Goal: Task Accomplishment & Management: Complete application form

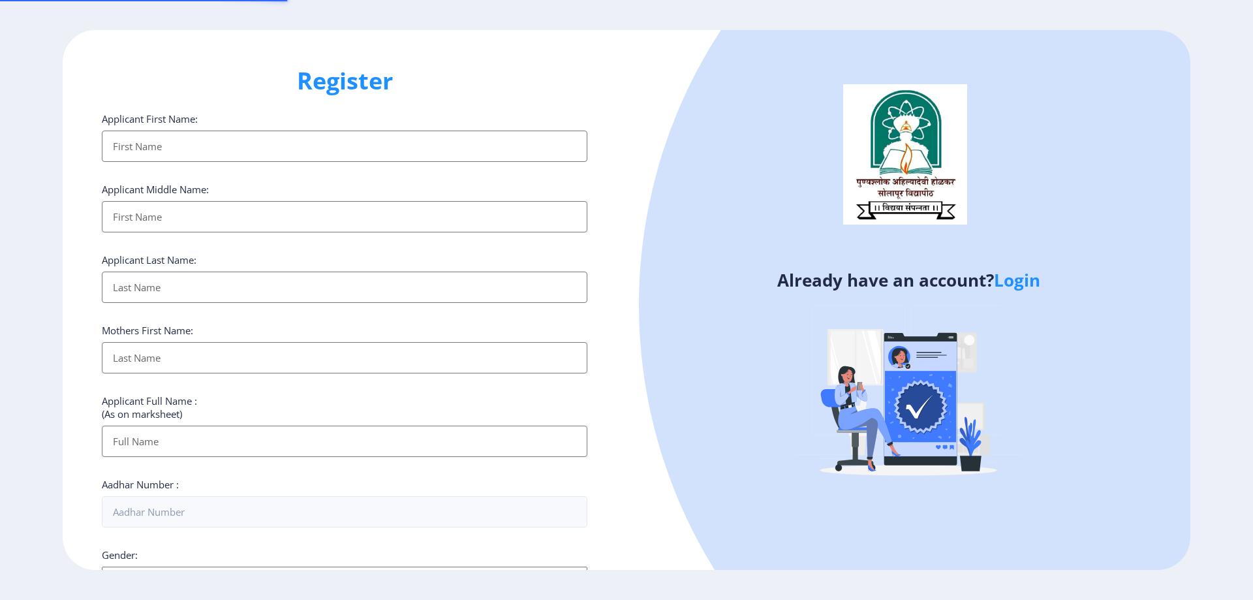
select select
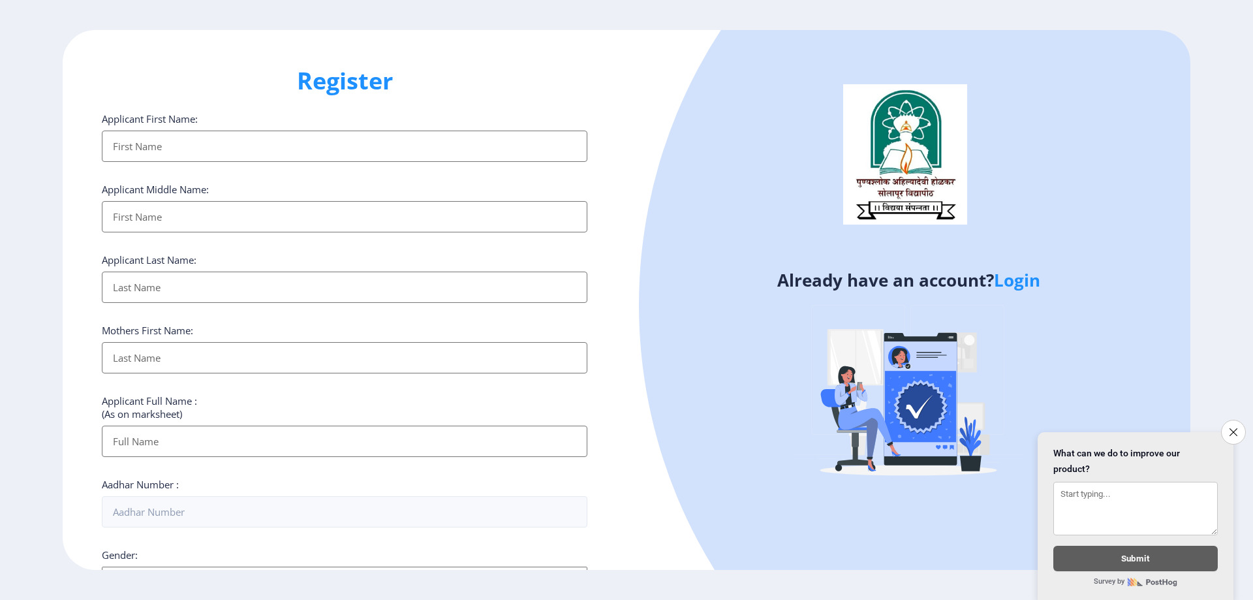
click at [180, 148] on input "Applicant First Name:" at bounding box center [344, 145] width 485 height 31
type input "s"
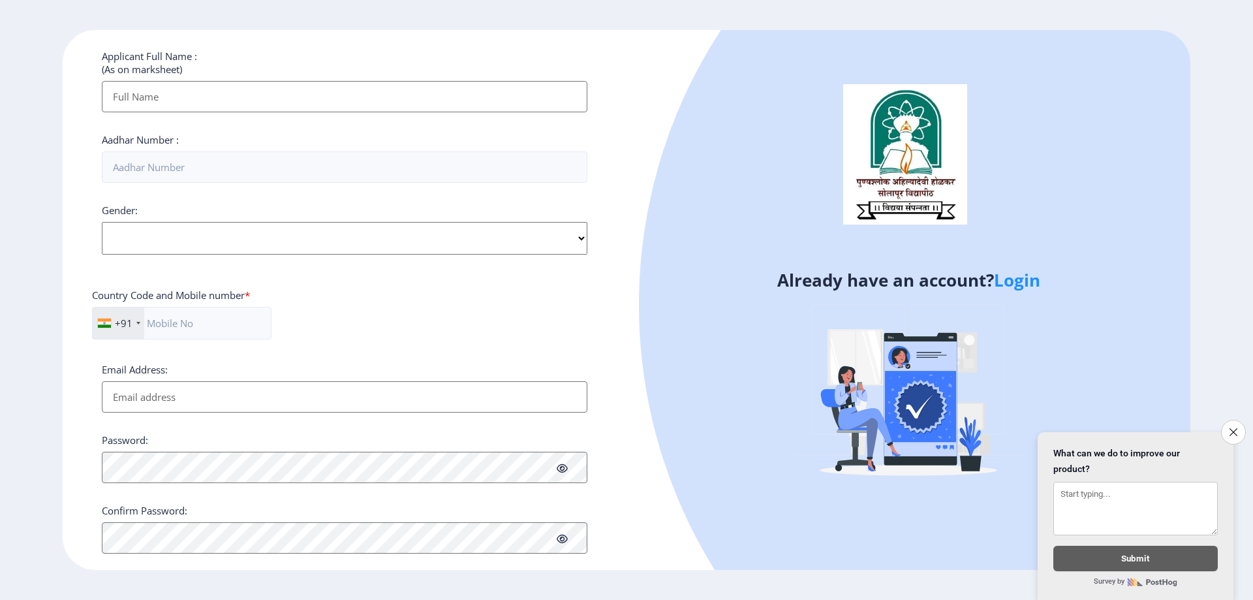
scroll to position [382, 0]
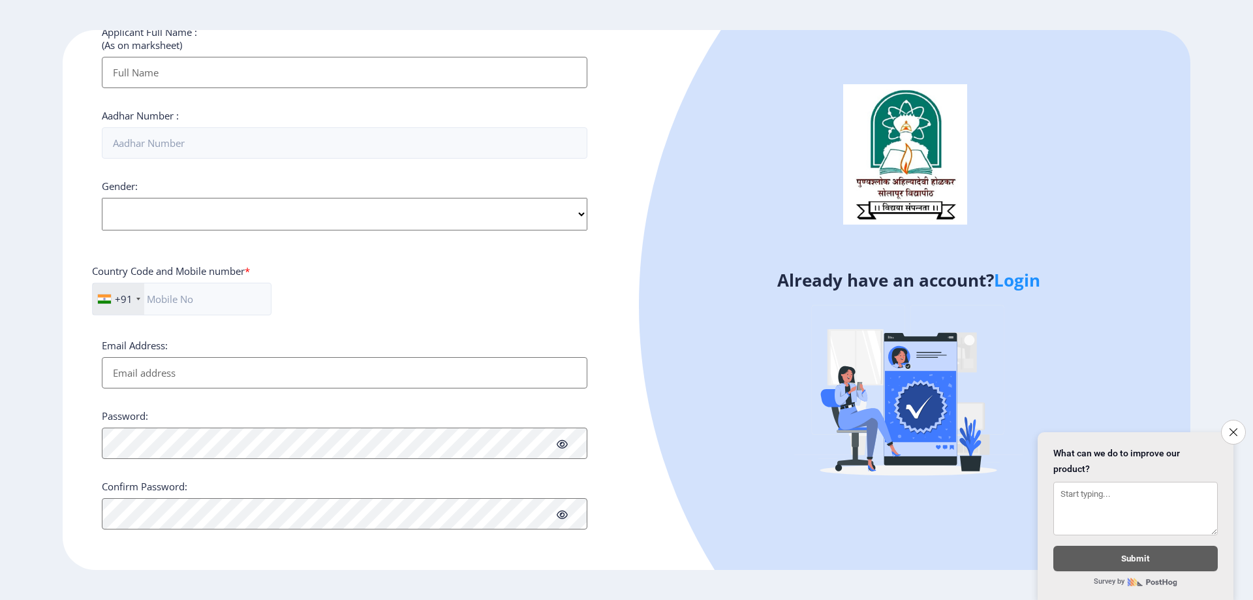
click at [1030, 277] on link "Login" at bounding box center [1017, 279] width 46 height 23
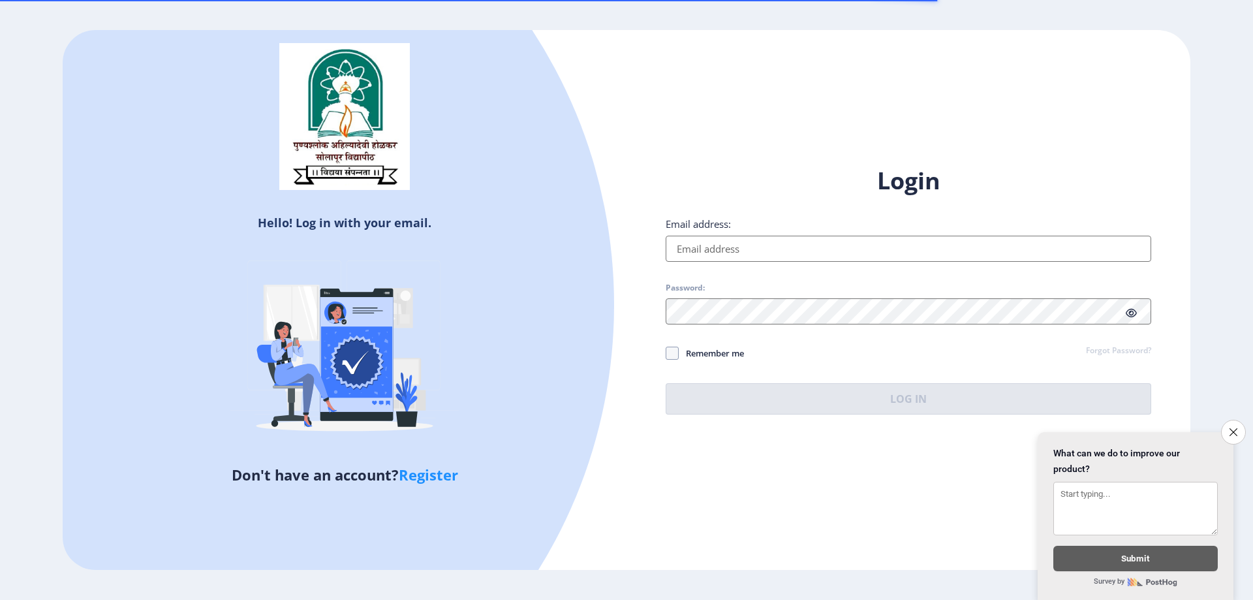
click at [734, 247] on input "Email address:" at bounding box center [907, 249] width 485 height 26
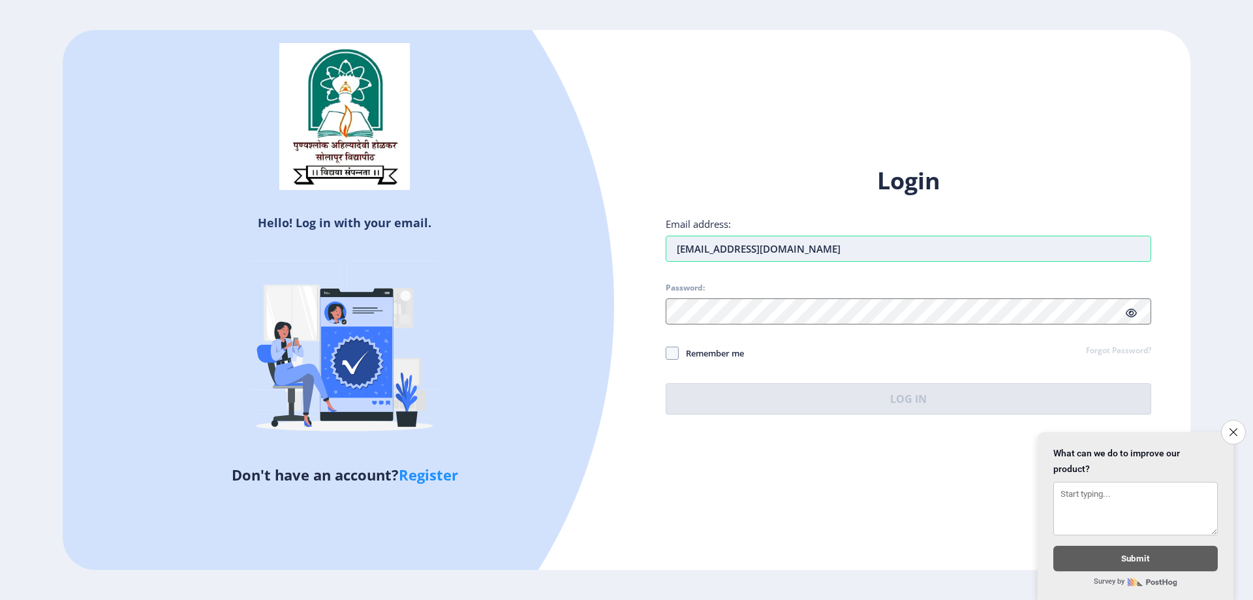
type input "[EMAIL_ADDRESS][DOMAIN_NAME]"
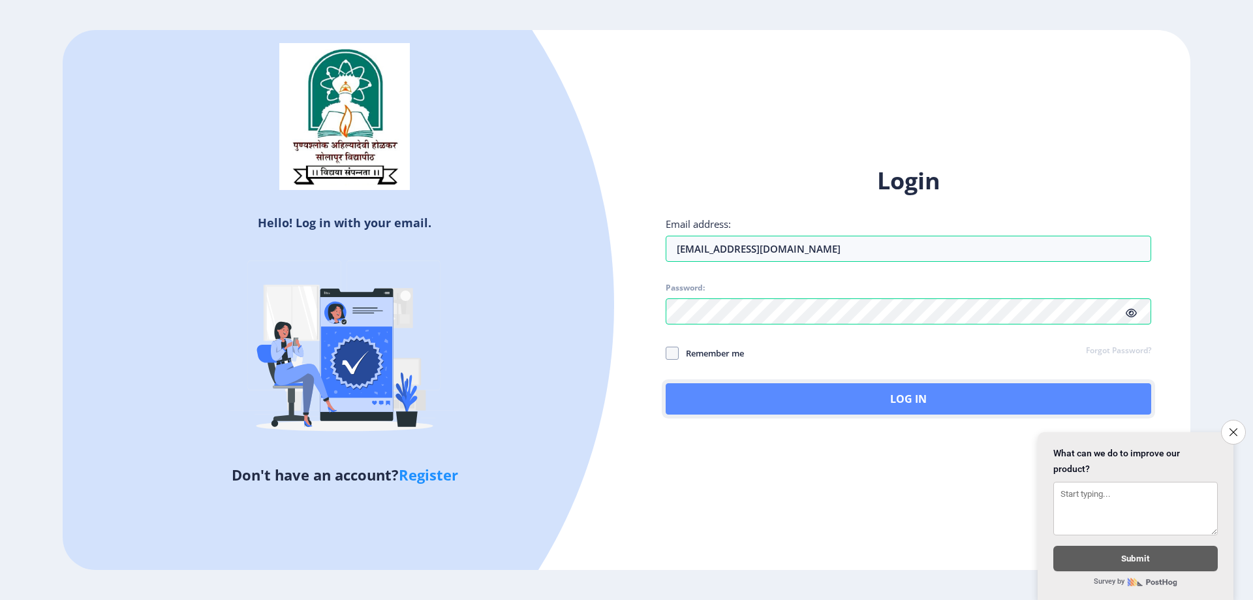
click at [815, 404] on button "Log In" at bounding box center [907, 398] width 485 height 31
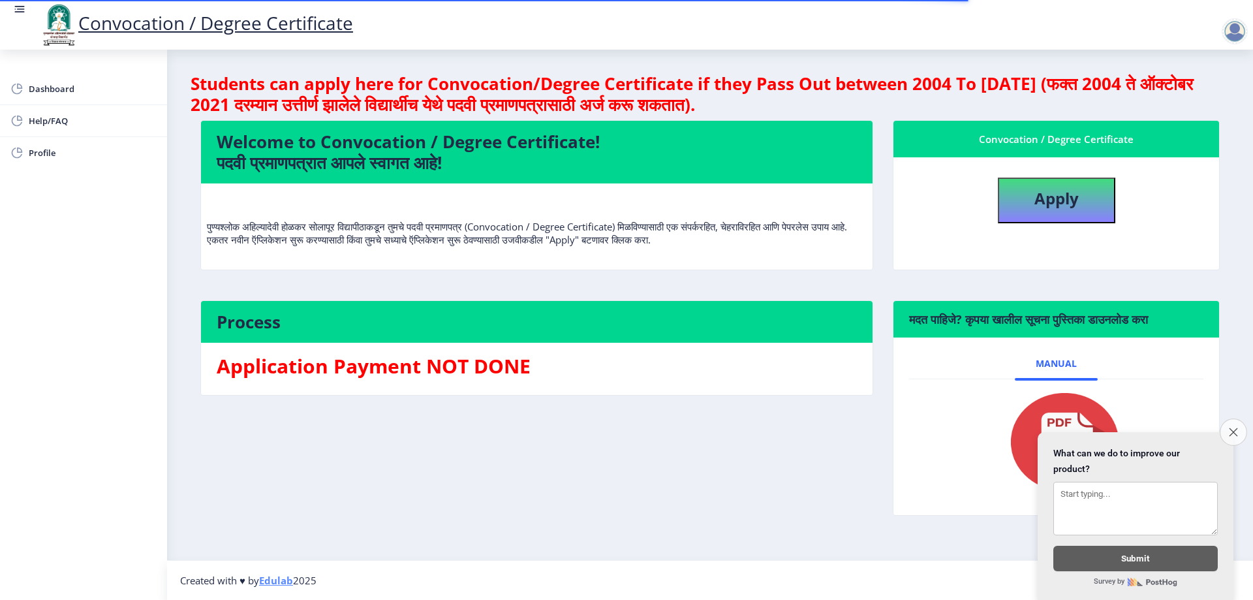
click at [1235, 427] on icon "Close survey" at bounding box center [1232, 431] width 8 height 8
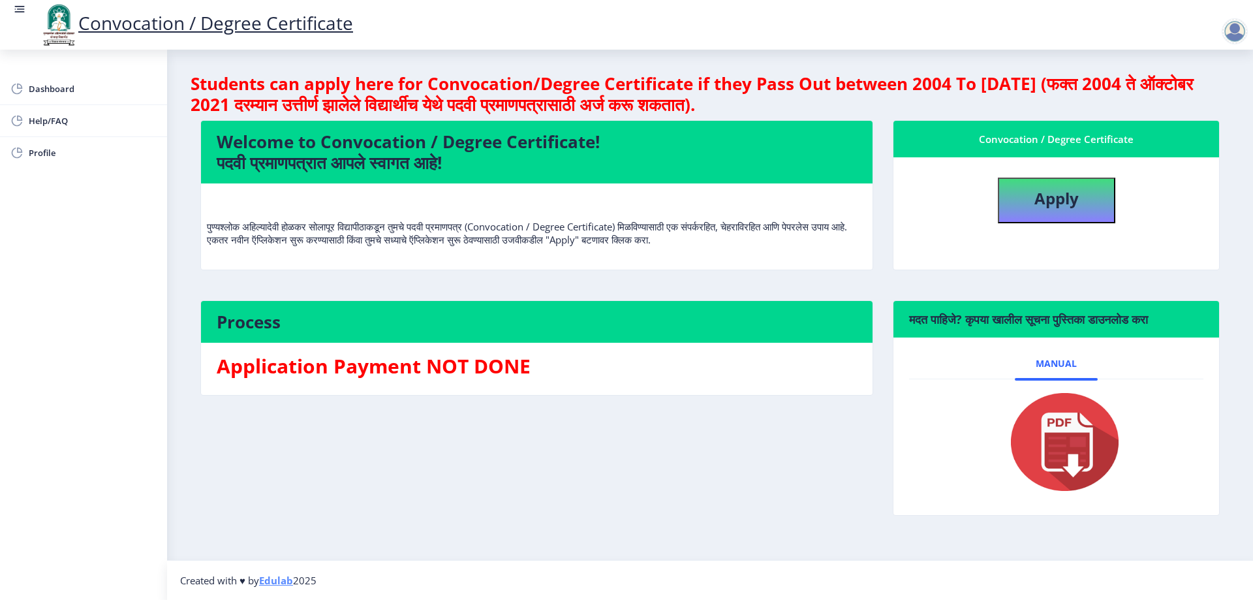
click at [700, 423] on div "Process Application Payment NOT DONE" at bounding box center [536, 417] width 692 height 235
click at [1009, 208] on button "Apply" at bounding box center [1056, 200] width 117 height 46
select select
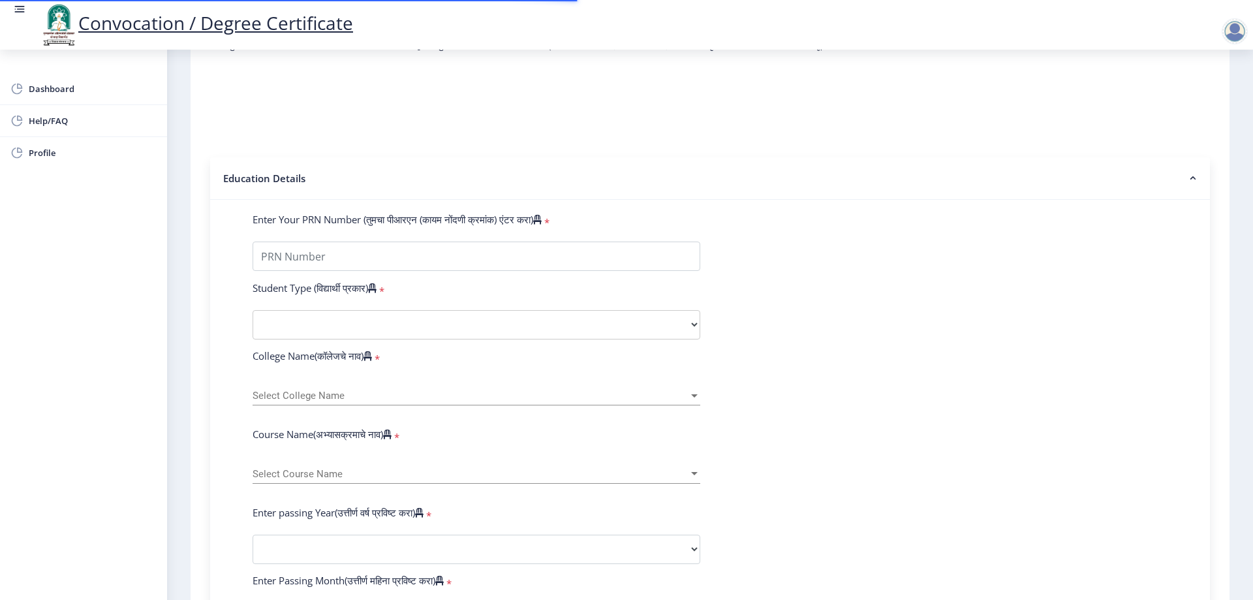
scroll to position [196, 0]
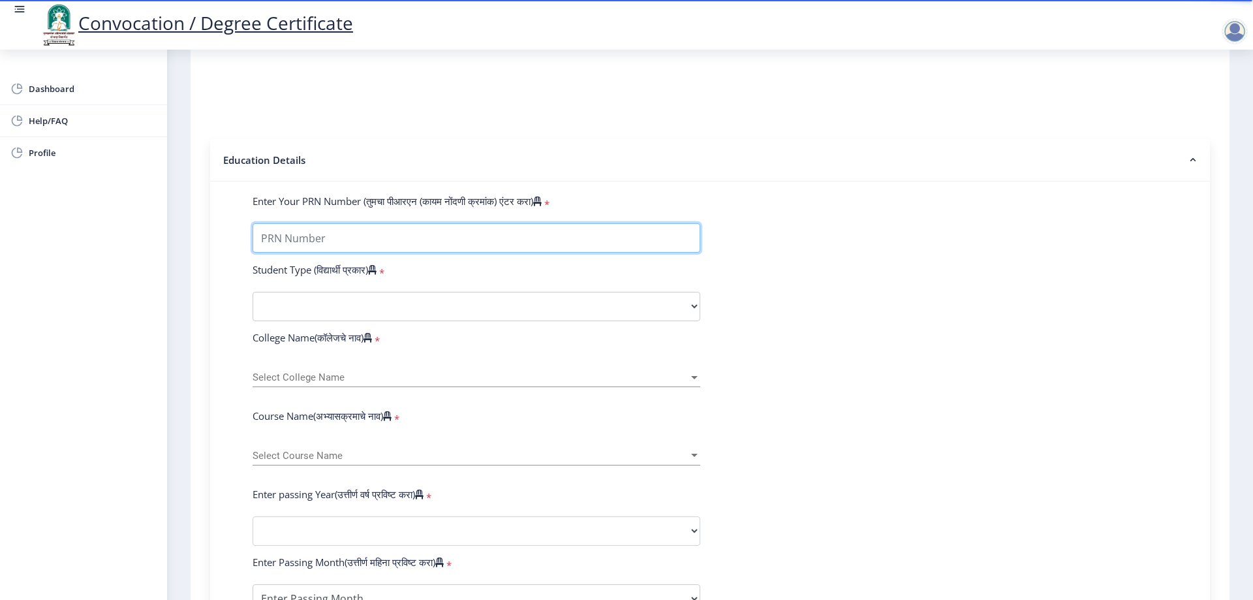
click at [341, 251] on input "Enter Your PRN Number (तुमचा पीआरएन (कायम नोंदणी क्रमांक) एंटर करा)" at bounding box center [476, 237] width 448 height 29
type input "2018032500260871"
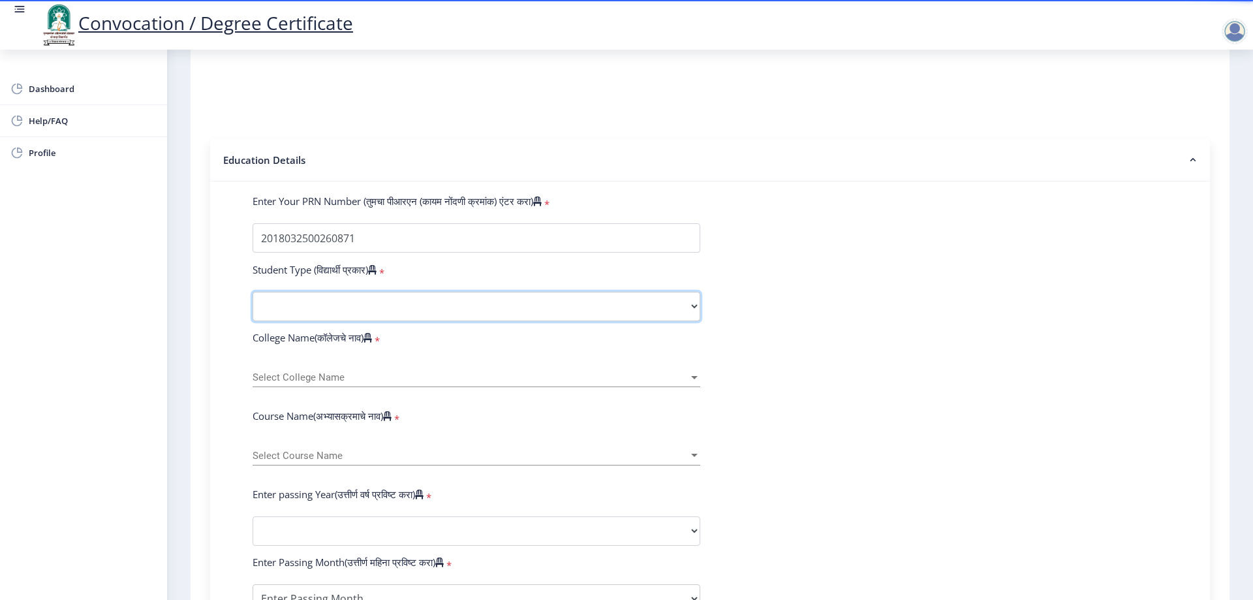
click at [273, 321] on select "Select Student Type Regular External" at bounding box center [476, 306] width 448 height 29
select select "External"
click at [252, 304] on select "Select Student Type Regular External" at bounding box center [476, 306] width 448 height 29
click at [251, 340] on form "Enter Your PRN Number (तुमचा पीआरएन (कायम नोंदणी क्रमांक) एंटर करा) * Student T…" at bounding box center [710, 540] width 934 height 692
click at [319, 378] on div "Select College Name Select College Name" at bounding box center [476, 372] width 448 height 27
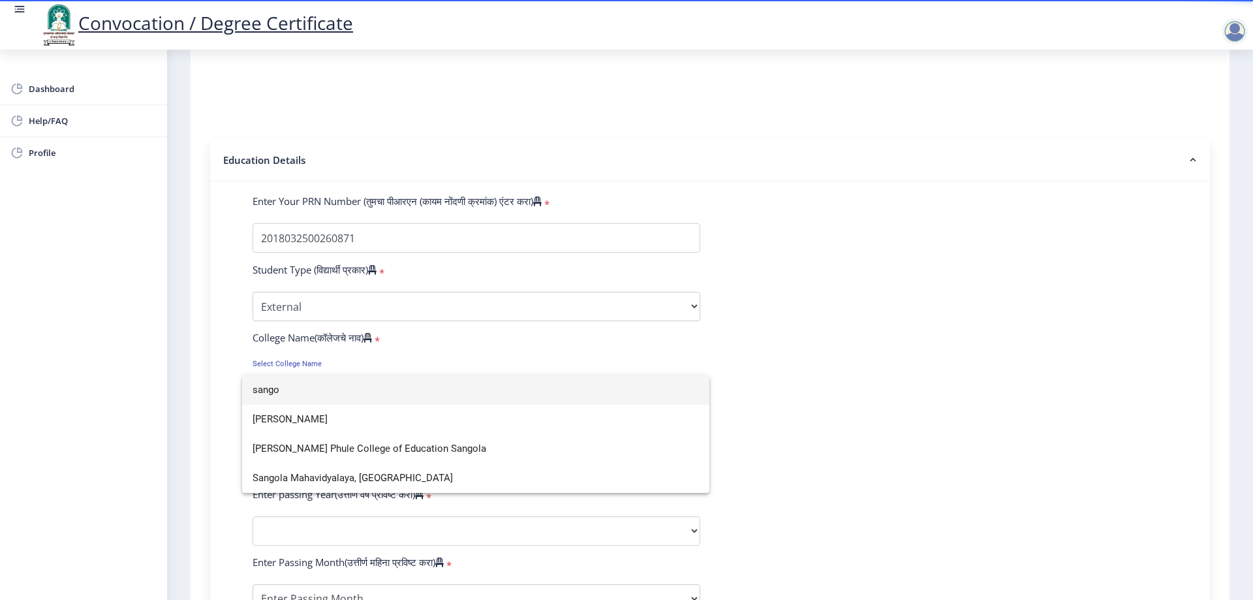
scroll to position [0, 0]
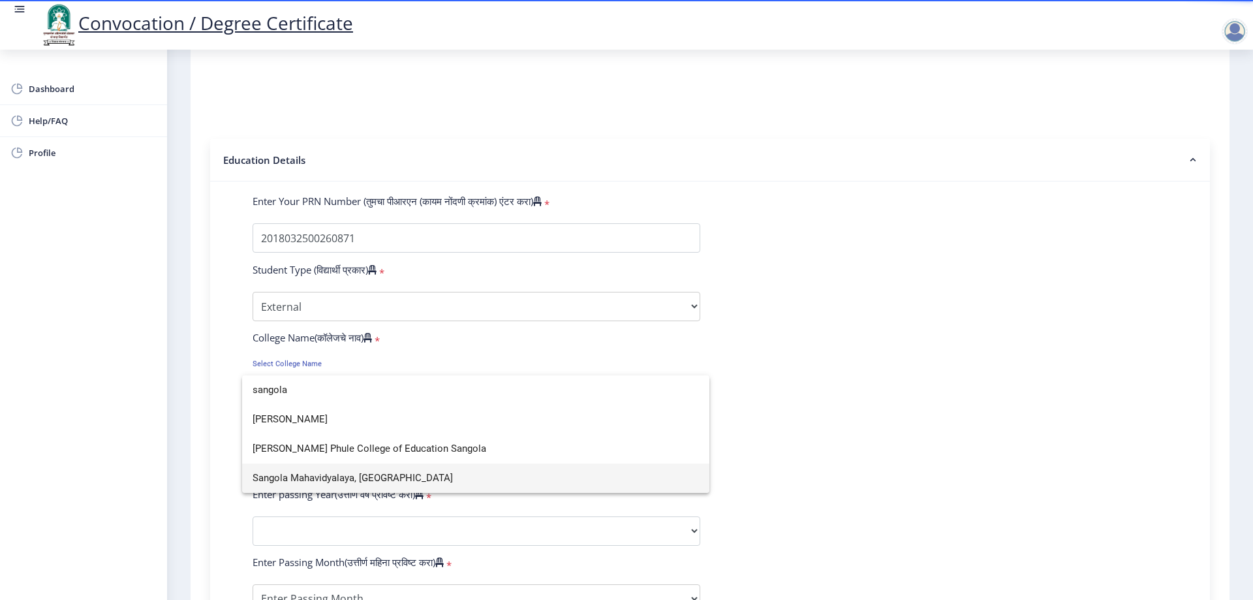
type input "sangola"
click at [322, 479] on span "Sangola Mahavidyalaya, [GEOGRAPHIC_DATA]" at bounding box center [475, 477] width 446 height 29
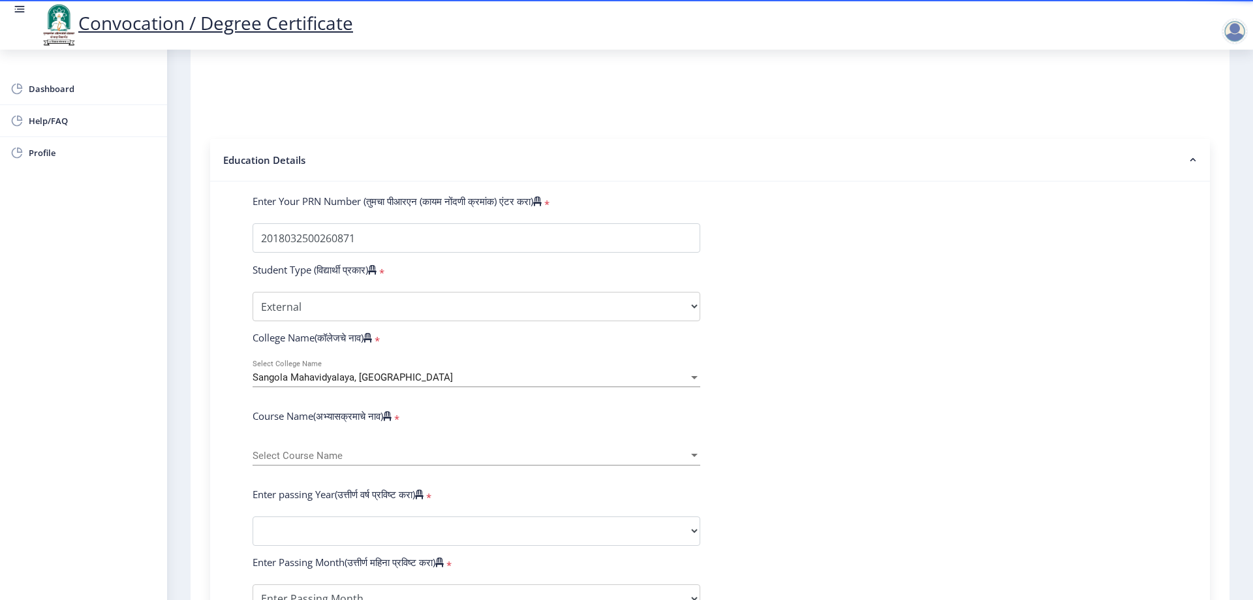
click at [196, 366] on div "1 First step 2 Second step 3 Third step Instructions (सूचना) 1. पदवी प्रमाणपत्र…" at bounding box center [709, 441] width 1039 height 1129
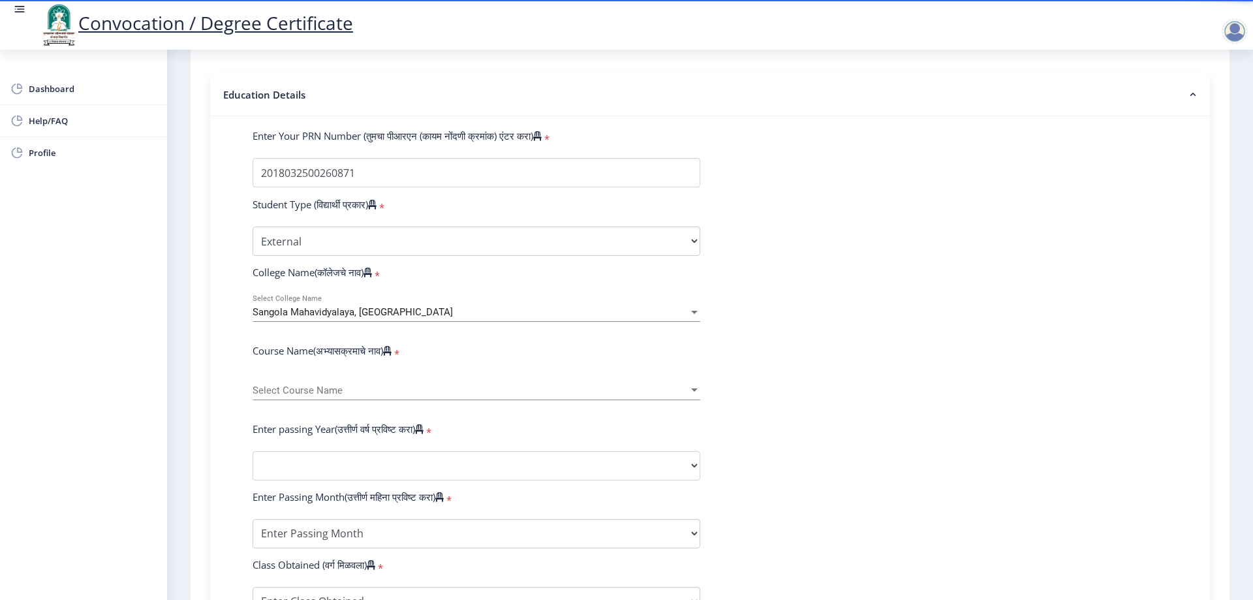
click at [354, 357] on label "Course Name(अभ्यासक्रमाचे नाव)" at bounding box center [321, 350] width 139 height 13
click at [317, 396] on div "Select Course Name Select Course Name" at bounding box center [476, 386] width 448 height 27
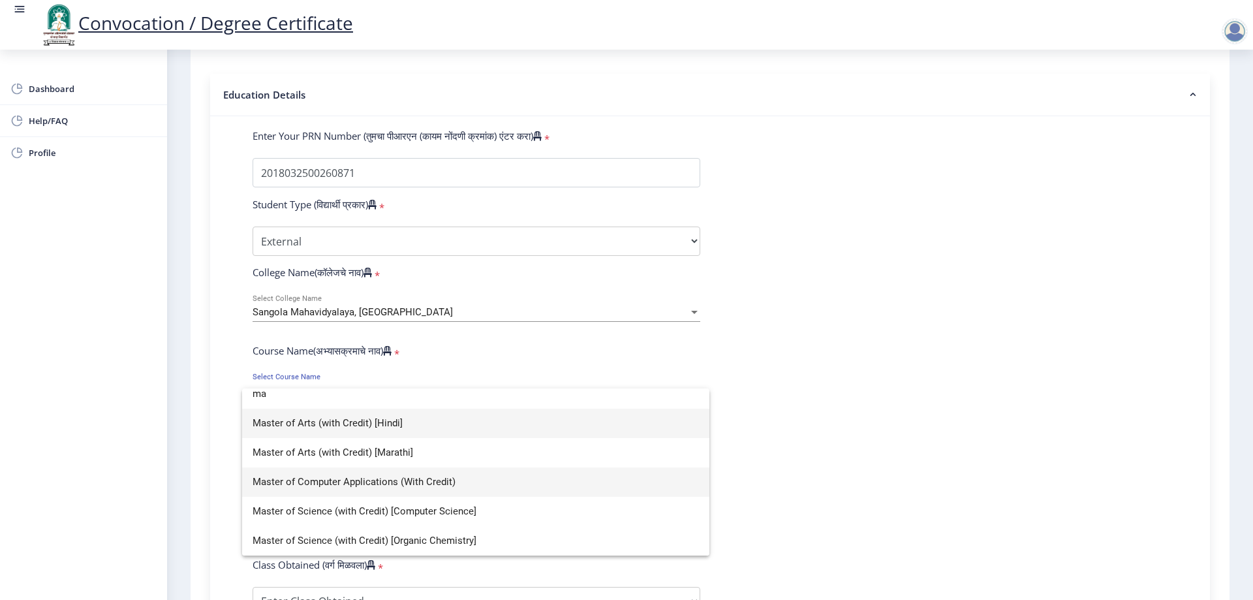
scroll to position [8, 0]
type input "m"
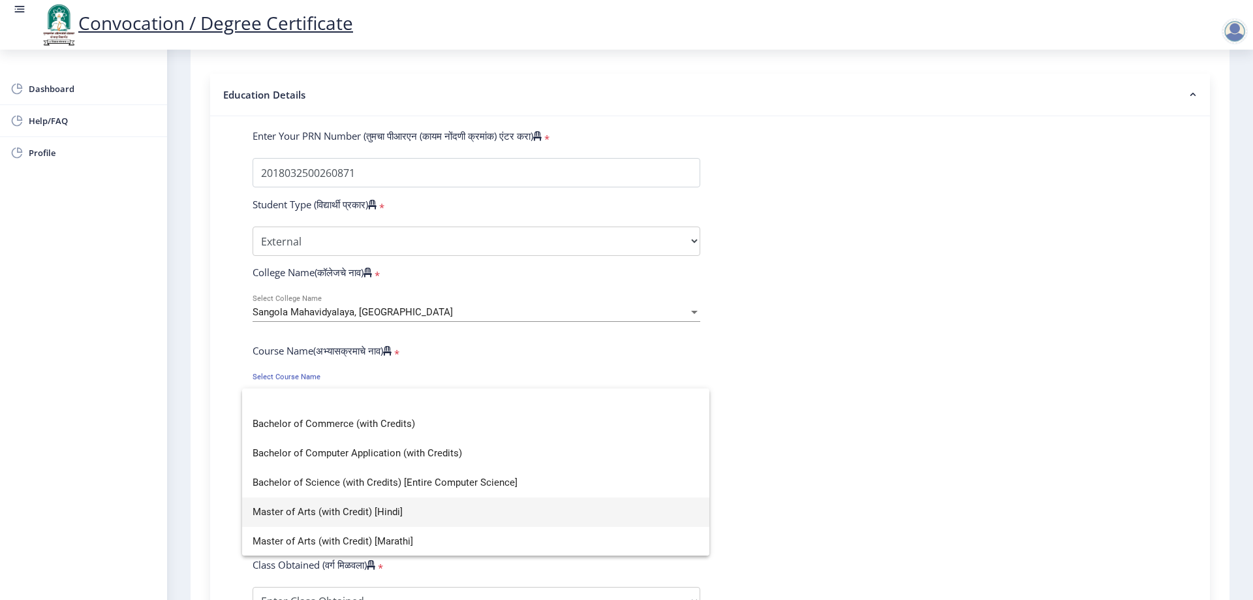
scroll to position [0, 0]
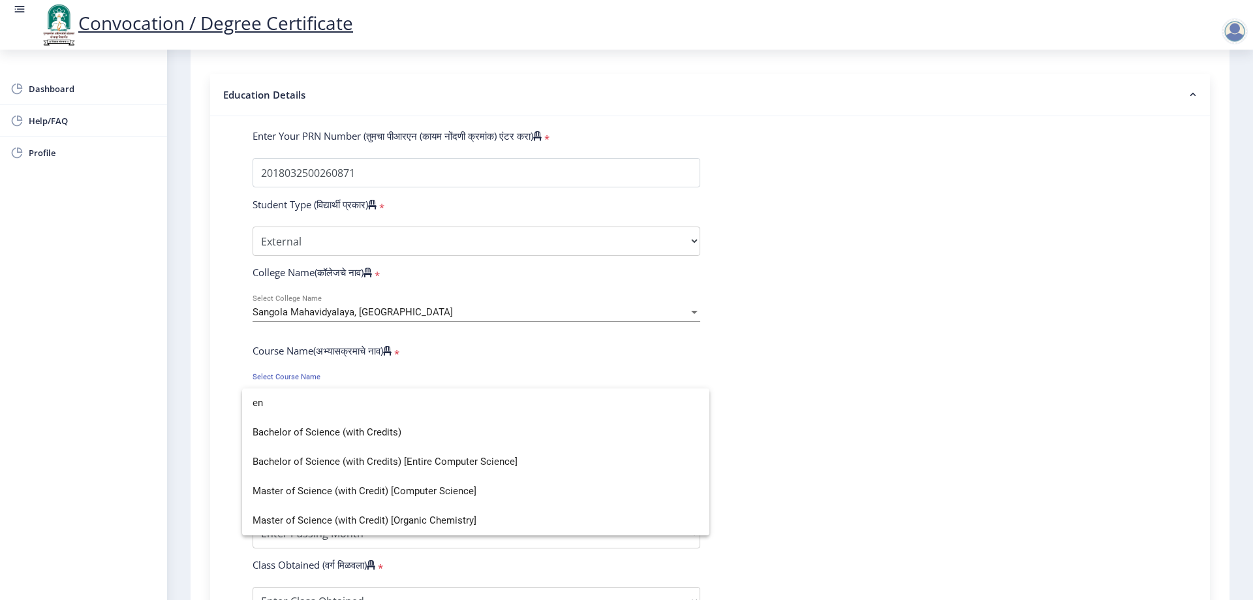
type input "e"
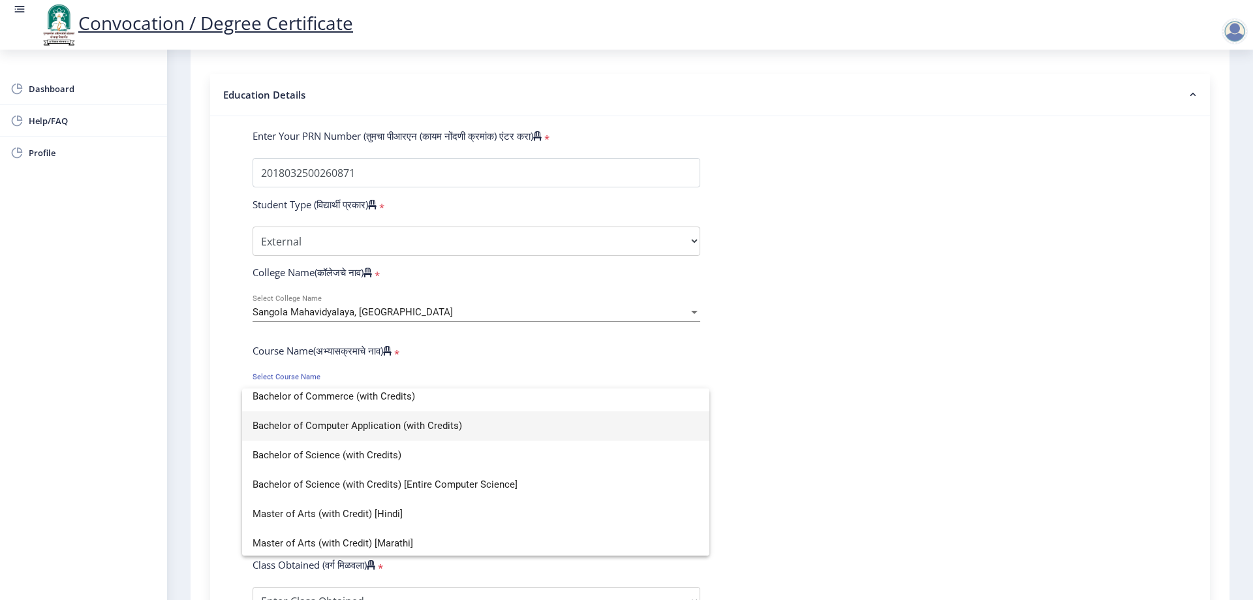
scroll to position [130, 0]
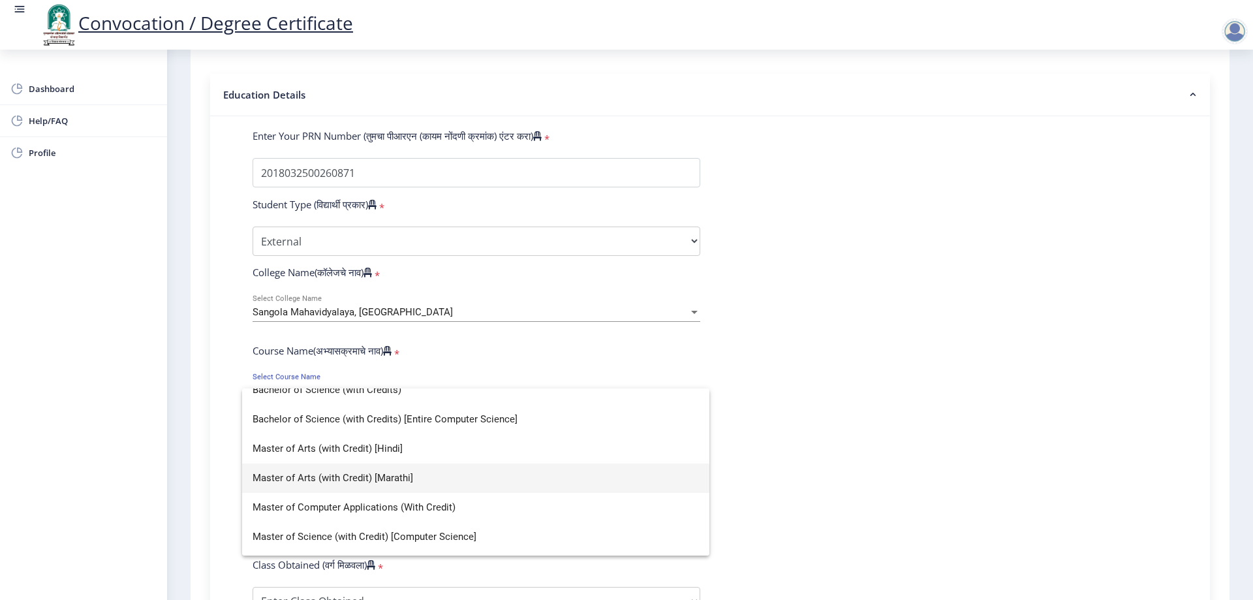
click at [429, 481] on span "Master of Arts (with Credit) [Marathi]" at bounding box center [475, 477] width 446 height 29
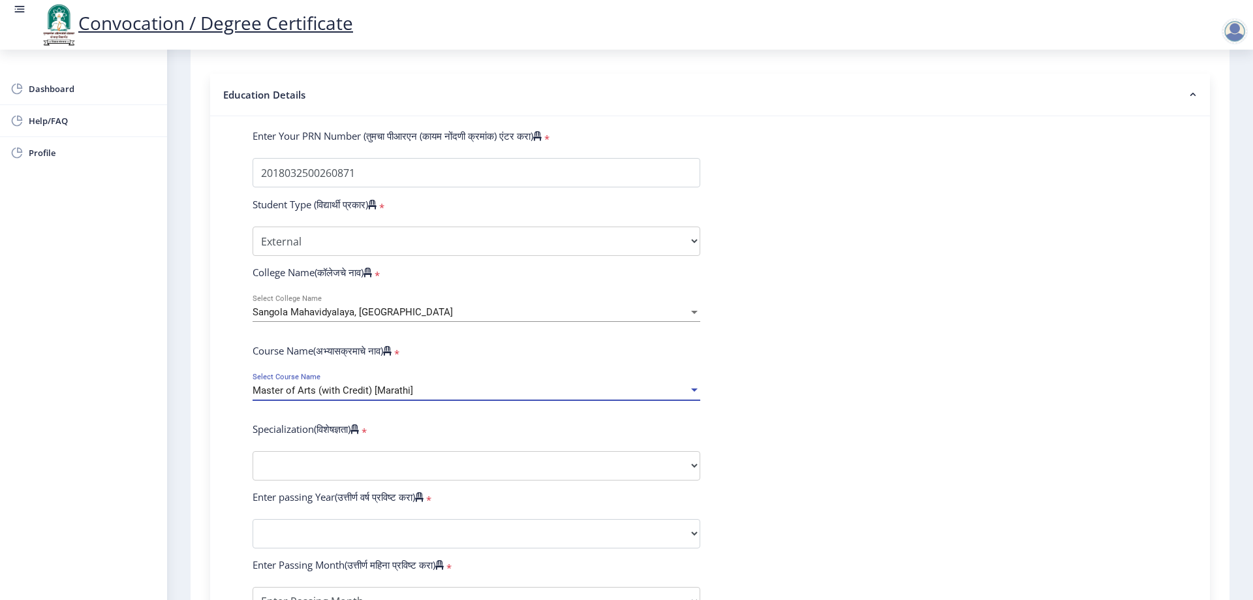
click at [1024, 408] on form "Enter Your PRN Number (तुमचा पीआरएन (कायम नोंदणी क्रमांक) एंटर करा) * Student T…" at bounding box center [710, 508] width 934 height 759
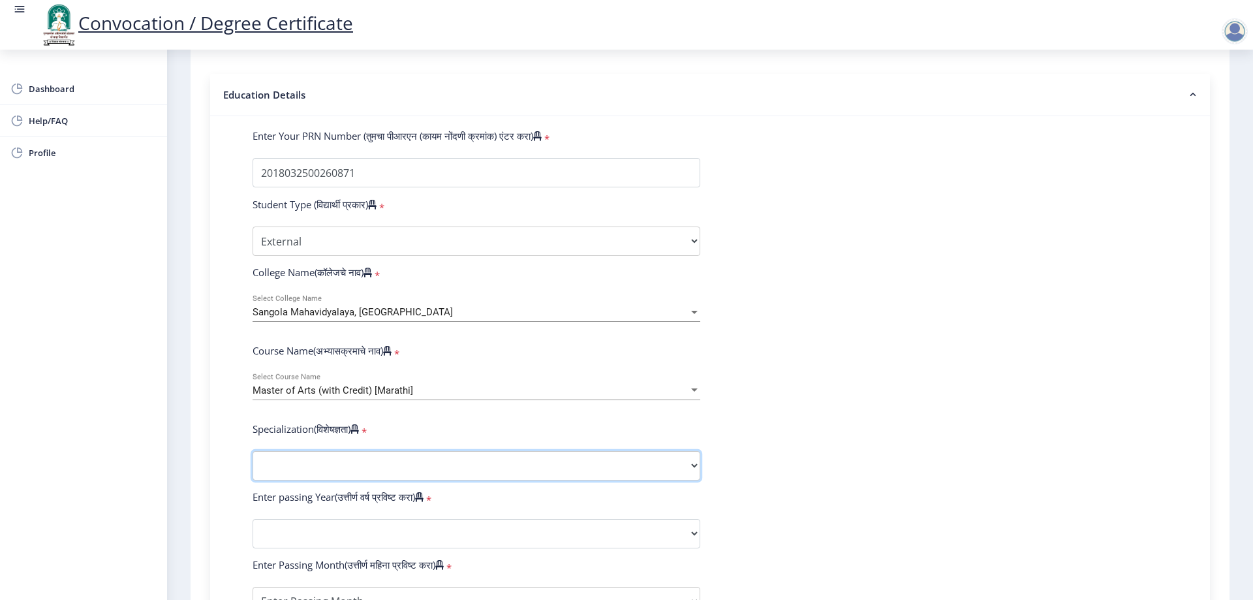
click at [363, 478] on select "Specialization English Hindi Marathi Urdu Ancient Indian History Culture & Arch…" at bounding box center [476, 465] width 448 height 29
select select "English"
click at [252, 463] on select "Specialization English Hindi Marathi Urdu Ancient Indian History Culture & Arch…" at bounding box center [476, 465] width 448 height 29
click at [879, 460] on form "Enter Your PRN Number (तुमचा पीआरएन (कायम नोंदणी क्रमांक) एंटर करा) * Student T…" at bounding box center [710, 508] width 934 height 759
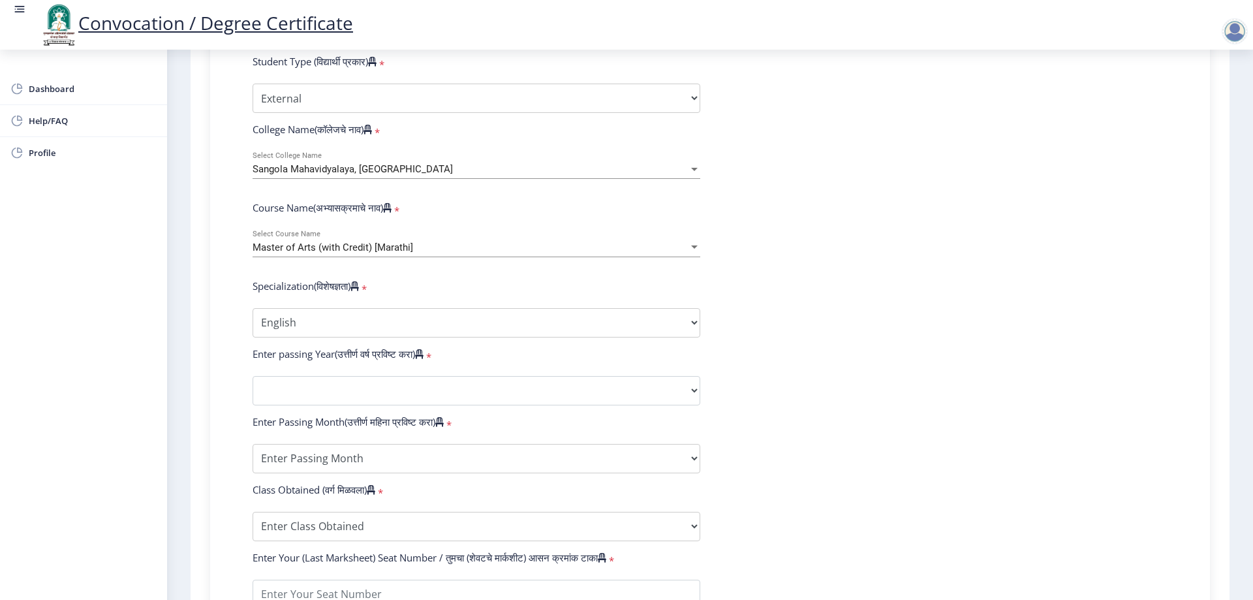
scroll to position [457, 0]
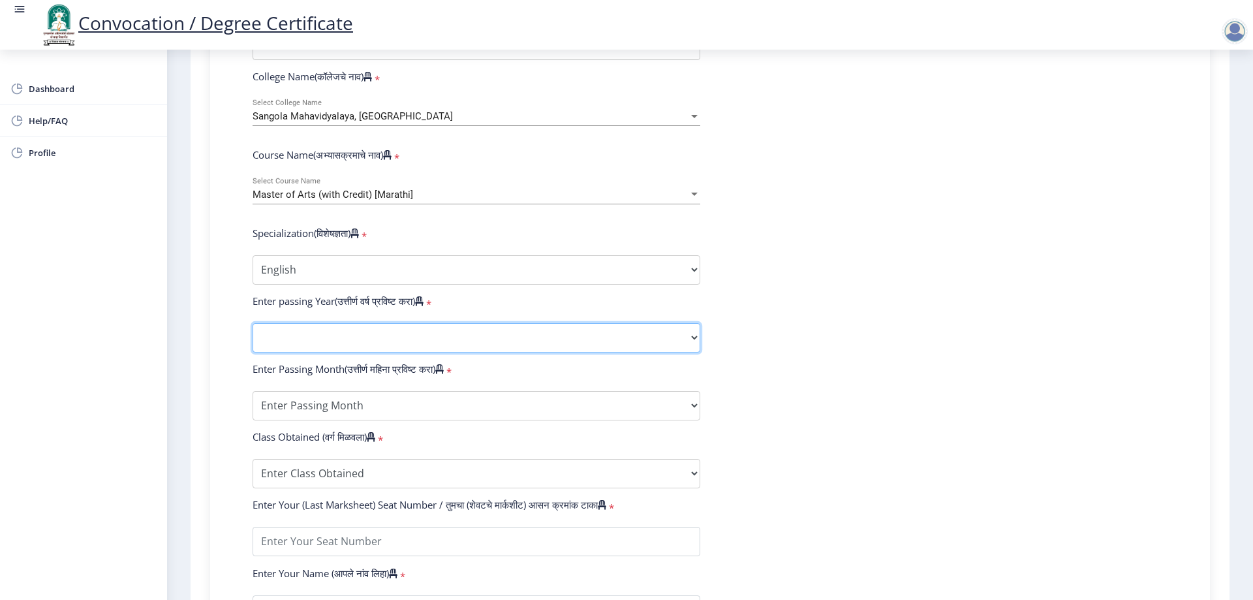
click at [339, 350] on select "2025 2024 2023 2022 2021 2020 2019 2018 2017 2016 2015 2014 2013 2012 2011 2010…" at bounding box center [476, 337] width 448 height 29
click at [355, 352] on select "2025 2024 2023 2022 2021 2020 2019 2018 2017 2016 2015 2014 2013 2012 2011 2010…" at bounding box center [476, 337] width 448 height 29
select select "2020"
click at [252, 335] on select "2025 2024 2023 2022 2021 2020 2019 2018 2017 2016 2015 2014 2013 2012 2011 2010…" at bounding box center [476, 337] width 448 height 29
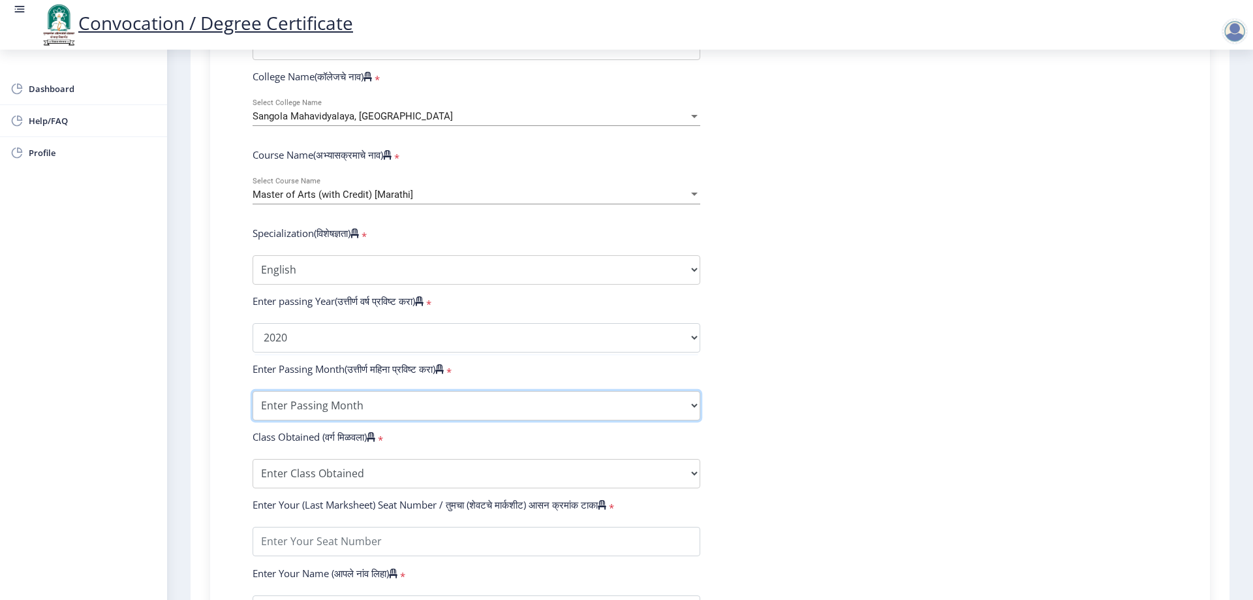
click at [385, 412] on select "Enter Passing Month March April May October November December" at bounding box center [476, 405] width 448 height 29
select select "October"
click at [252, 403] on select "Enter Passing Month March April May October November December" at bounding box center [476, 405] width 448 height 29
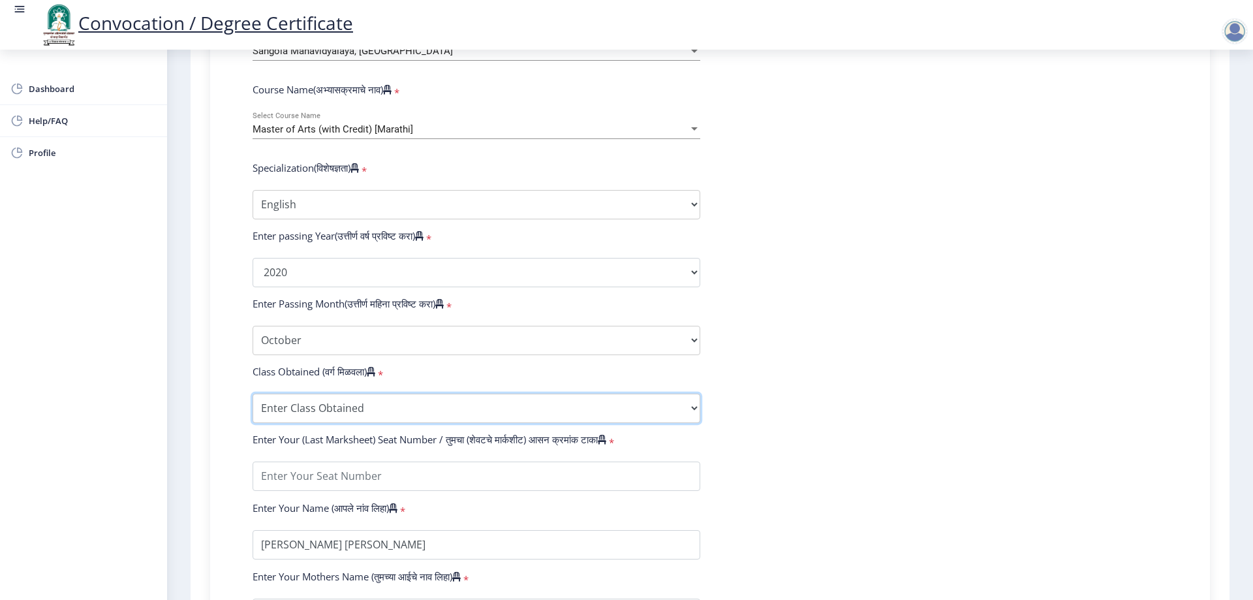
click at [335, 416] on select "Enter Class Obtained FIRST CLASS WITH DISTINCTION FIRST CLASS HIGHER SECOND CLA…" at bounding box center [476, 407] width 448 height 29
select select "Grade B+"
click at [252, 406] on select "Enter Class Obtained FIRST CLASS WITH DISTINCTION FIRST CLASS HIGHER SECOND CLA…" at bounding box center [476, 407] width 448 height 29
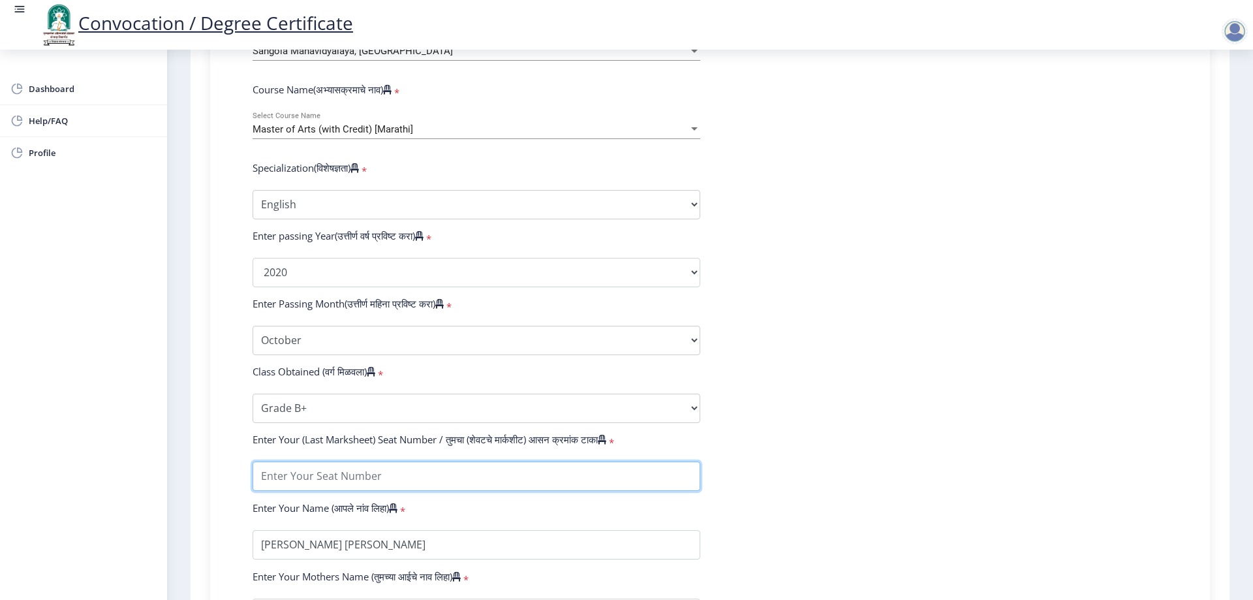
click at [340, 480] on input "textarea" at bounding box center [476, 475] width 448 height 29
type input "826087"
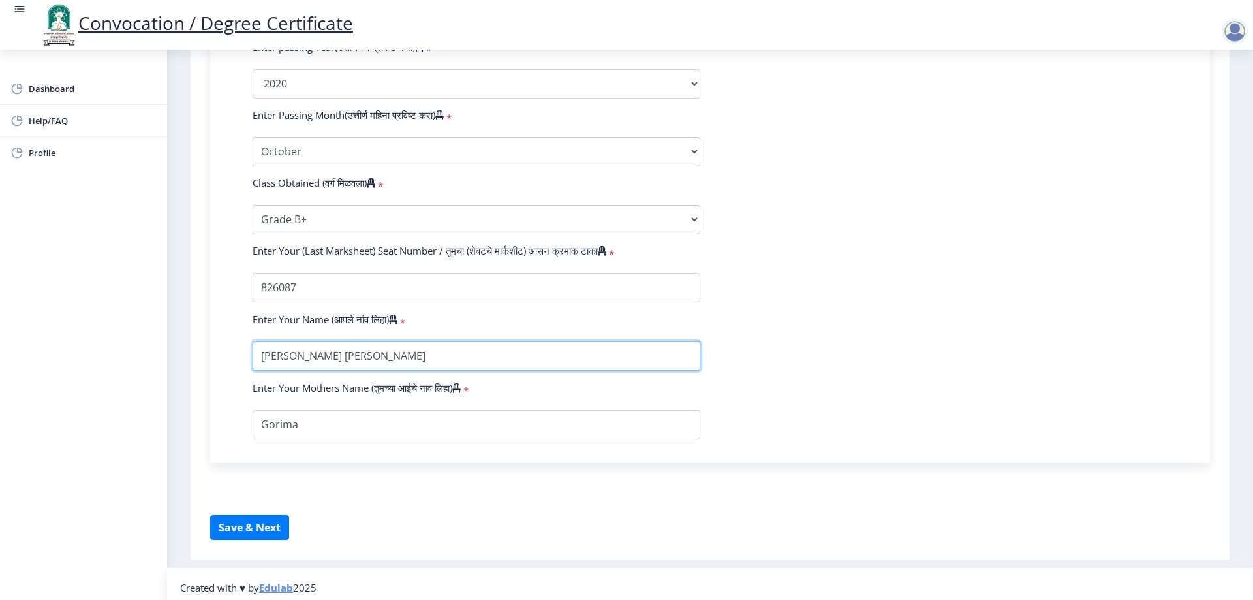
scroll to position [718, 0]
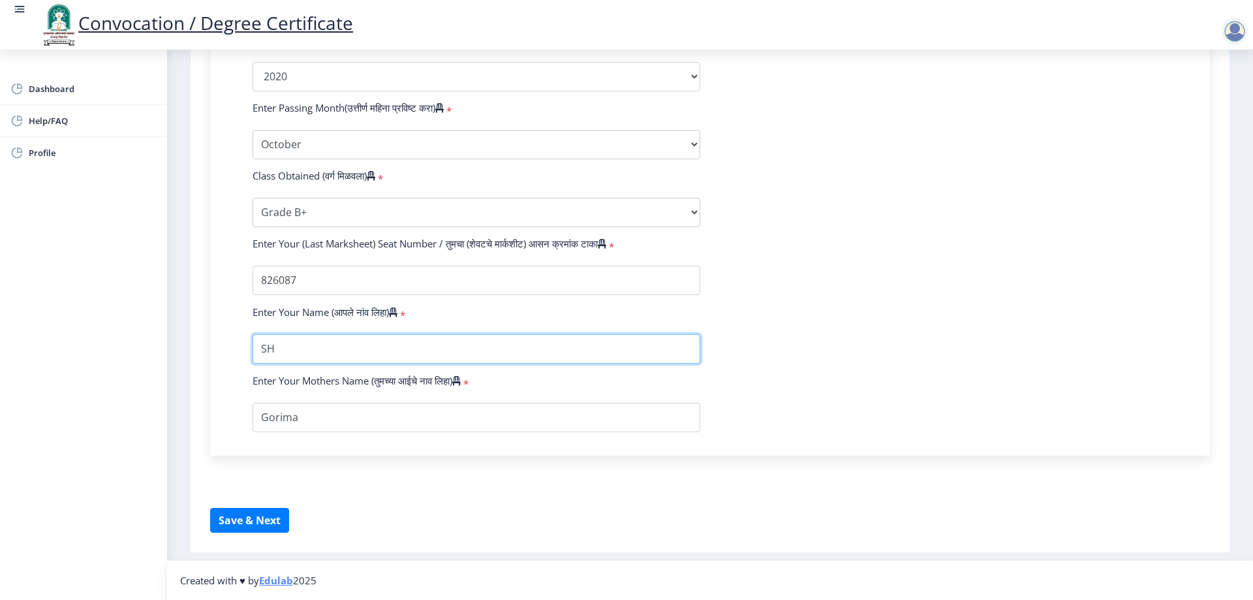
type input "S"
type input "[PERSON_NAME] [PERSON_NAME]"
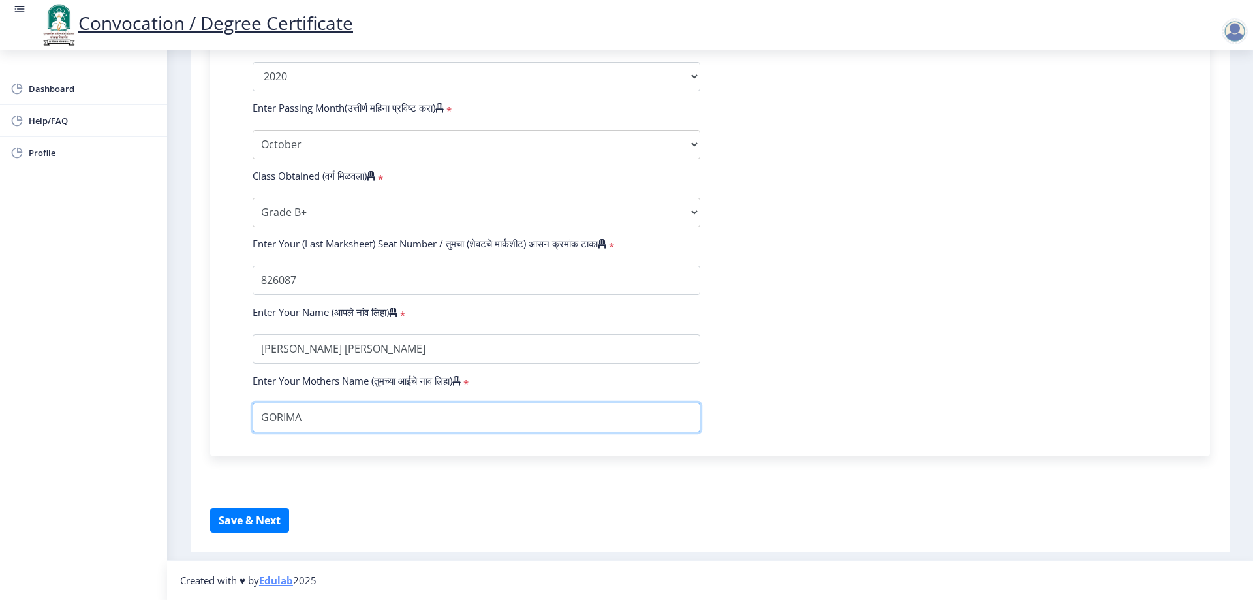
type input "GORIMA"
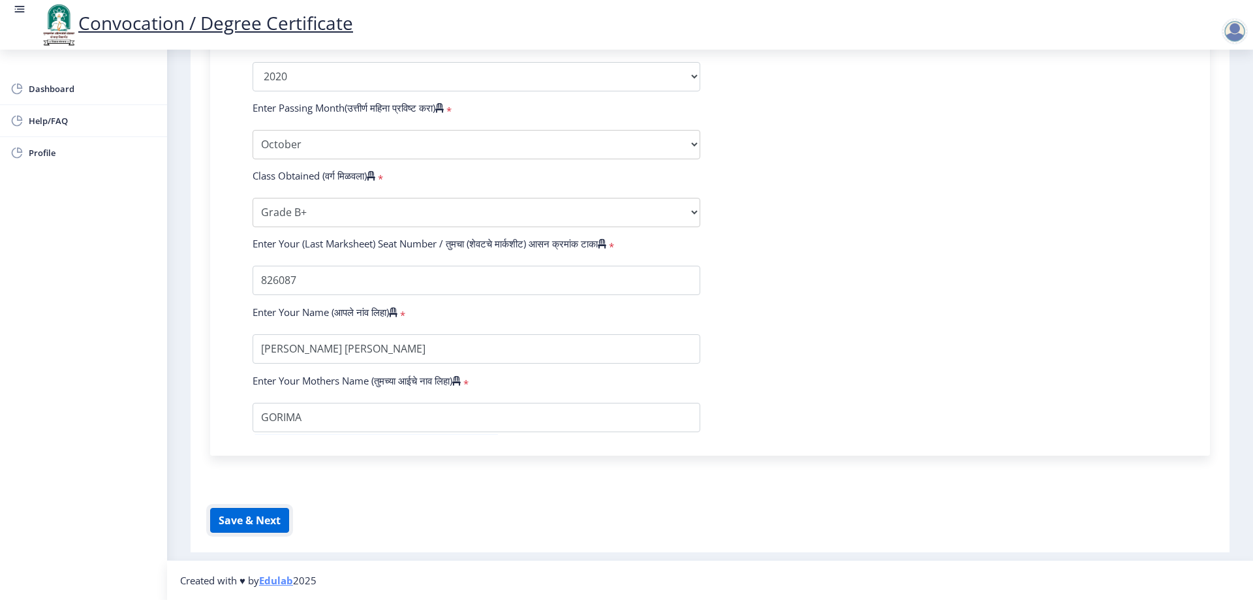
click at [268, 532] on button "Save & Next" at bounding box center [249, 520] width 79 height 25
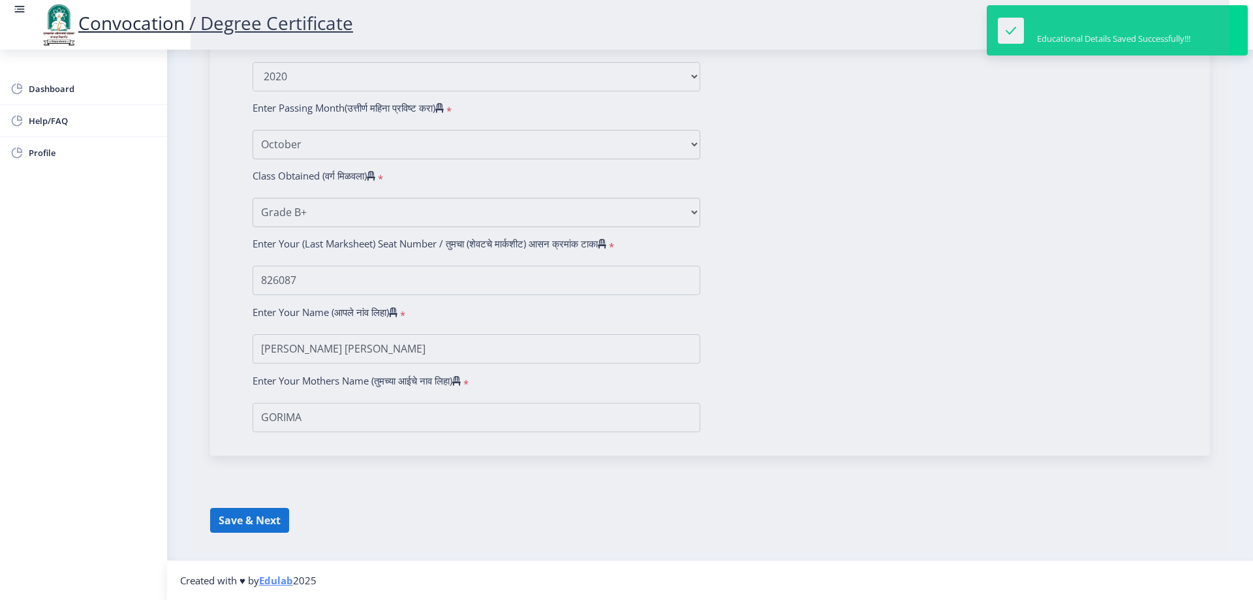
select select
type input "[PERSON_NAME] [PERSON_NAME]"
type input "Gorima"
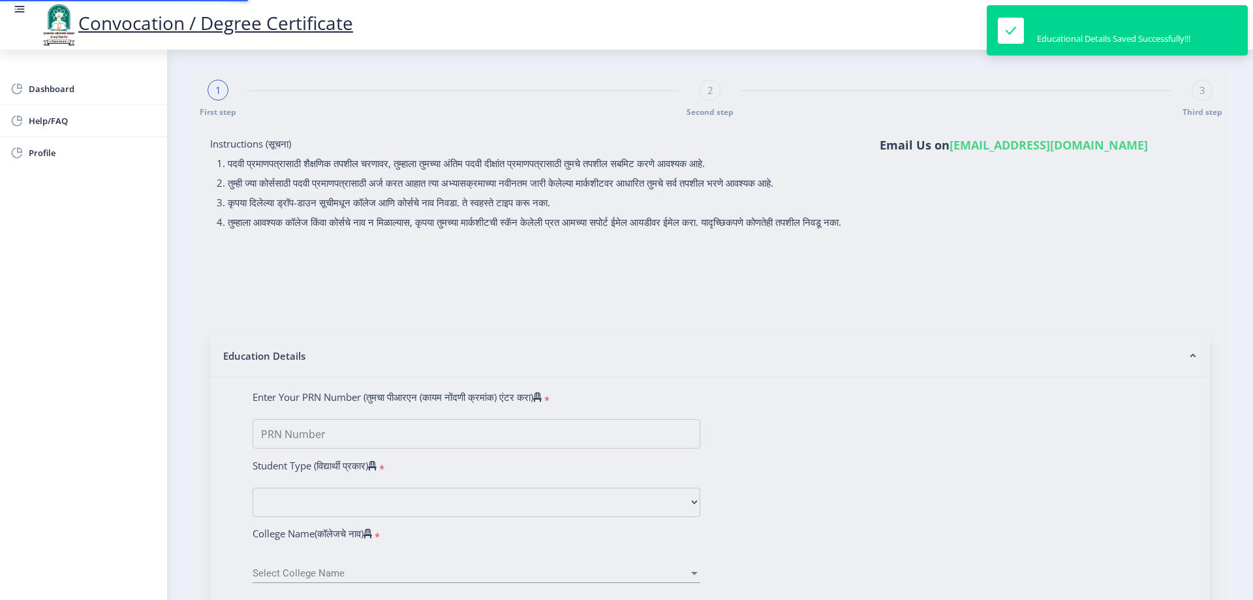
type input "2018032500260871"
select select "External"
select select "2020"
select select "October"
select select "Grade B+"
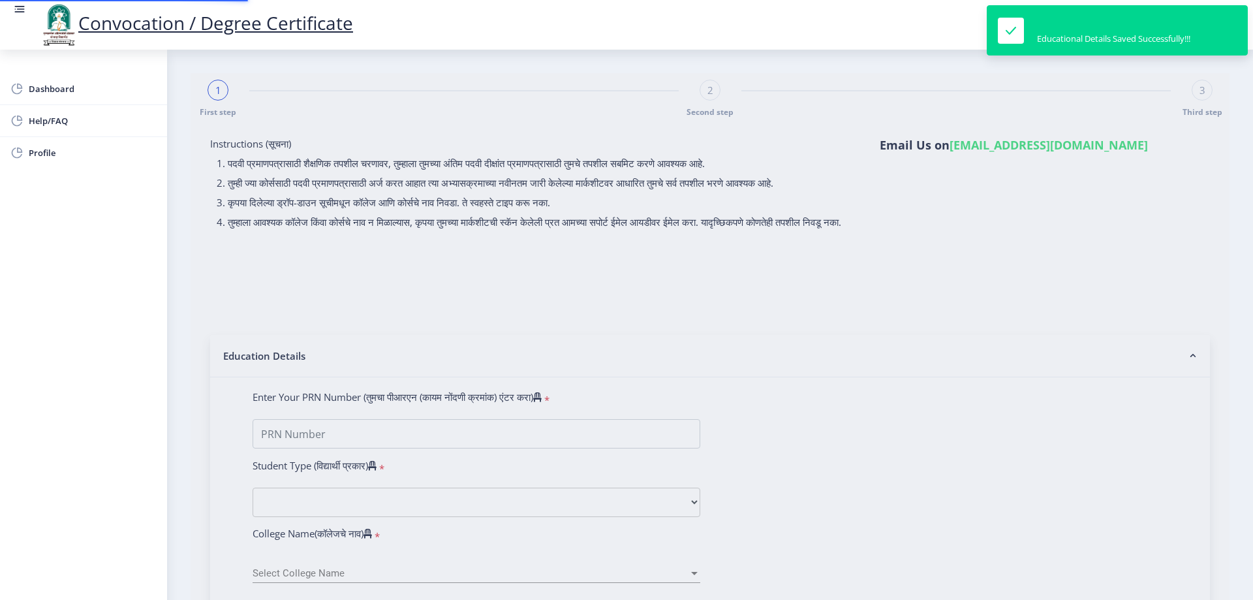
type input "826087"
type input "[PERSON_NAME] [PERSON_NAME]"
type input "GORIMA"
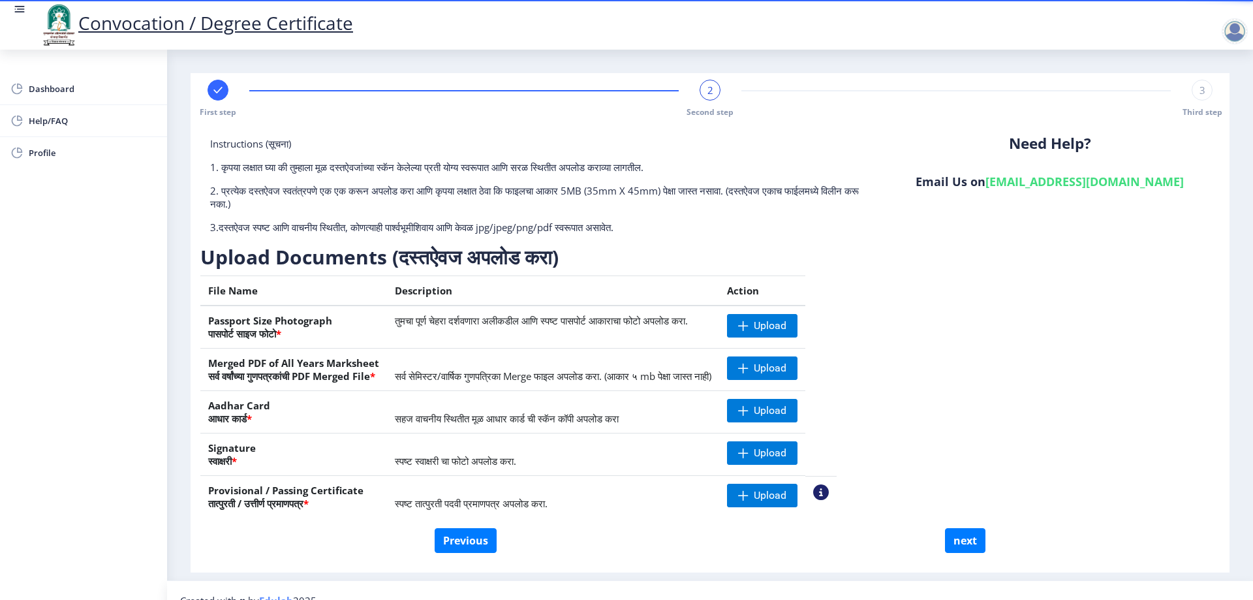
click at [1215, 348] on div "Instructions (सूचना) 1. कृपया लक्षात घ्या की तुम्हाला मूळ दस्तऐवजांच्या स्कॅन क…" at bounding box center [709, 332] width 1019 height 391
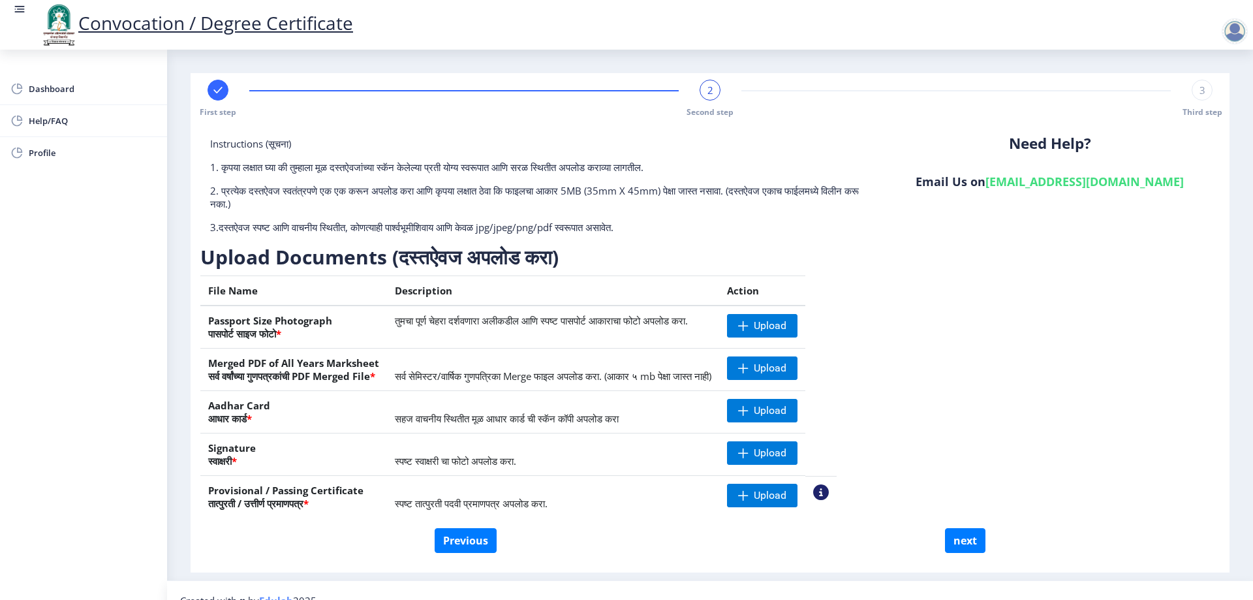
click at [1071, 380] on div "Instructions (सूचना) 1. कृपया लक्षात घ्या की तुम्हाला मूळ दस्तऐवजांच्या स्कॅन क…" at bounding box center [709, 332] width 1019 height 391
click at [797, 333] on span "Upload" at bounding box center [762, 325] width 70 height 23
click at [748, 456] on span at bounding box center [743, 453] width 10 height 10
click at [1219, 337] on div "Instructions (सूचना) 1. कृपया लक्षात घ्या की तुम्हाला मूळ दस्तऐवजांच्या स्कॅन क…" at bounding box center [710, 345] width 1026 height 442
click at [786, 368] on span "Upload" at bounding box center [770, 367] width 33 height 13
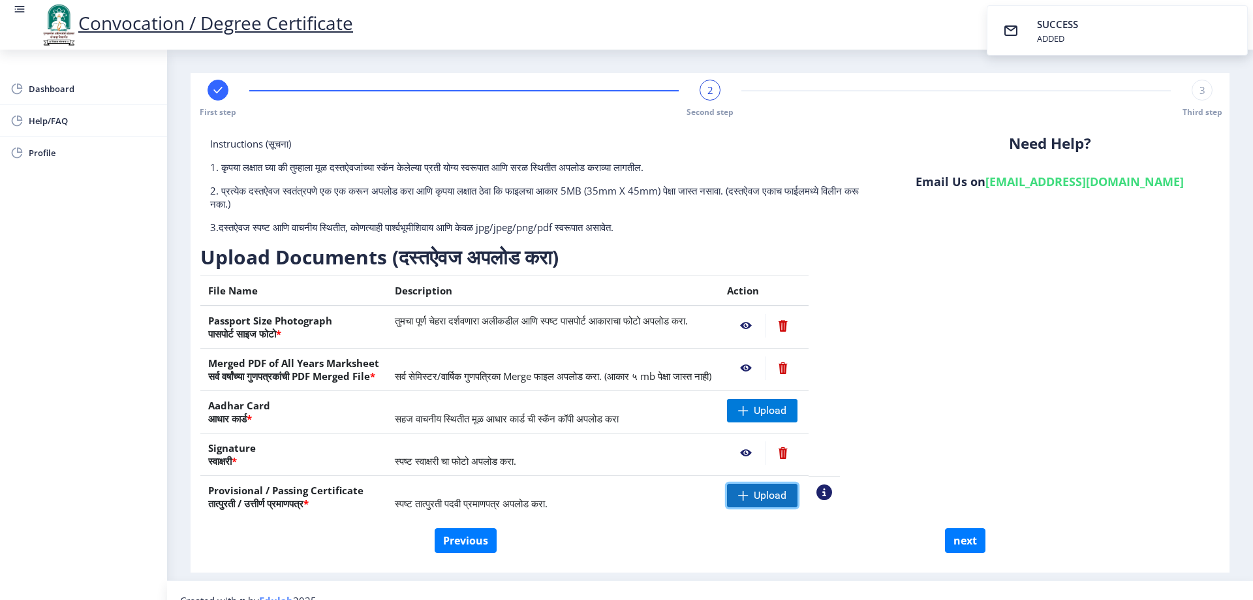
click at [748, 499] on span at bounding box center [743, 495] width 10 height 10
drag, startPoint x: 1155, startPoint y: 474, endPoint x: 998, endPoint y: 439, distance: 161.1
click at [1155, 474] on div "Instructions (सूचना) 1. कृपया लक्षात घ्या की तुम्हाला मूळ दस्तऐवजांच्या स्कॅन क…" at bounding box center [709, 332] width 1019 height 391
click at [786, 416] on span "Upload" at bounding box center [770, 410] width 33 height 13
click at [765, 323] on nb-action at bounding box center [746, 325] width 38 height 23
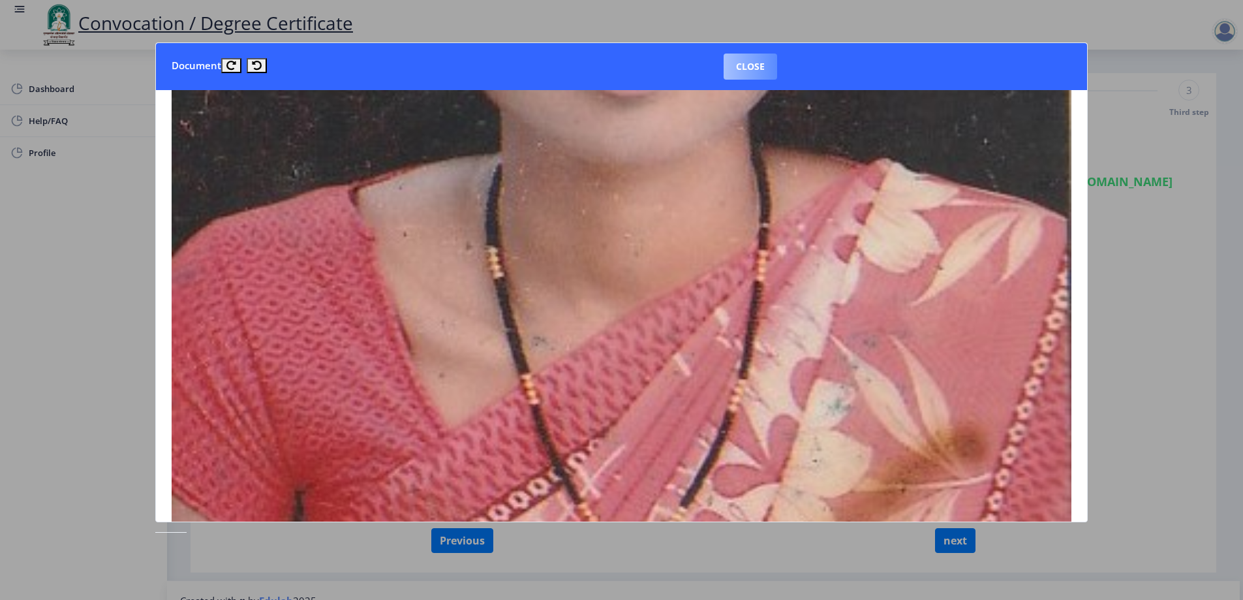
scroll to position [848, 0]
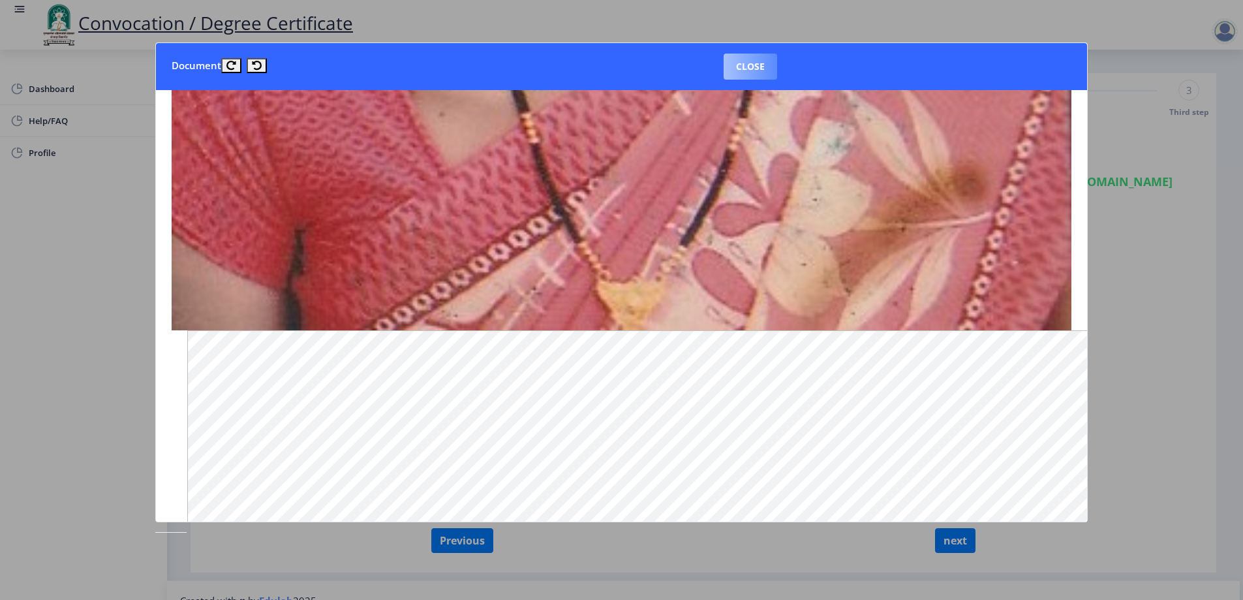
click at [754, 69] on button "Close" at bounding box center [750, 66] width 53 height 26
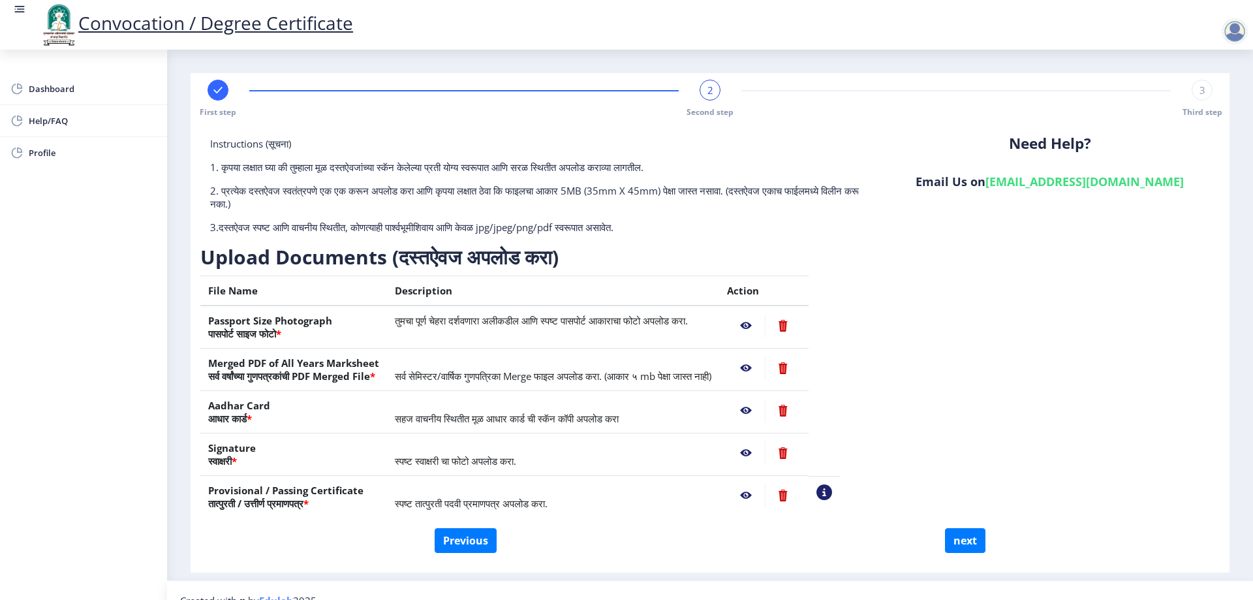
click at [765, 368] on nb-action at bounding box center [746, 367] width 38 height 23
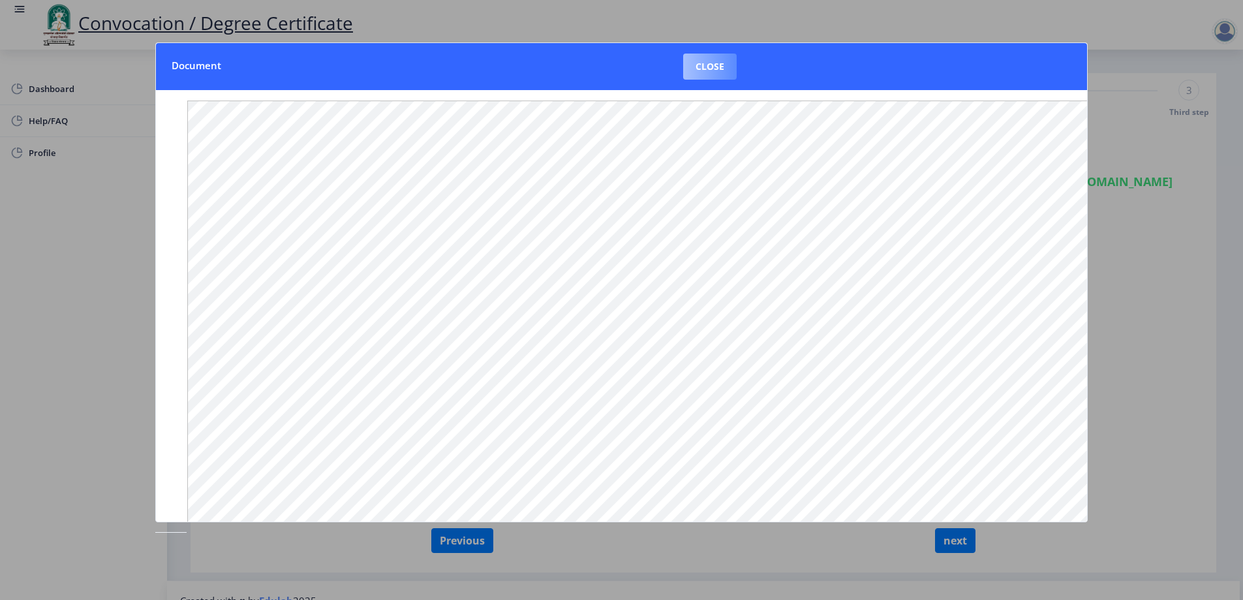
click at [712, 58] on button "Close" at bounding box center [709, 66] width 53 height 26
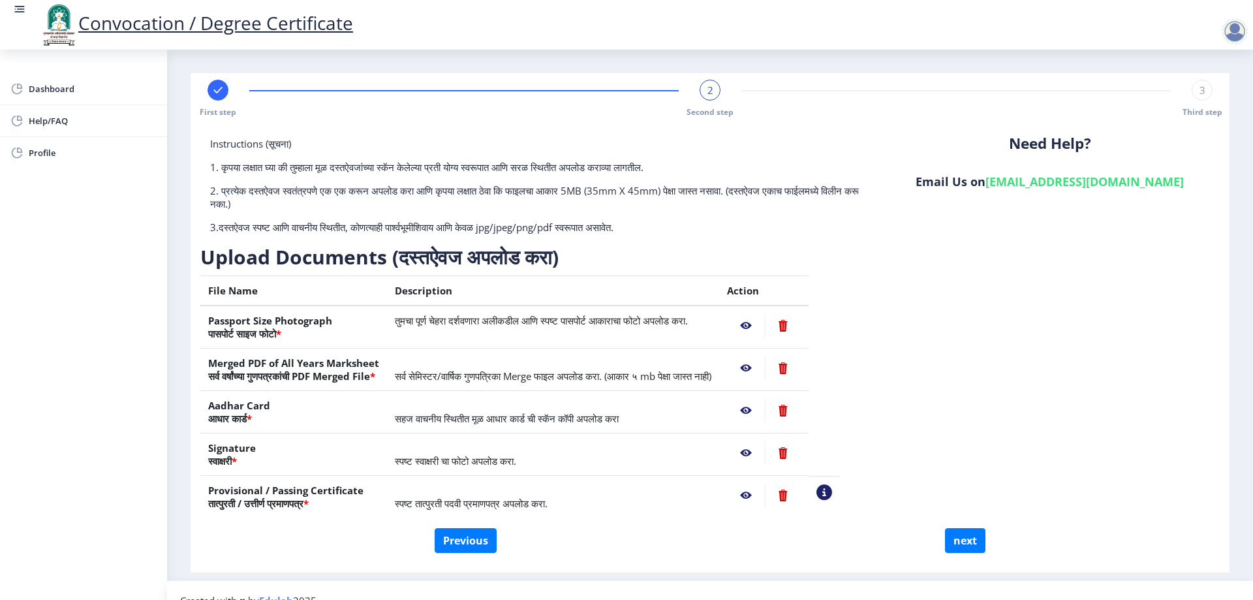
click at [765, 412] on nb-action at bounding box center [746, 410] width 38 height 23
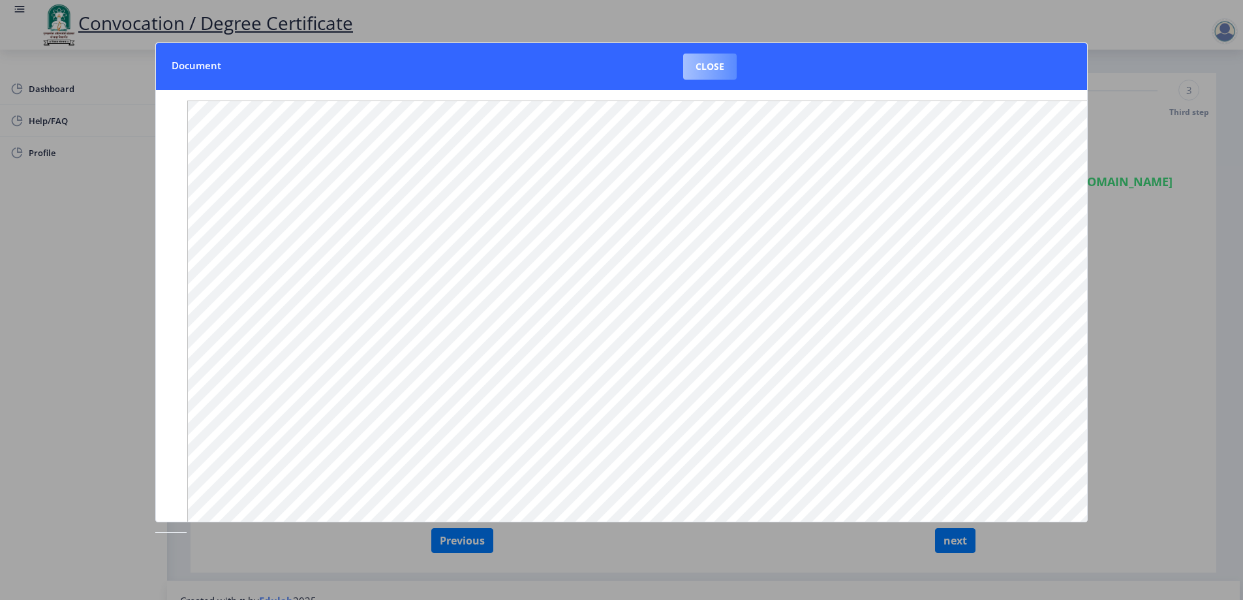
click at [713, 71] on button "Close" at bounding box center [709, 66] width 53 height 26
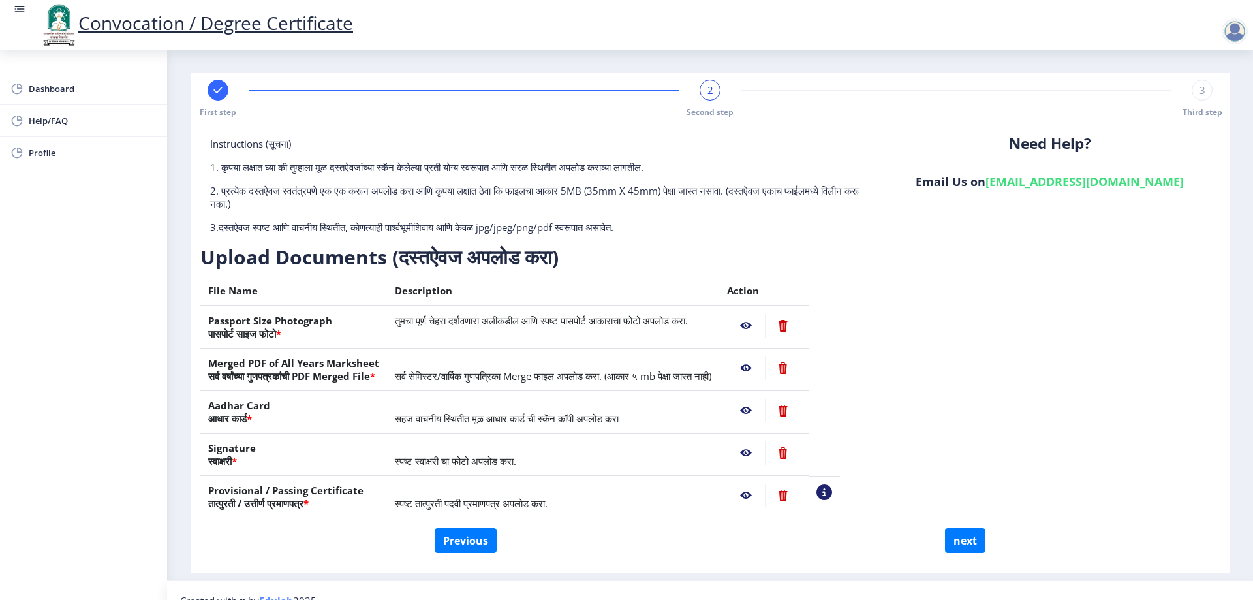
click at [765, 453] on nb-action at bounding box center [746, 452] width 38 height 23
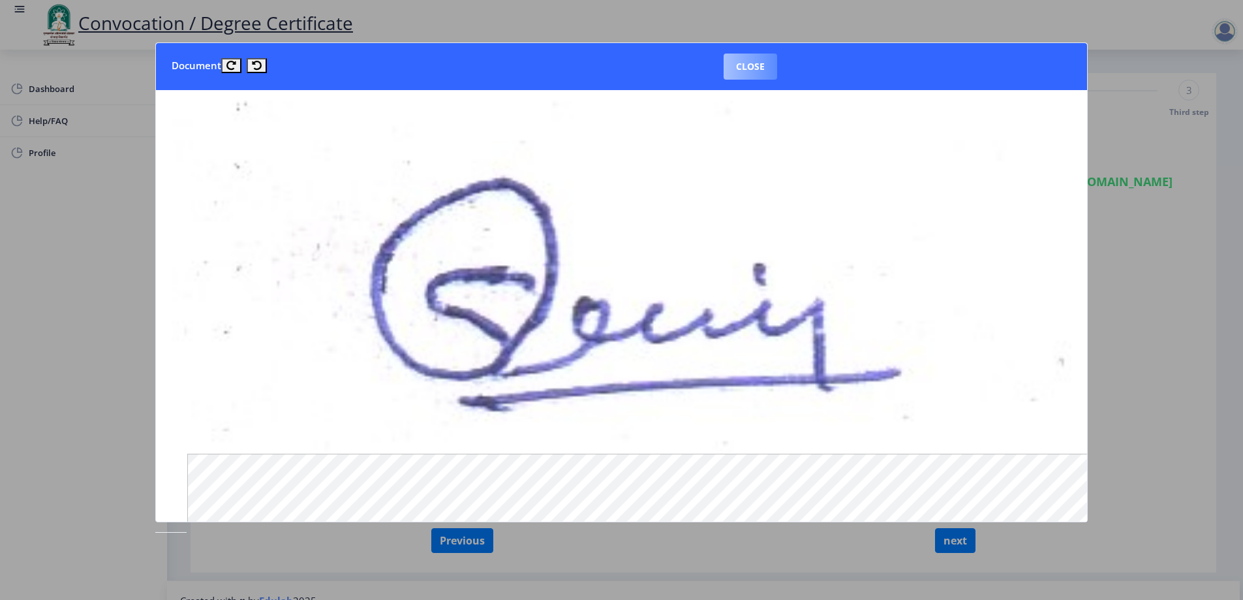
click at [750, 63] on button "Close" at bounding box center [750, 66] width 53 height 26
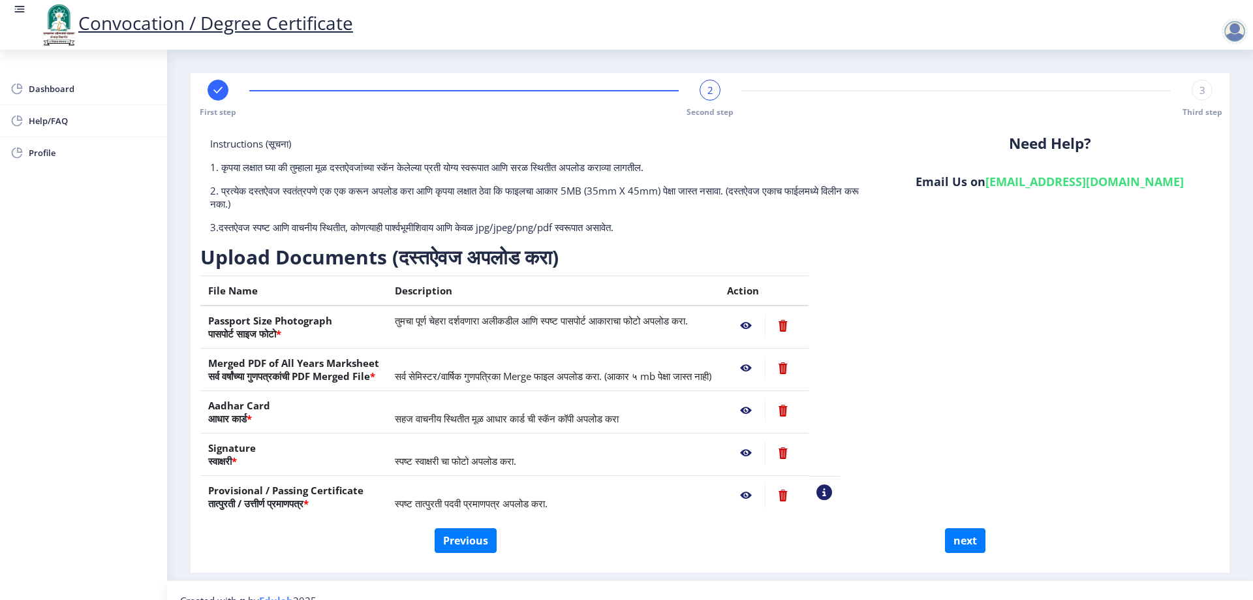
click at [765, 495] on nb-action at bounding box center [746, 494] width 38 height 23
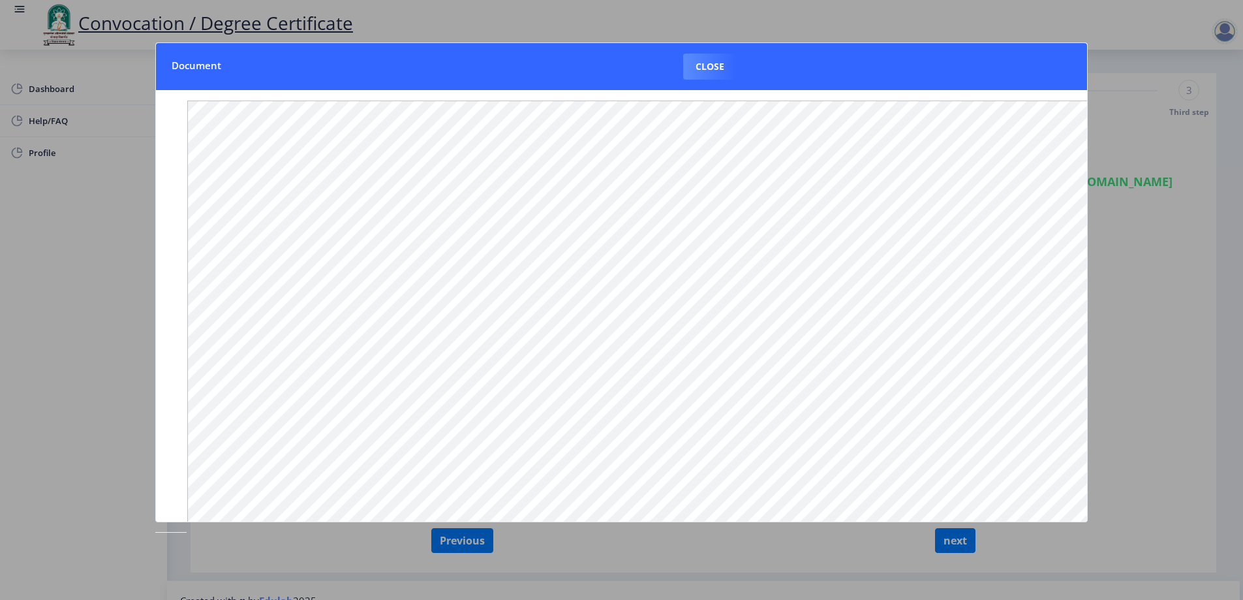
click at [701, 61] on button "Close" at bounding box center [709, 66] width 53 height 26
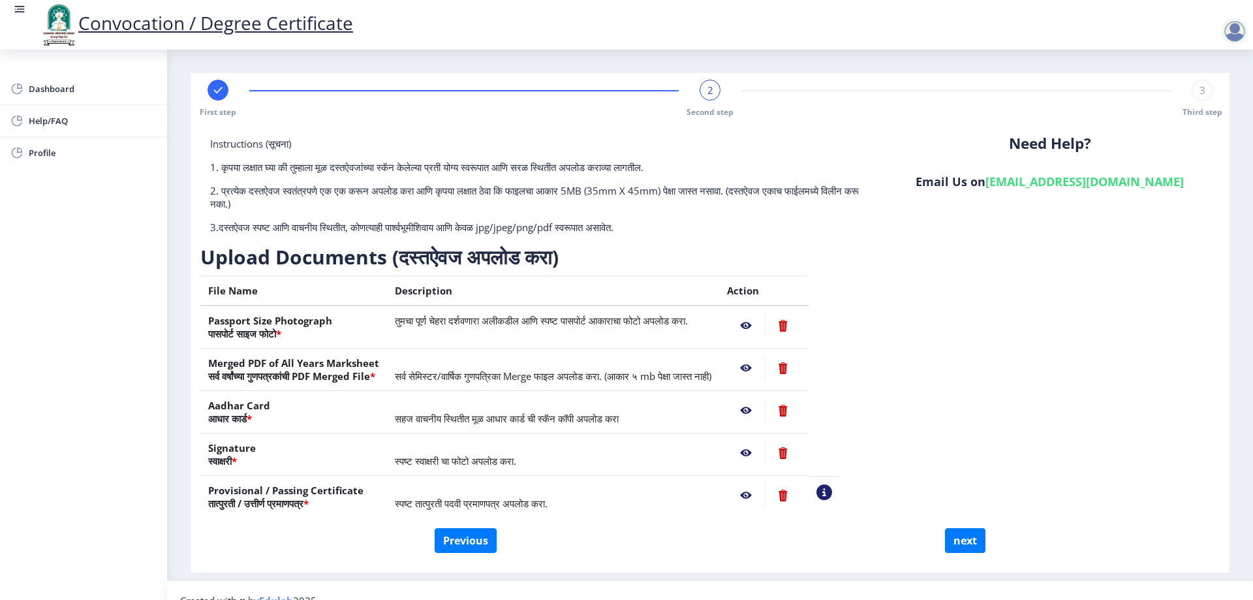
click at [800, 410] on nb-action at bounding box center [783, 410] width 36 height 23
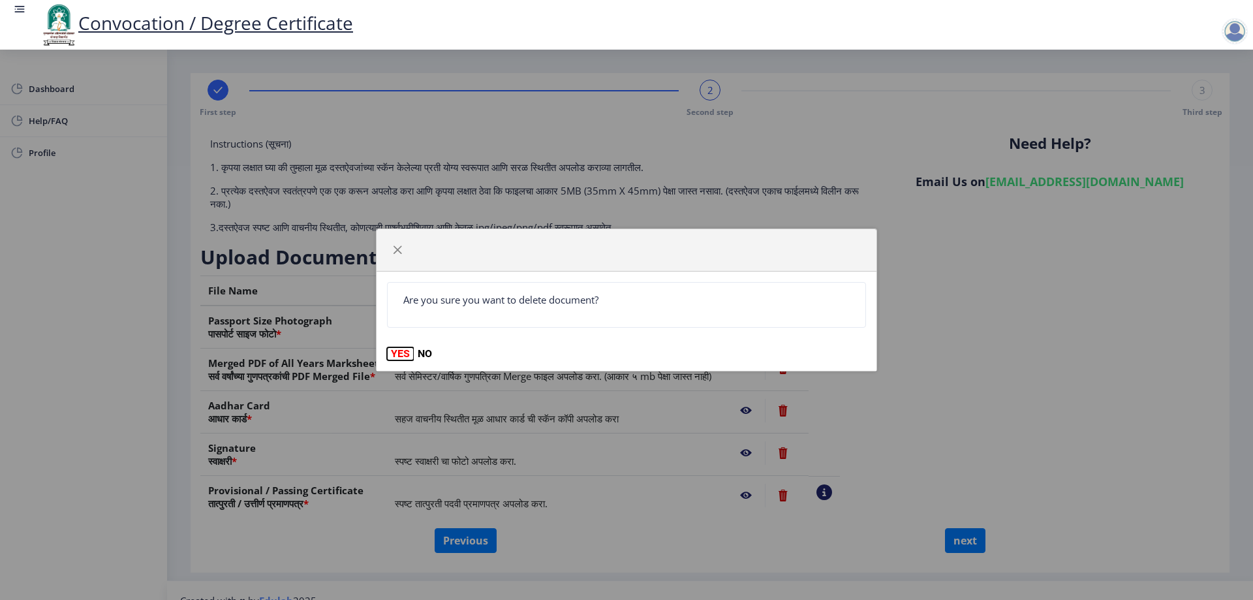
click at [388, 352] on button "YES" at bounding box center [400, 353] width 27 height 13
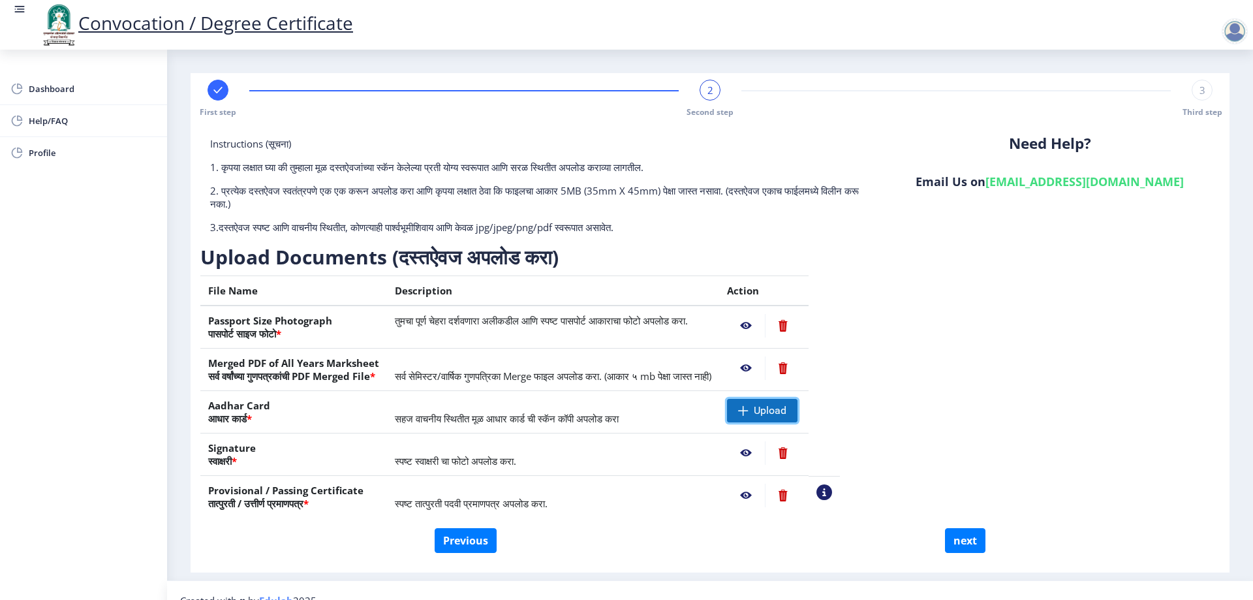
click at [780, 411] on span "Upload" at bounding box center [762, 410] width 70 height 23
click at [765, 408] on nb-action at bounding box center [746, 410] width 38 height 23
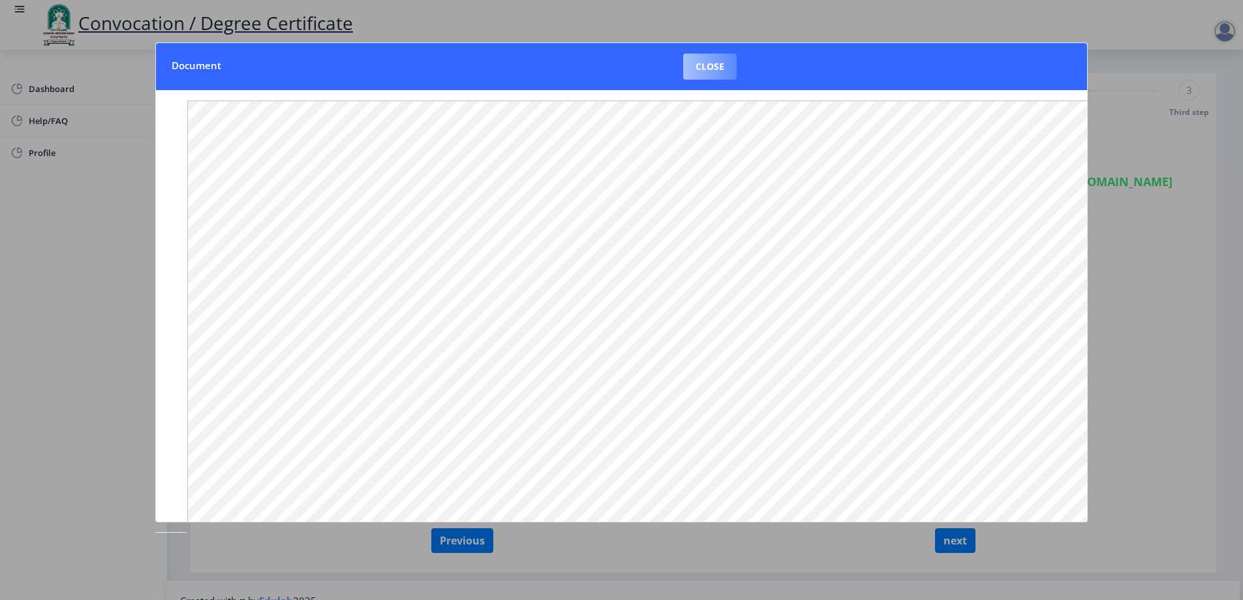
click at [692, 73] on button "Close" at bounding box center [709, 66] width 53 height 26
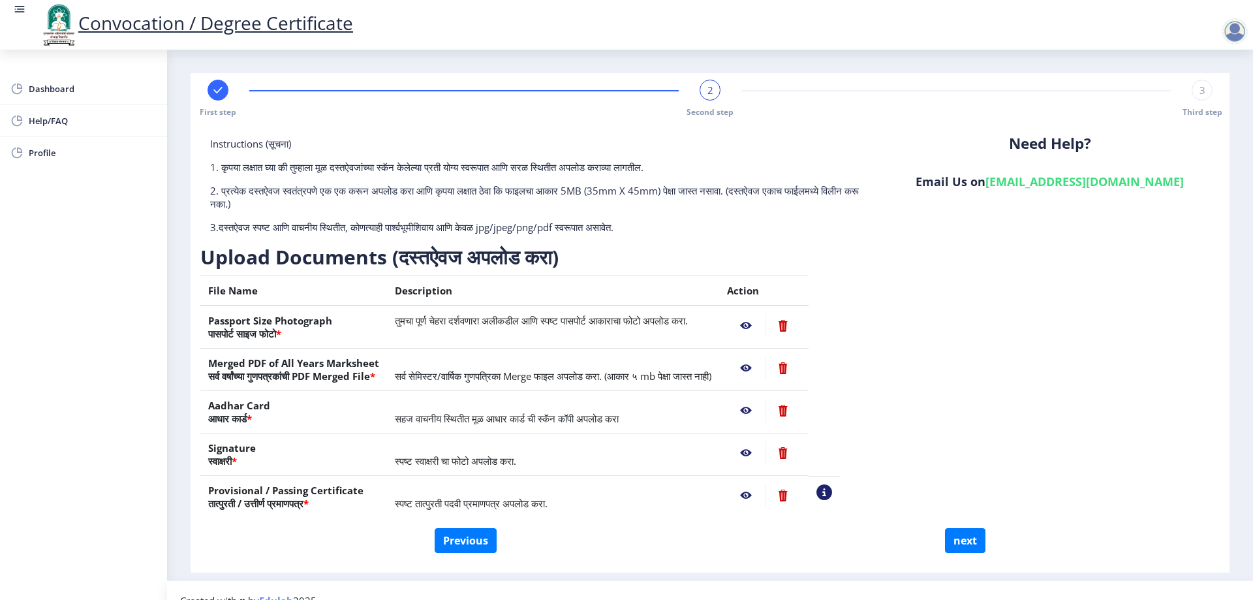
click at [765, 411] on nb-action at bounding box center [746, 410] width 38 height 23
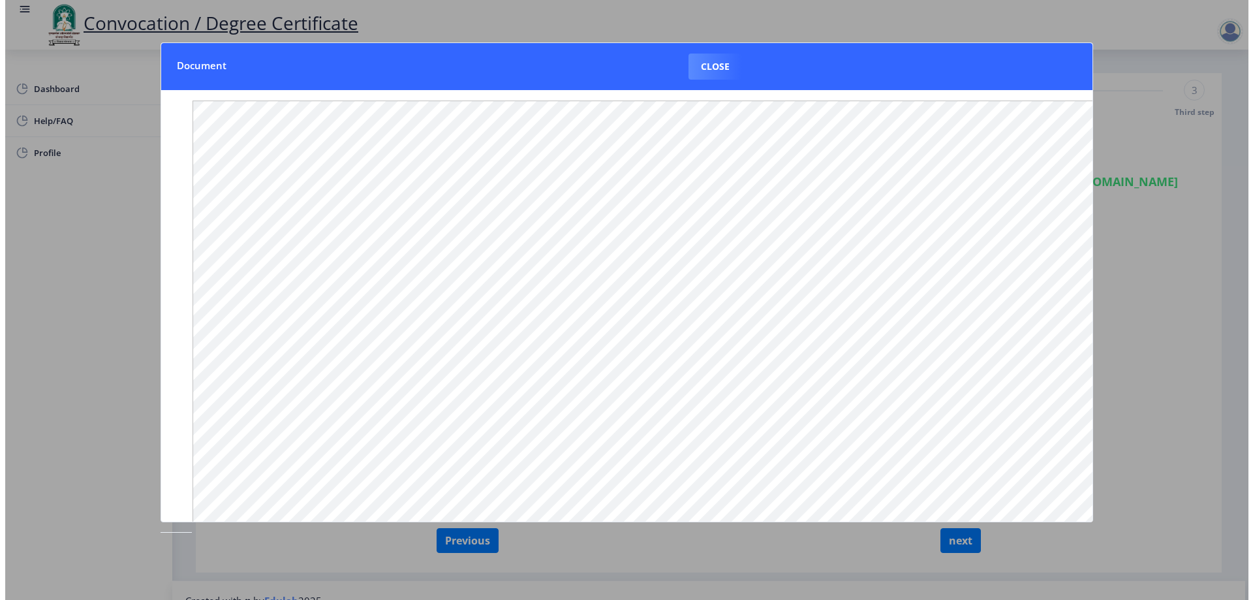
scroll to position [52, 0]
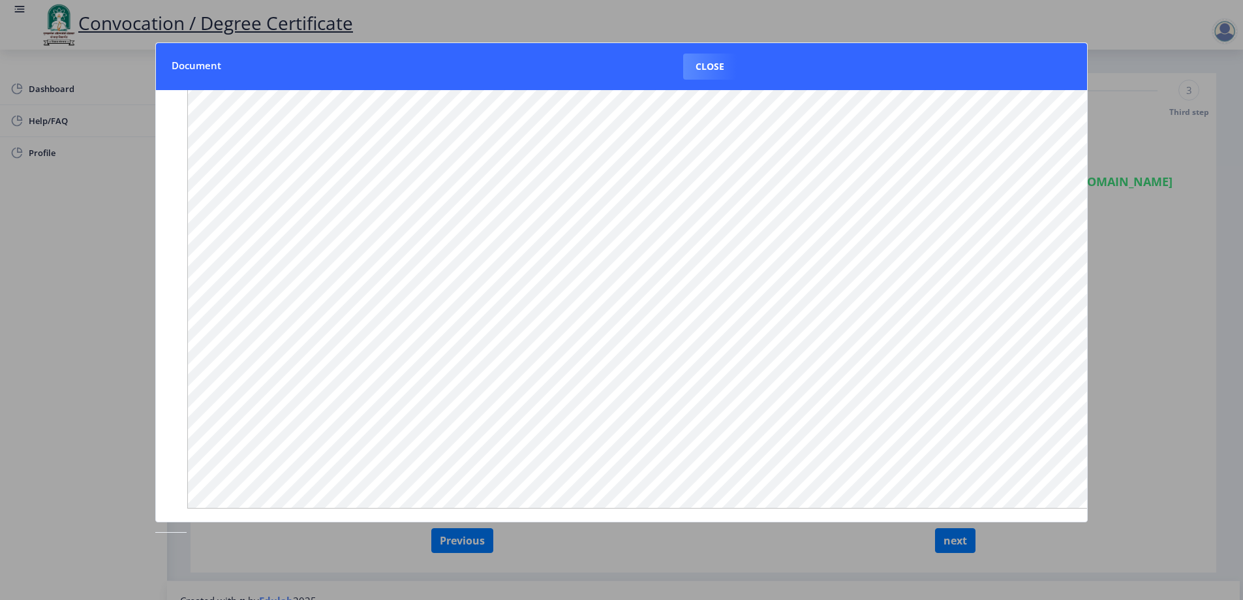
click at [724, 80] on nb-card-header "Document Close" at bounding box center [621, 66] width 931 height 47
click at [711, 61] on button "Close" at bounding box center [709, 66] width 53 height 26
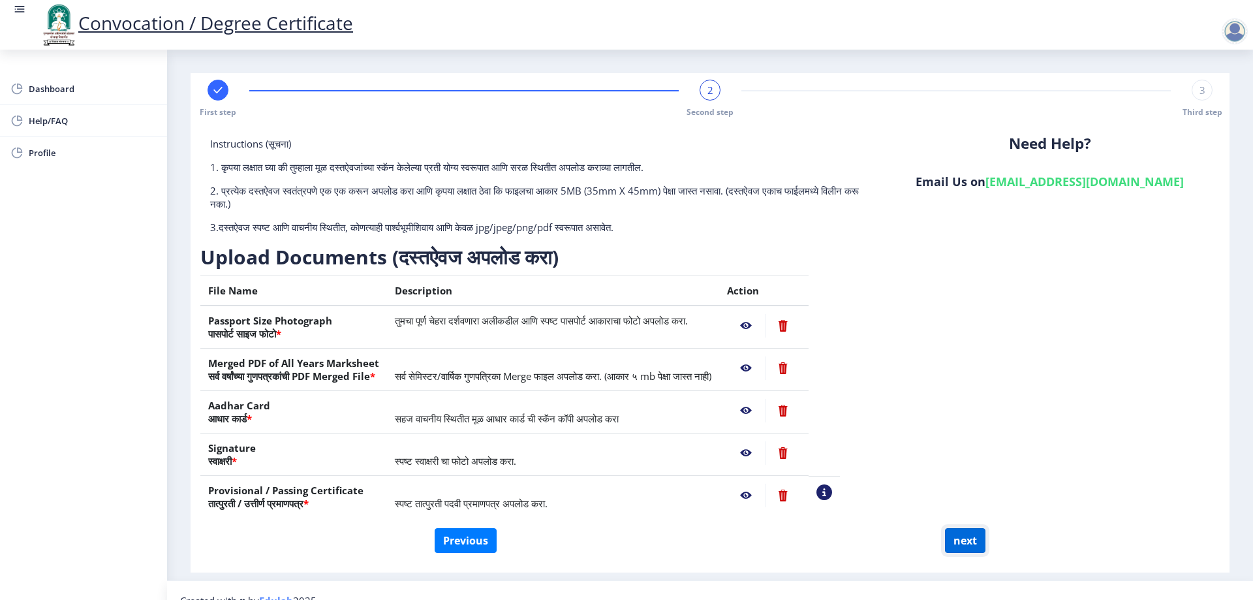
click at [947, 538] on button "next" at bounding box center [965, 540] width 40 height 25
select select
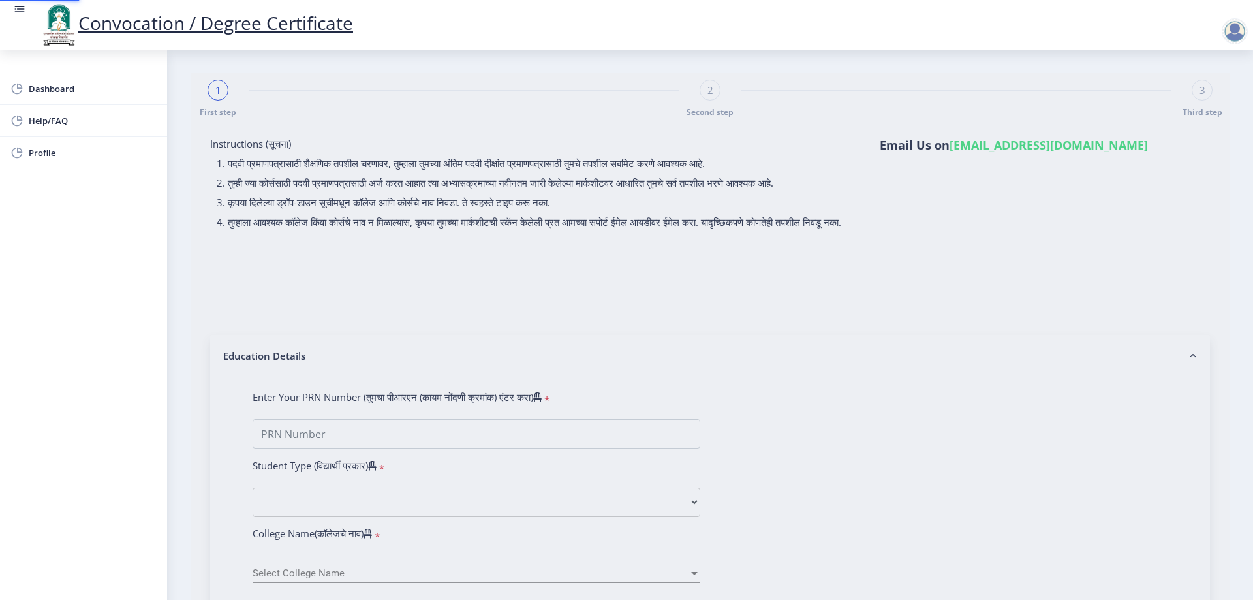
type input "[PERSON_NAME] [PERSON_NAME]"
type input "Gorima"
select select
type input "[PERSON_NAME] [PERSON_NAME]"
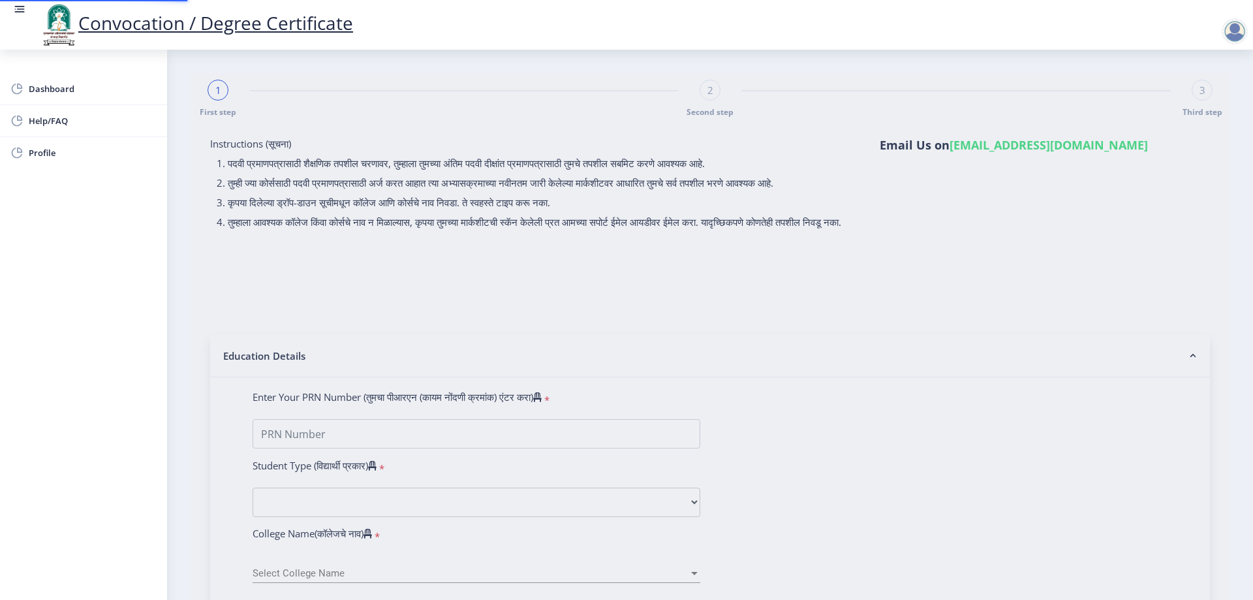
type input "Gorima"
select select
type input "2018032500260871"
select select "External"
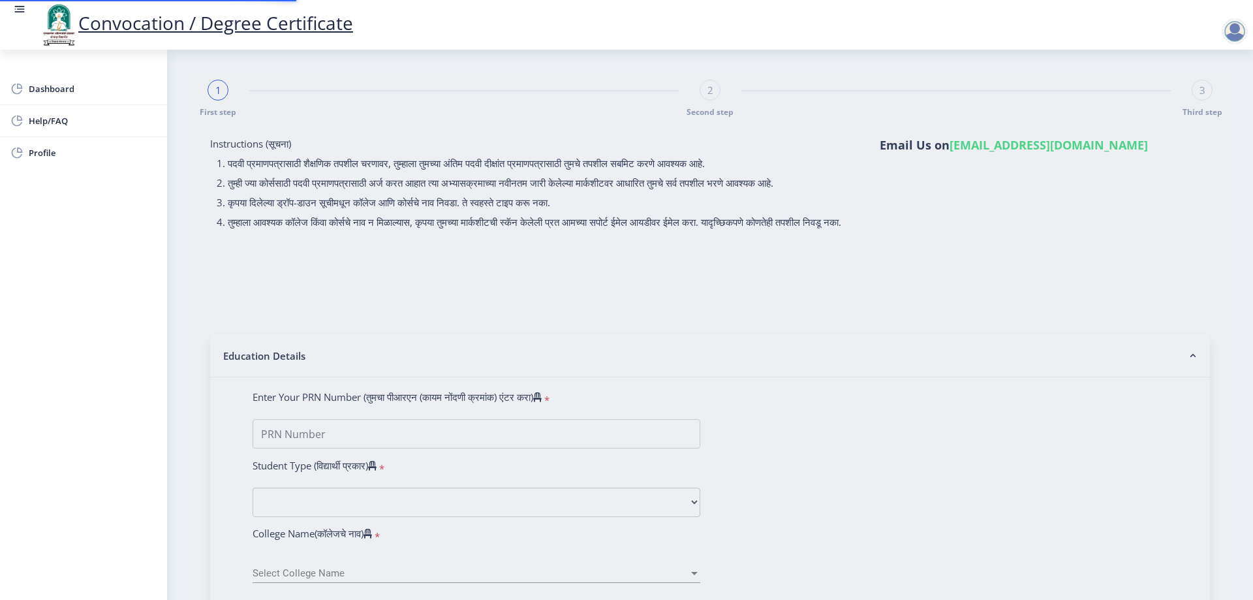
select select "2020"
select select "October"
select select "Grade B+"
type input "826087"
type input "[PERSON_NAME] [PERSON_NAME]"
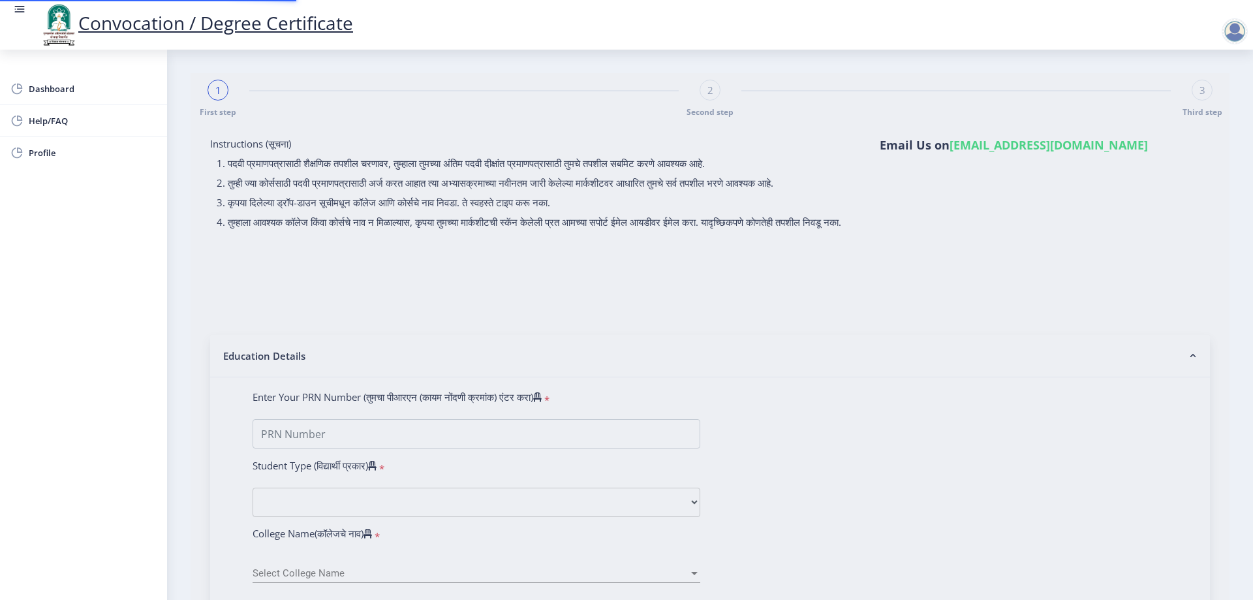
type input "GORIMA"
select select "English"
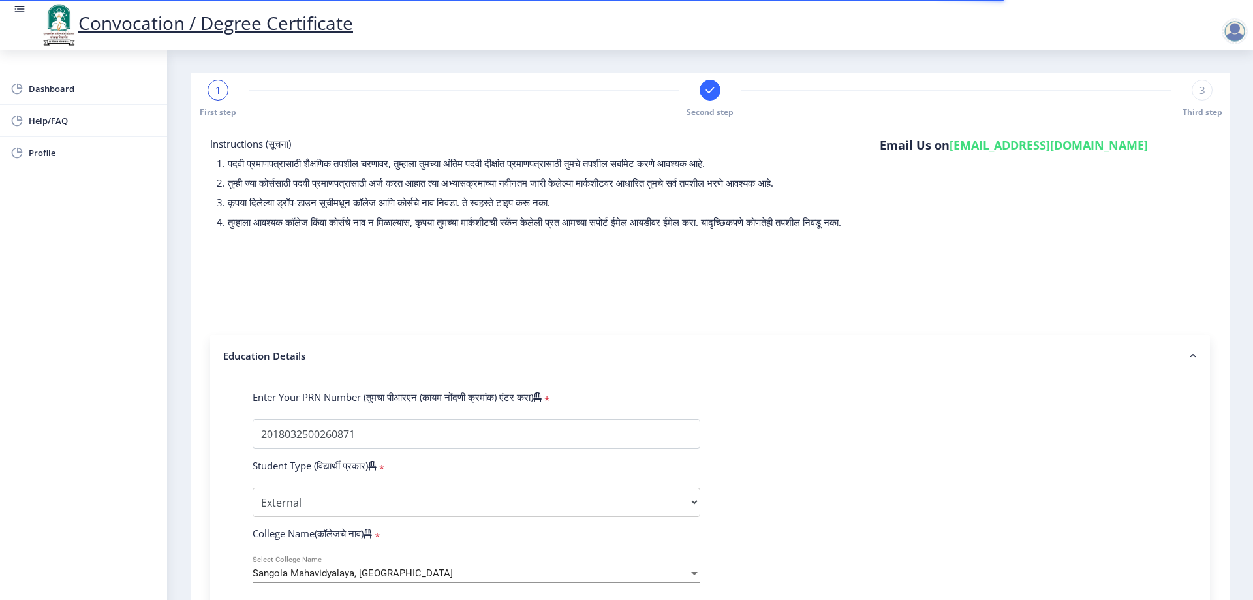
select select
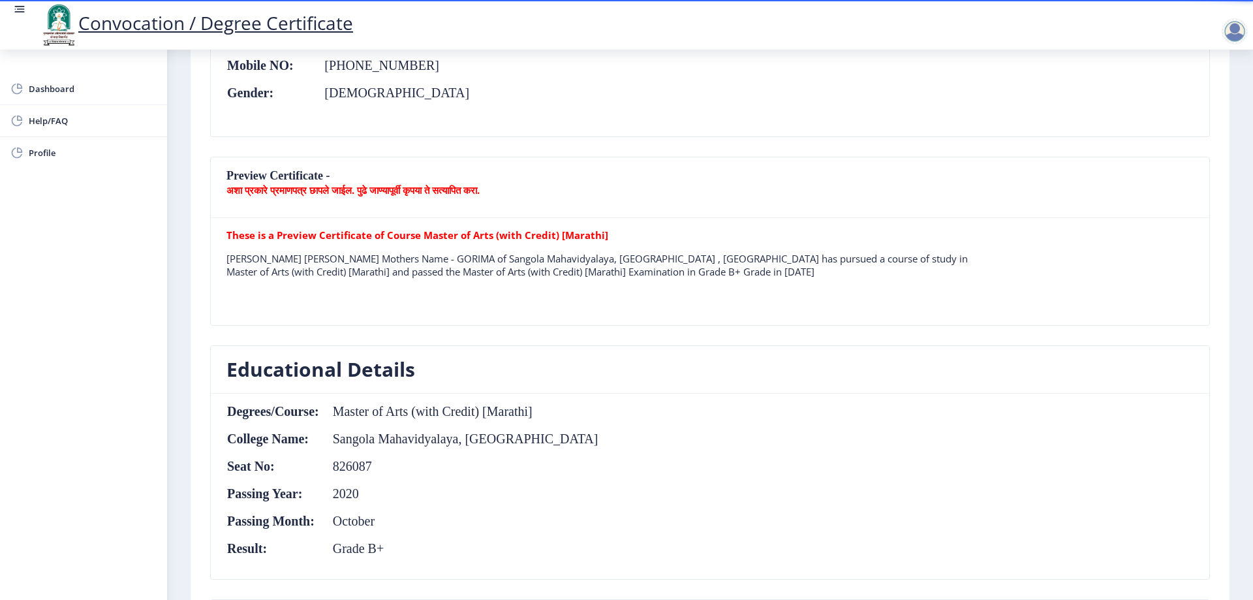
scroll to position [196, 0]
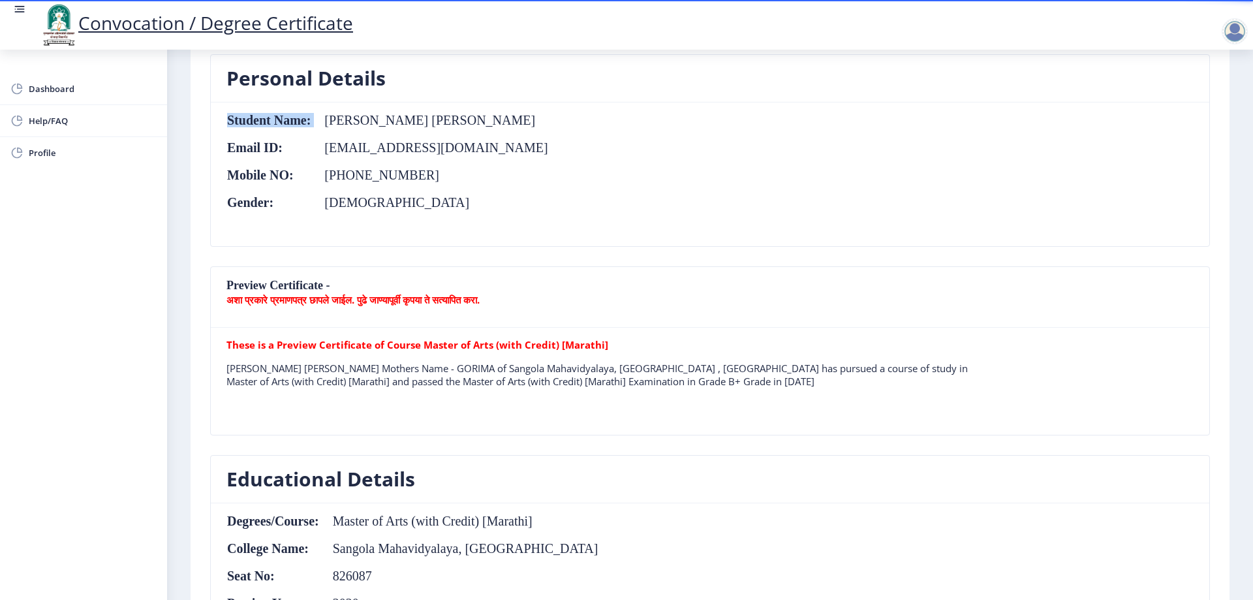
drag, startPoint x: 351, startPoint y: 126, endPoint x: 495, endPoint y: 126, distance: 144.2
click at [495, 126] on nb-card-body "Student Name: [PERSON_NAME] [PERSON_NAME] Email ID: [EMAIL_ADDRESS][DOMAIN_NAME…" at bounding box center [710, 174] width 998 height 144
click at [497, 140] on nb-card-body "Student Name: [PERSON_NAME] [PERSON_NAME] Email ID: [EMAIL_ADDRESS][DOMAIN_NAME…" at bounding box center [710, 174] width 998 height 144
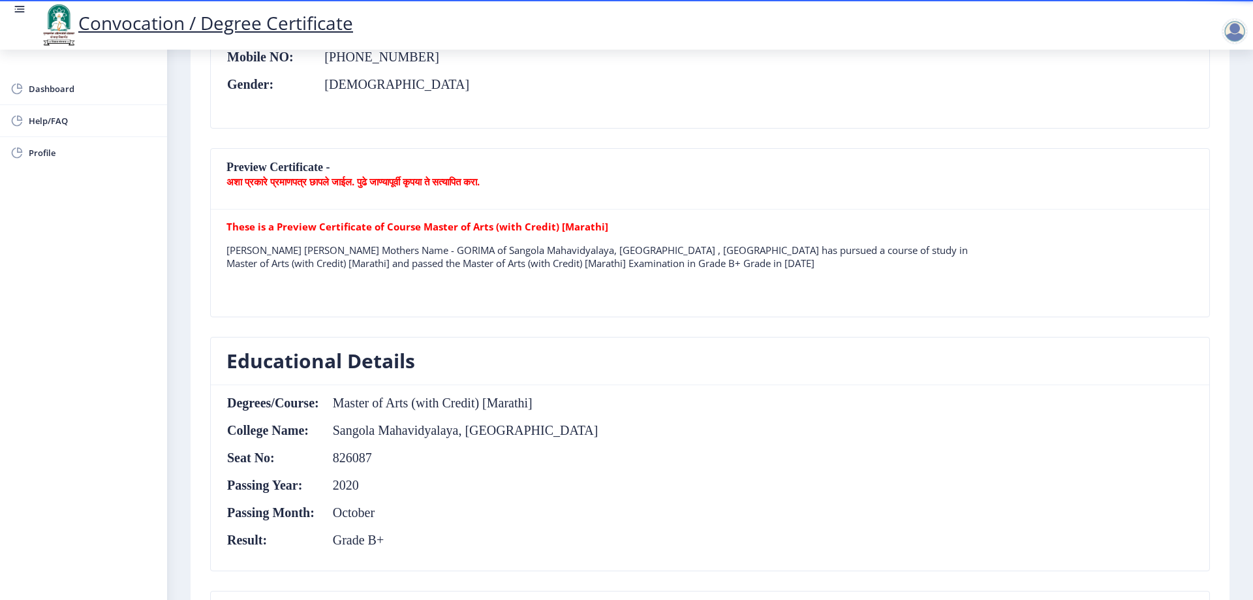
scroll to position [457, 0]
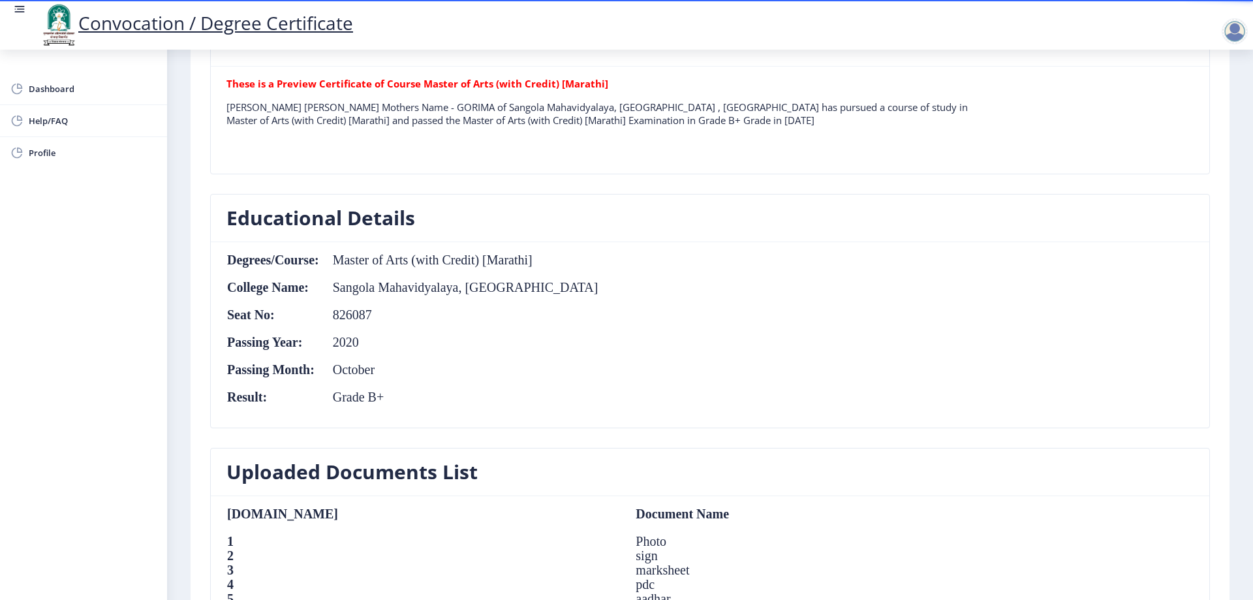
drag, startPoint x: 334, startPoint y: 271, endPoint x: 555, endPoint y: 278, distance: 221.3
click at [555, 278] on nb-card-body "Degrees/Course: Master of Arts (with Credit) [Marathi] College Name: [PERSON_NA…" at bounding box center [710, 334] width 998 height 185
click at [556, 279] on nb-card-body "Degrees/Course: Master of Arts (with Credit) [Marathi] College Name: [PERSON_NA…" at bounding box center [710, 334] width 998 height 185
click at [506, 324] on table "Degrees/Course: Master of Arts (with Credit) [Marathi] College Name: [PERSON_NA…" at bounding box center [412, 334] width 372 height 164
click at [331, 259] on td "Master of Arts (with Credit) [Marathi]" at bounding box center [459, 259] width 279 height 14
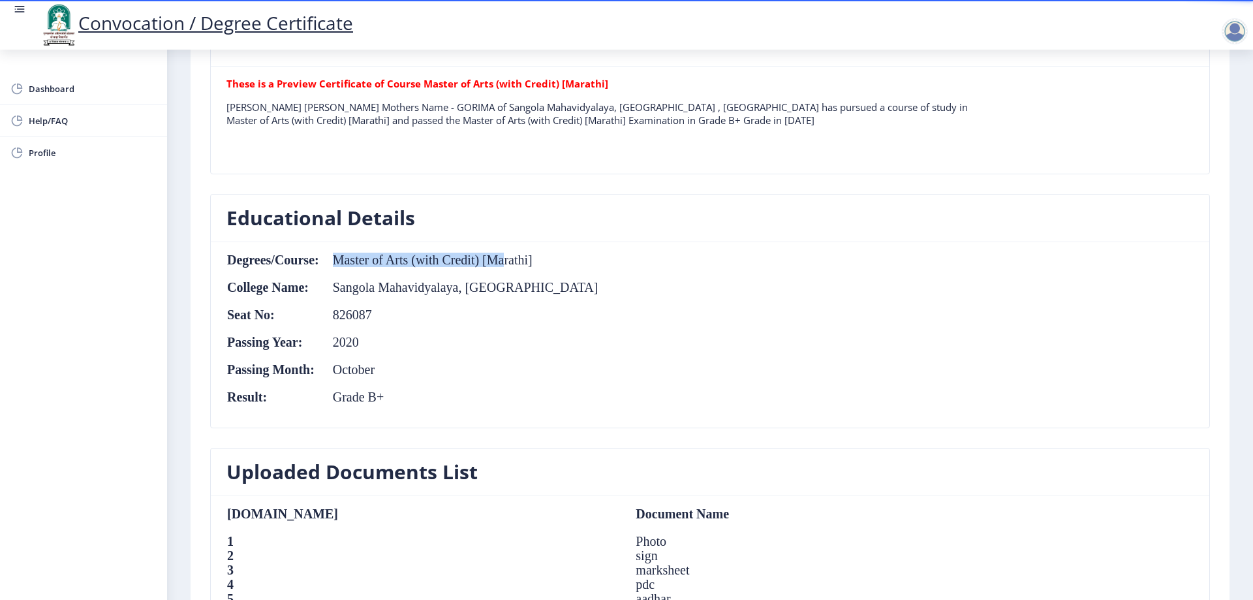
drag, startPoint x: 334, startPoint y: 262, endPoint x: 505, endPoint y: 264, distance: 170.9
click at [505, 264] on td "Master of Arts (with Credit) [Marathi]" at bounding box center [459, 259] width 279 height 14
click at [507, 266] on td "Master of Arts (with Credit) [Marathi]" at bounding box center [459, 259] width 279 height 14
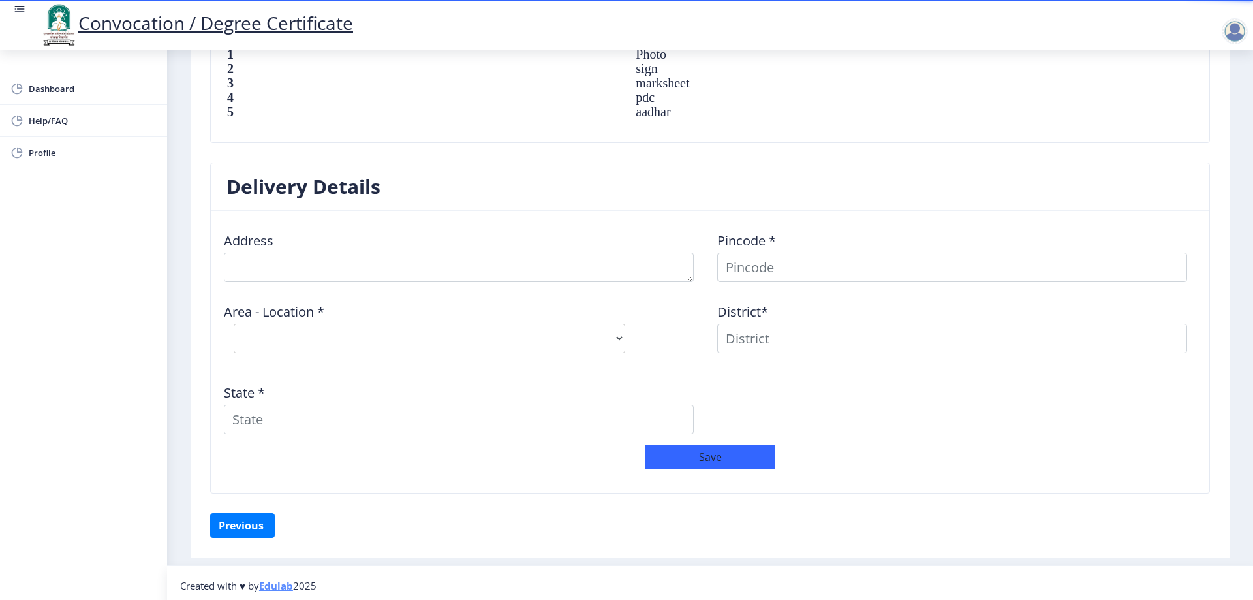
scroll to position [949, 0]
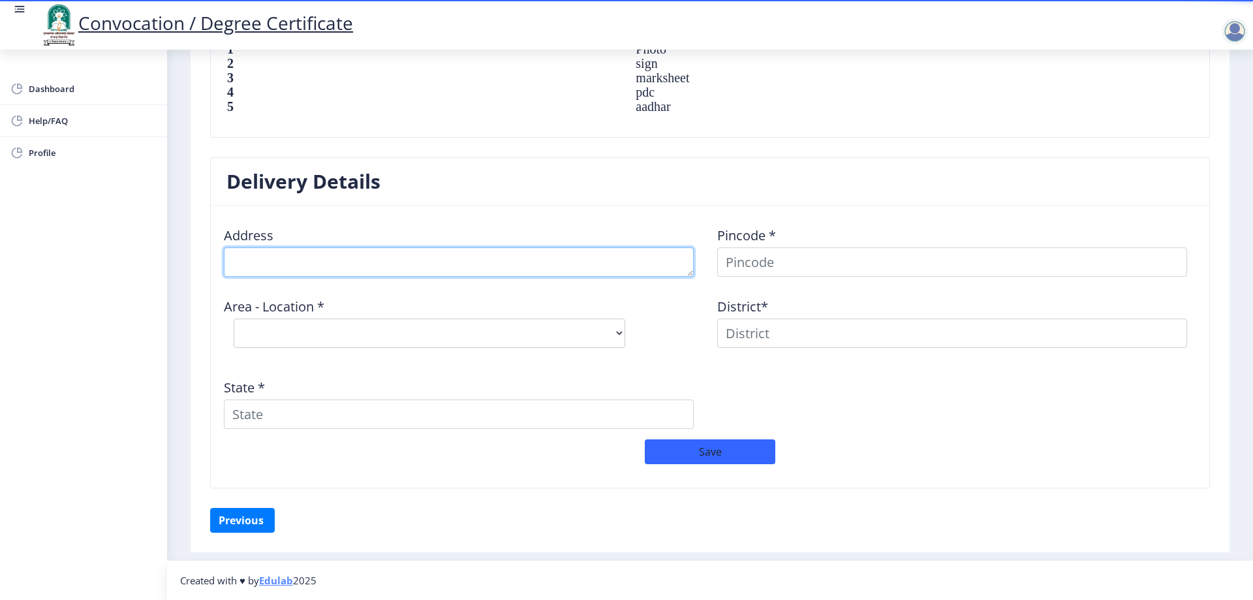
click at [323, 264] on textarea at bounding box center [459, 261] width 470 height 29
type textarea "AT-DEVALE POST-METHWADE"
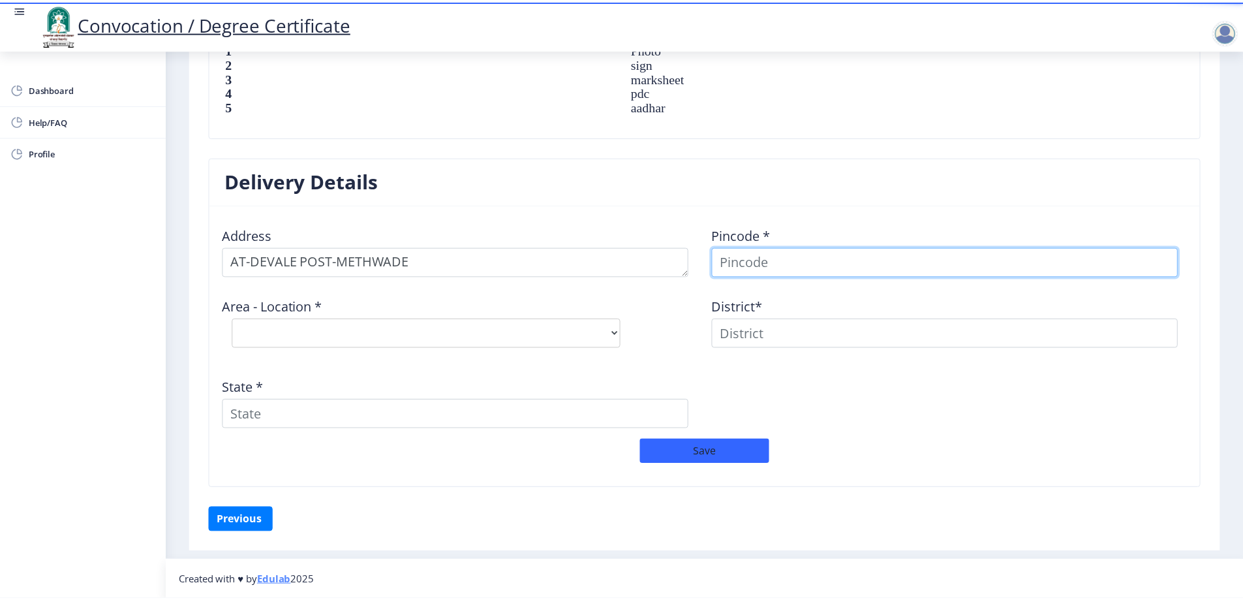
scroll to position [939, 0]
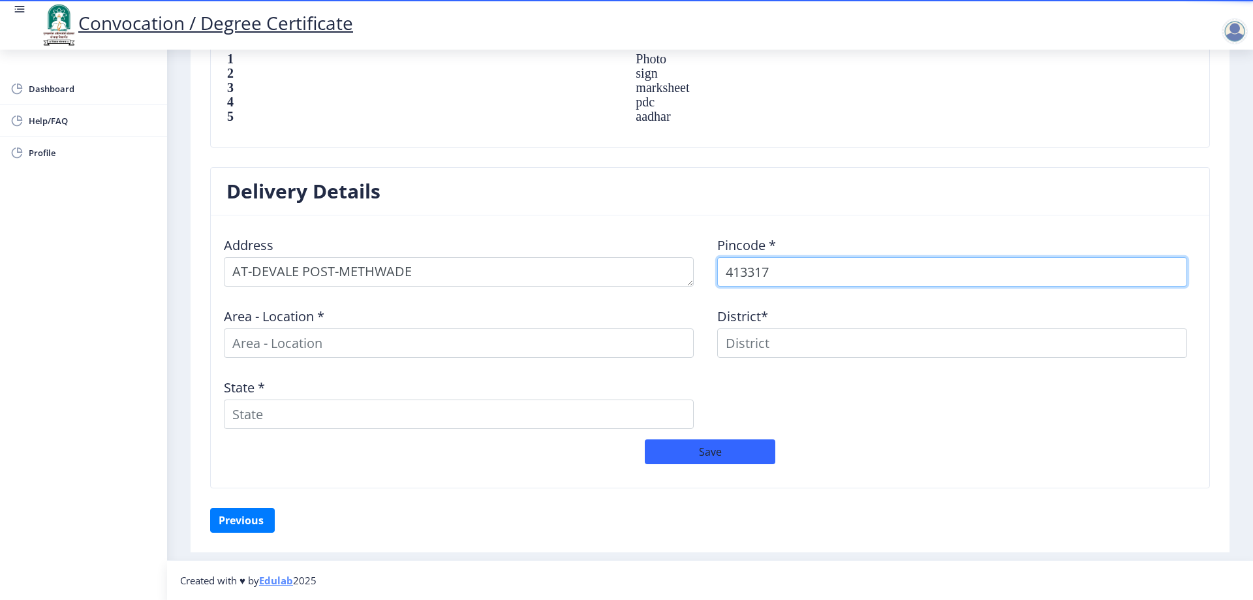
type input "413317"
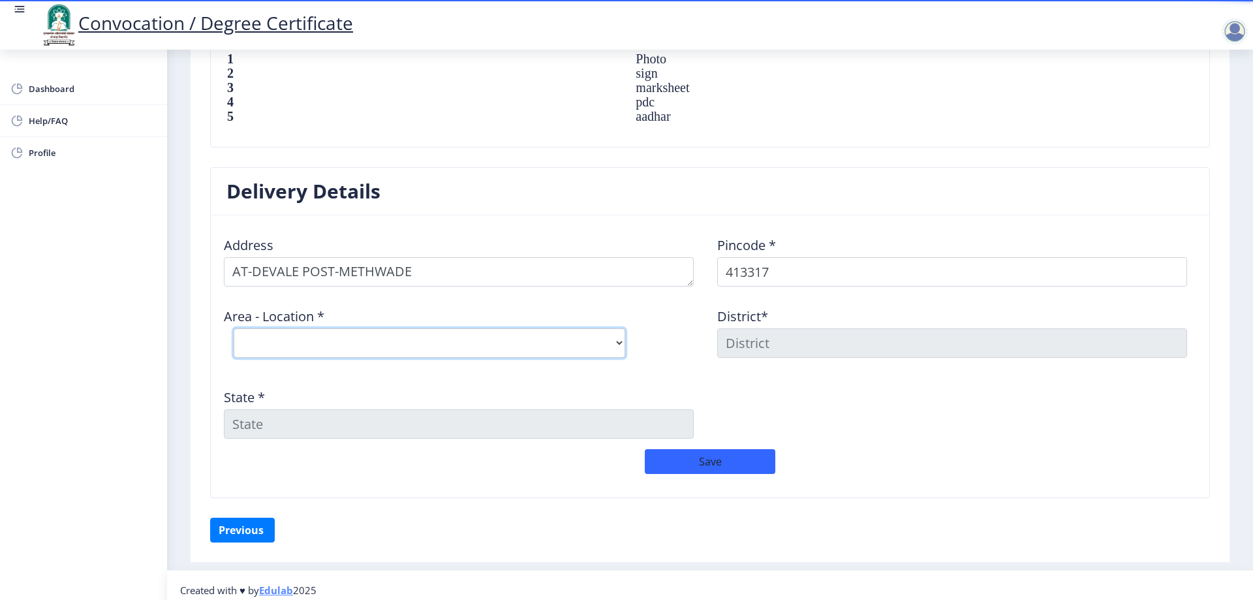
click at [337, 333] on select "Select Area Location Bohali B.O Dhyati (E) B.O Khardi S.O Manjari B.O Methawade…" at bounding box center [429, 342] width 391 height 29
select select "5: Object"
click at [234, 328] on select "Select Area Location Bohali B.O Dhyati (E) B.O Khardi S.O Manjari B.O Methawade…" at bounding box center [429, 342] width 391 height 29
type input "SOLAPUR"
type input "[GEOGRAPHIC_DATA]"
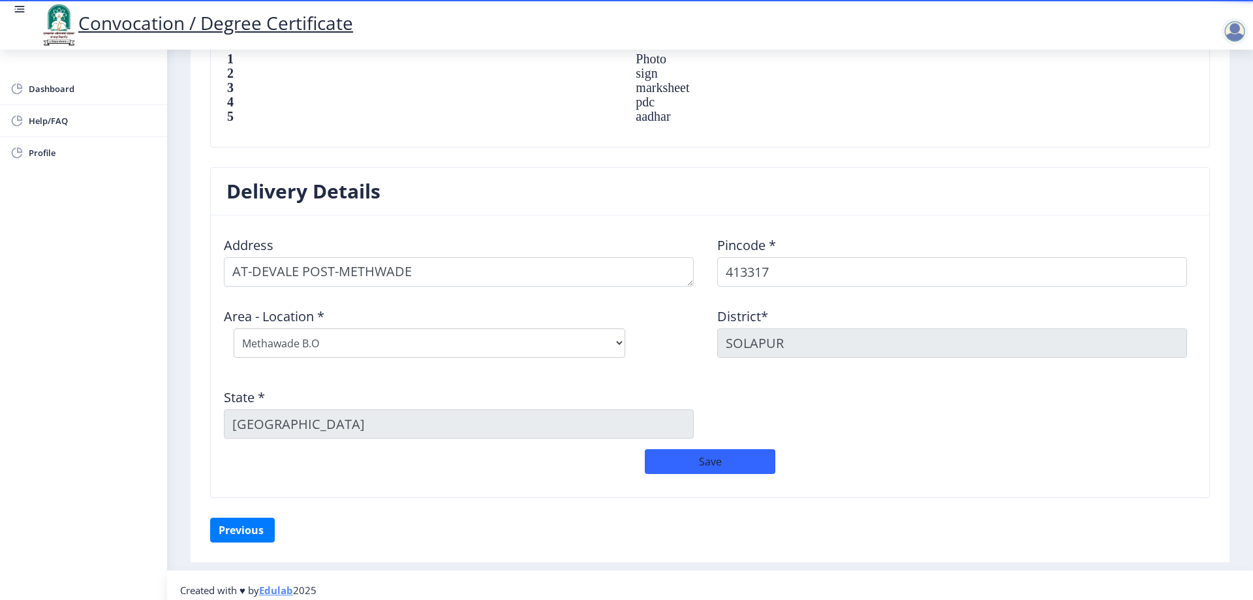
click at [365, 387] on div "State * [GEOGRAPHIC_DATA]" at bounding box center [463, 408] width 493 height 61
click at [504, 266] on textarea at bounding box center [459, 271] width 470 height 29
type textarea "AT-DEVALE POST-METHWADE TAL-SANGOLA"
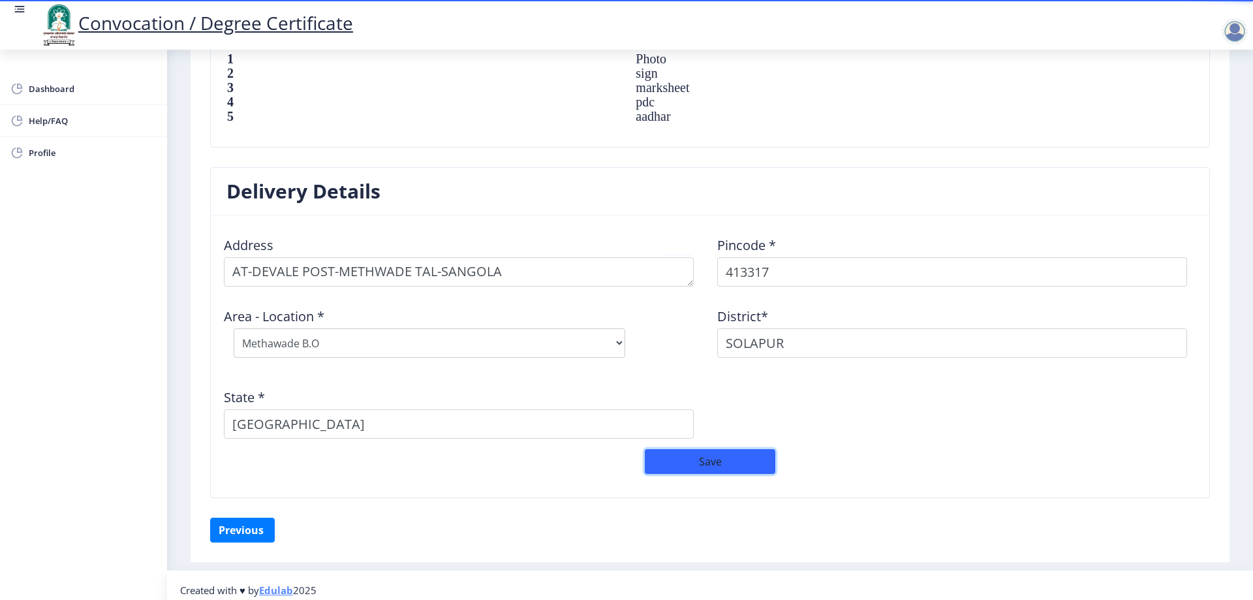
select select "10: Object"
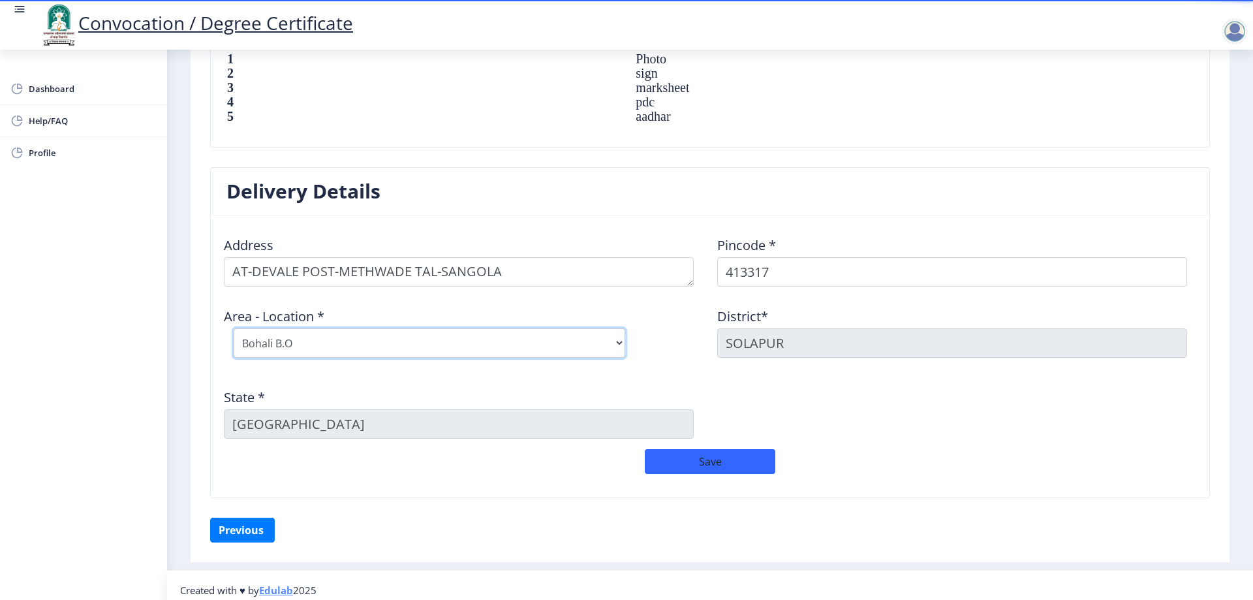
click at [385, 345] on select "Select Area Location Bohali B.O Dhyati (E) B.O Khardi S.O Manjari B.O Methawade…" at bounding box center [429, 342] width 391 height 29
select select "14: Object"
click at [234, 328] on select "Select Area Location Bohali B.O Dhyati (E) B.O Khardi S.O Manjari B.O Methawade…" at bounding box center [429, 342] width 391 height 29
click at [354, 378] on div "State * [GEOGRAPHIC_DATA]" at bounding box center [463, 408] width 493 height 61
click at [699, 462] on button "Save" at bounding box center [710, 461] width 130 height 25
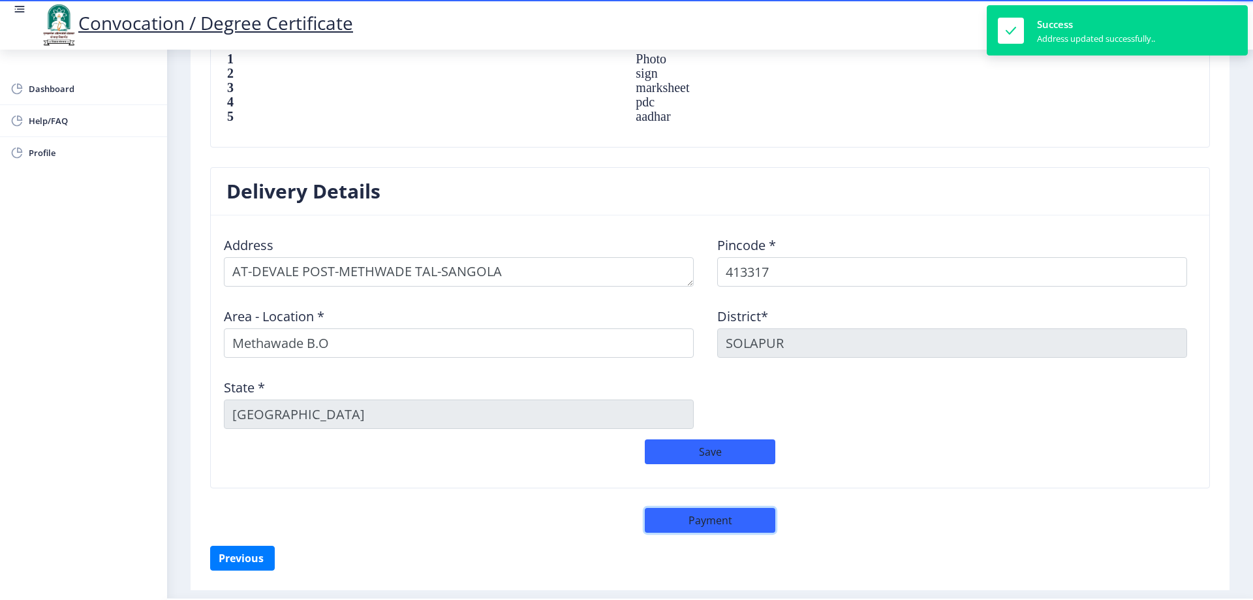
click at [693, 516] on button "Payment" at bounding box center [710, 520] width 130 height 25
select select "sealed"
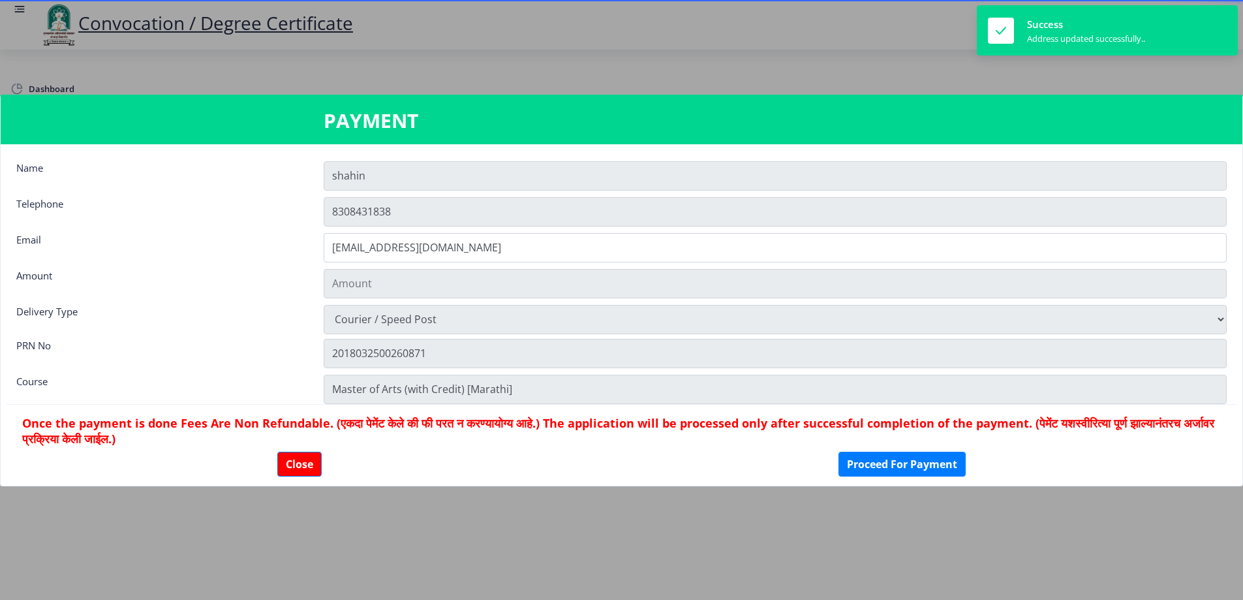
type input "1885"
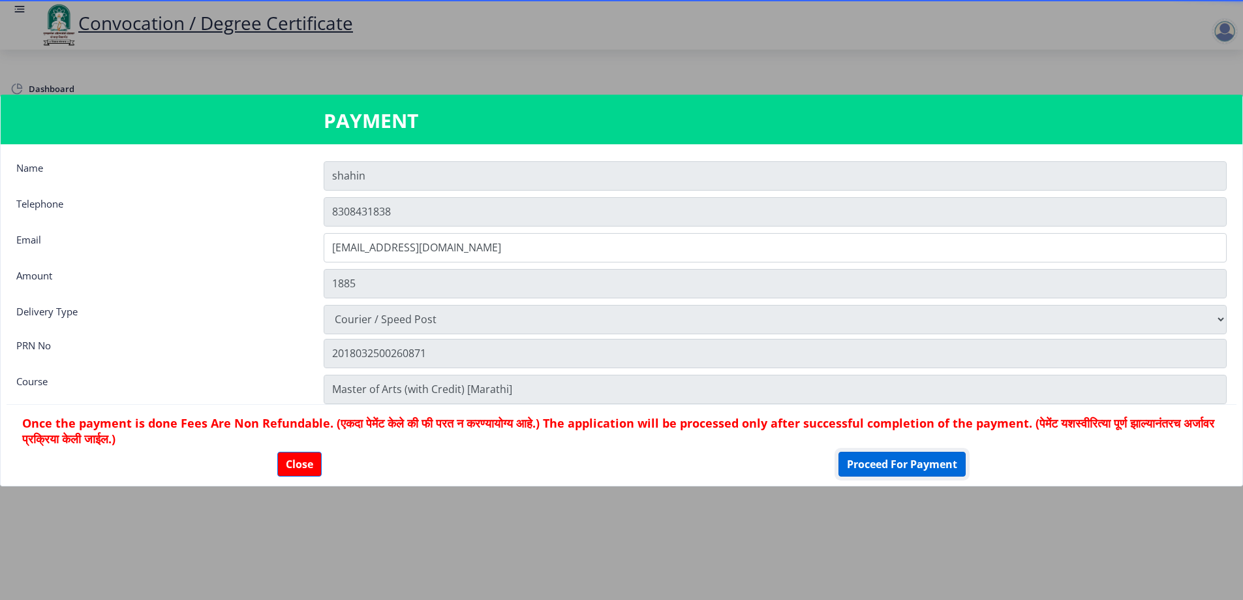
click at [931, 466] on button "Proceed For Payment" at bounding box center [901, 463] width 127 height 25
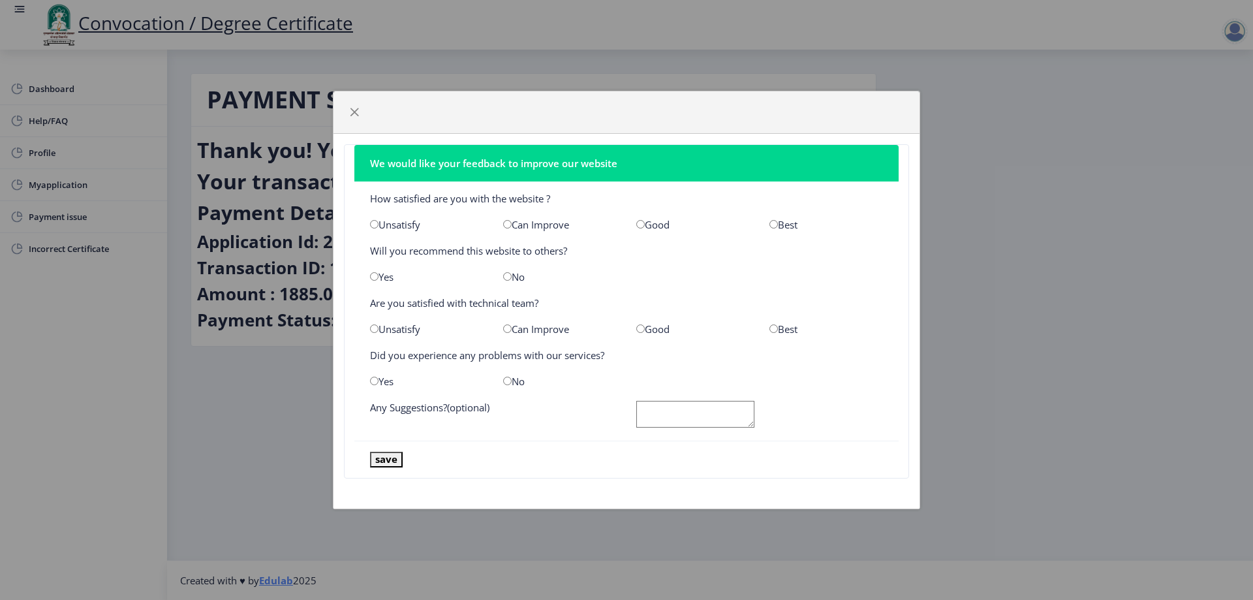
click at [778, 221] on div "Best" at bounding box center [825, 224] width 133 height 13
click at [374, 275] on input "radio" at bounding box center [374, 276] width 8 height 8
radio input "true"
click at [507, 327] on input "radio" at bounding box center [507, 328] width 8 height 8
radio input "true"
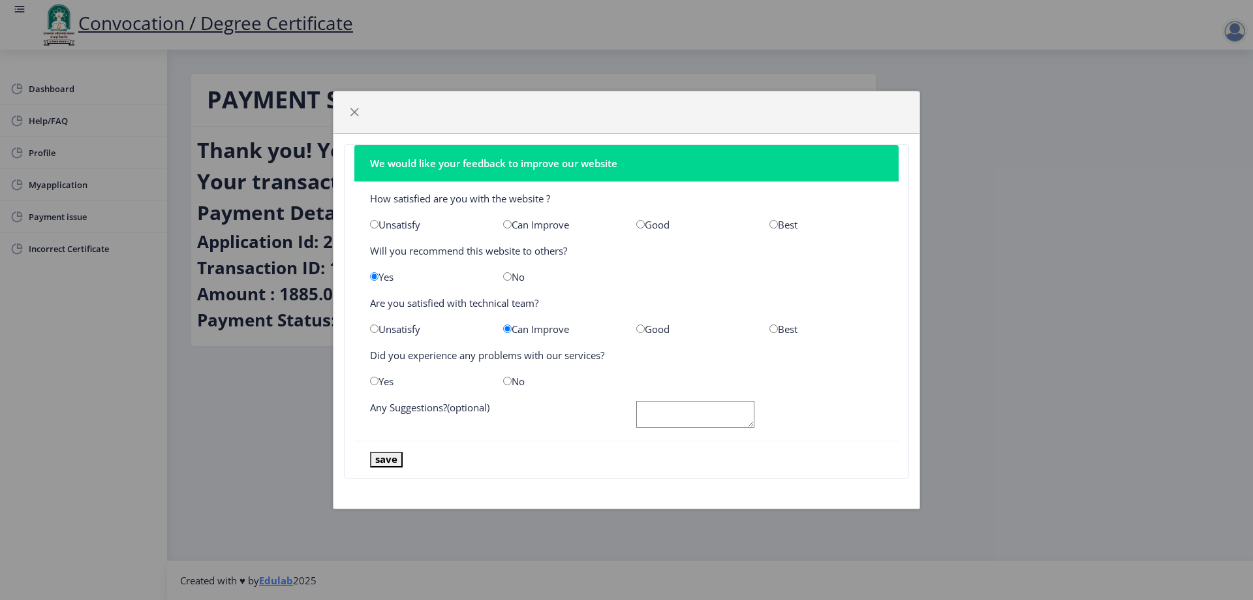
click at [510, 380] on input "radio" at bounding box center [507, 380] width 8 height 8
radio input "true"
click at [391, 459] on button "save" at bounding box center [386, 458] width 33 height 15
click at [374, 380] on input "radio" at bounding box center [374, 380] width 8 height 8
radio input "true"
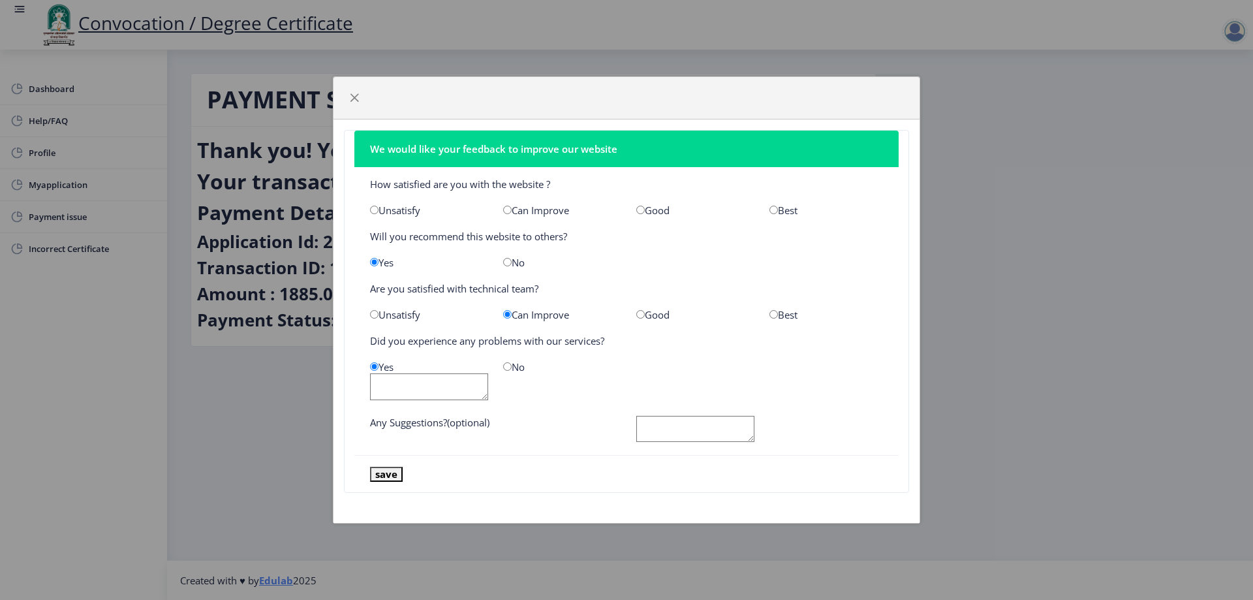
click at [496, 365] on div "No" at bounding box center [559, 366] width 133 height 13
click at [505, 365] on input "radio" at bounding box center [507, 366] width 8 height 8
radio input "true"
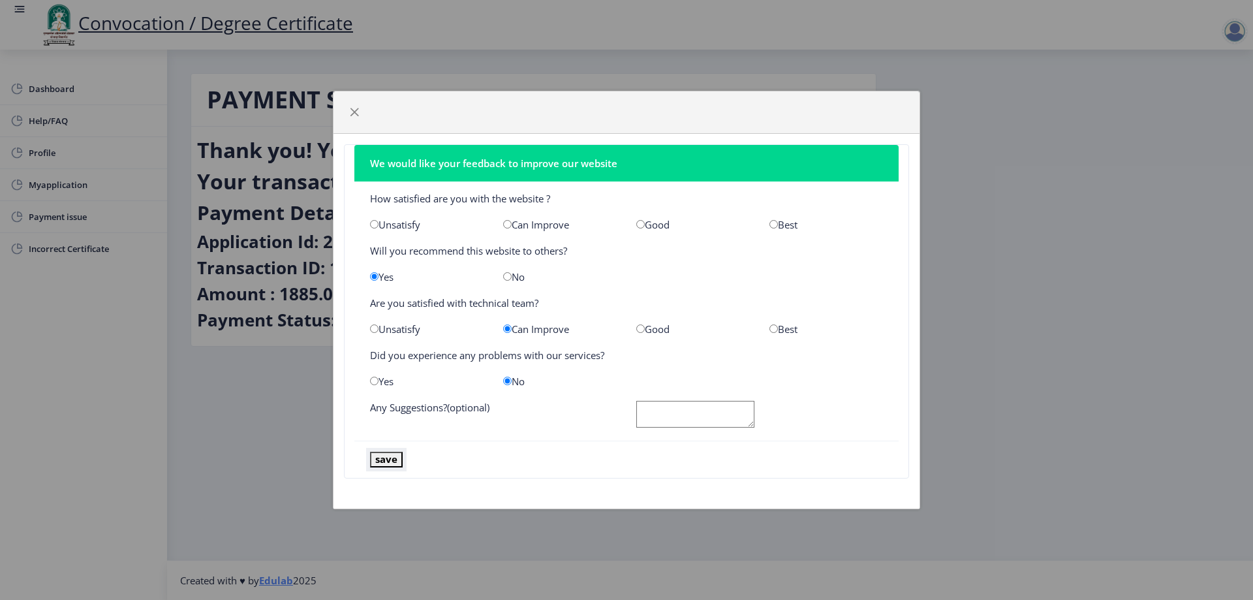
click at [381, 454] on button "save" at bounding box center [386, 458] width 33 height 15
click at [667, 407] on textarea at bounding box center [695, 414] width 118 height 27
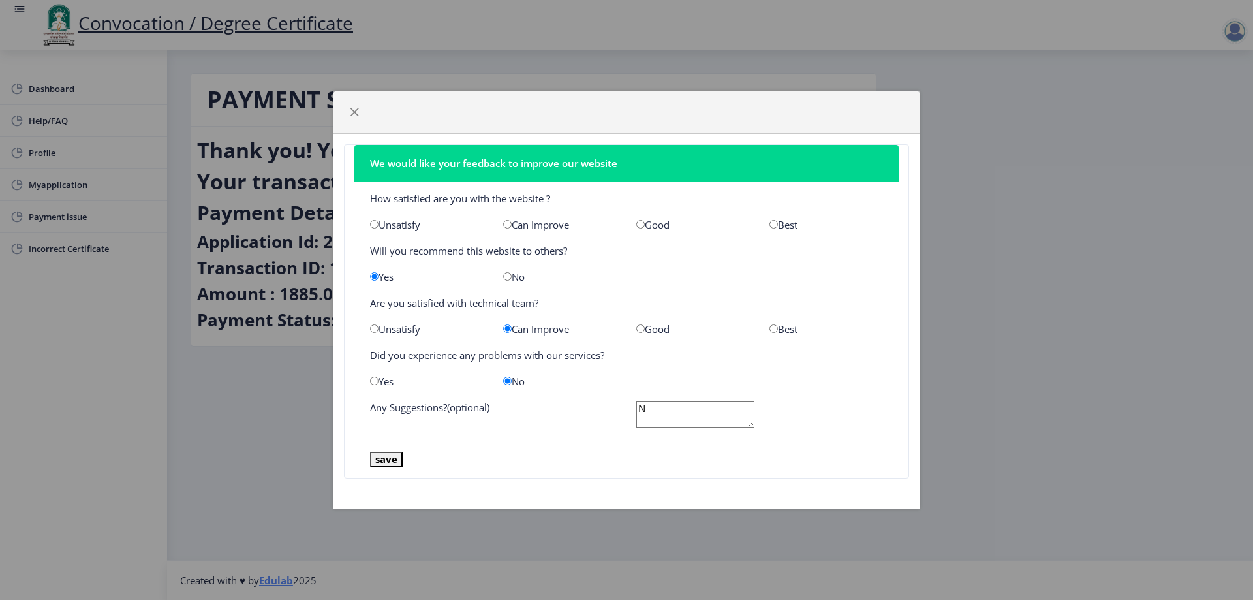
type textarea "N"
drag, startPoint x: 403, startPoint y: 448, endPoint x: 395, endPoint y: 455, distance: 10.6
click at [400, 452] on nb-card-footer "save" at bounding box center [626, 458] width 544 height 37
click at [395, 455] on button "save" at bounding box center [386, 458] width 33 height 15
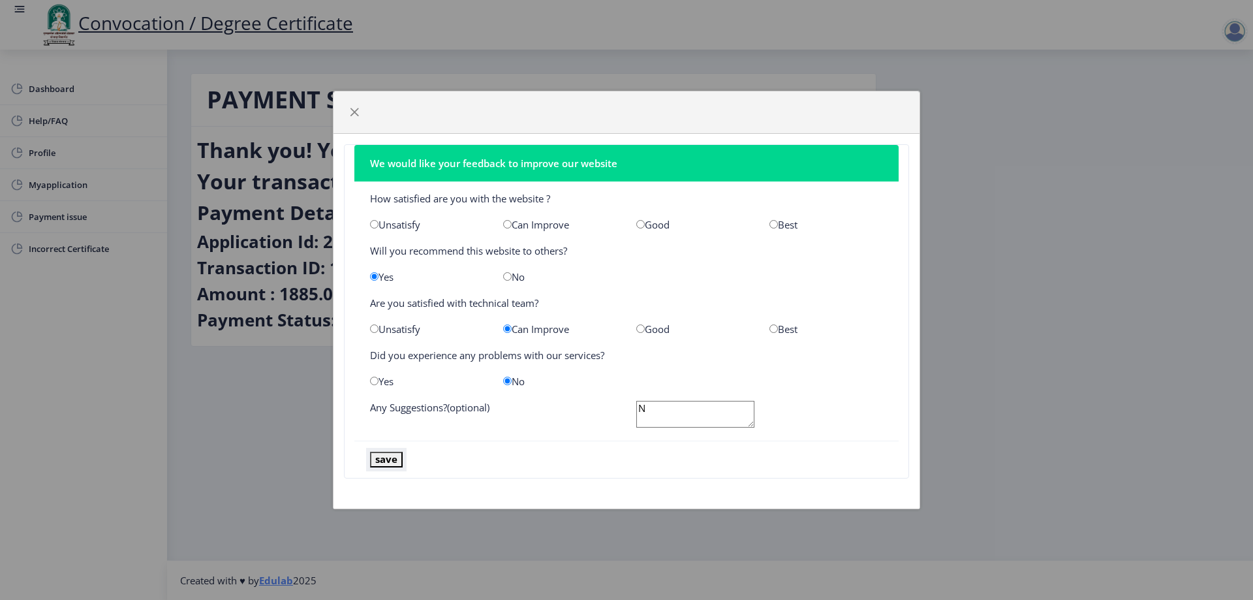
click at [395, 455] on button "save" at bounding box center [386, 458] width 33 height 15
drag, startPoint x: 723, startPoint y: 416, endPoint x: 391, endPoint y: 121, distance: 443.6
click at [723, 415] on textarea "N" at bounding box center [695, 414] width 118 height 27
click at [364, 115] on button "button" at bounding box center [354, 112] width 21 height 21
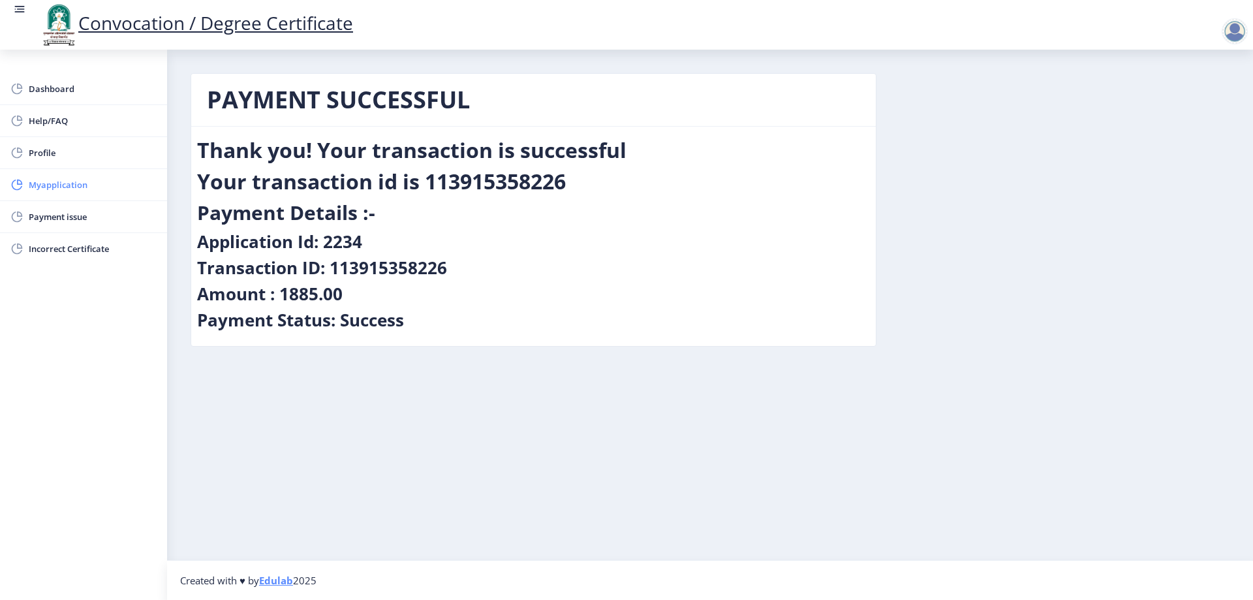
click at [74, 183] on span "Myapplication" at bounding box center [93, 185] width 128 height 16
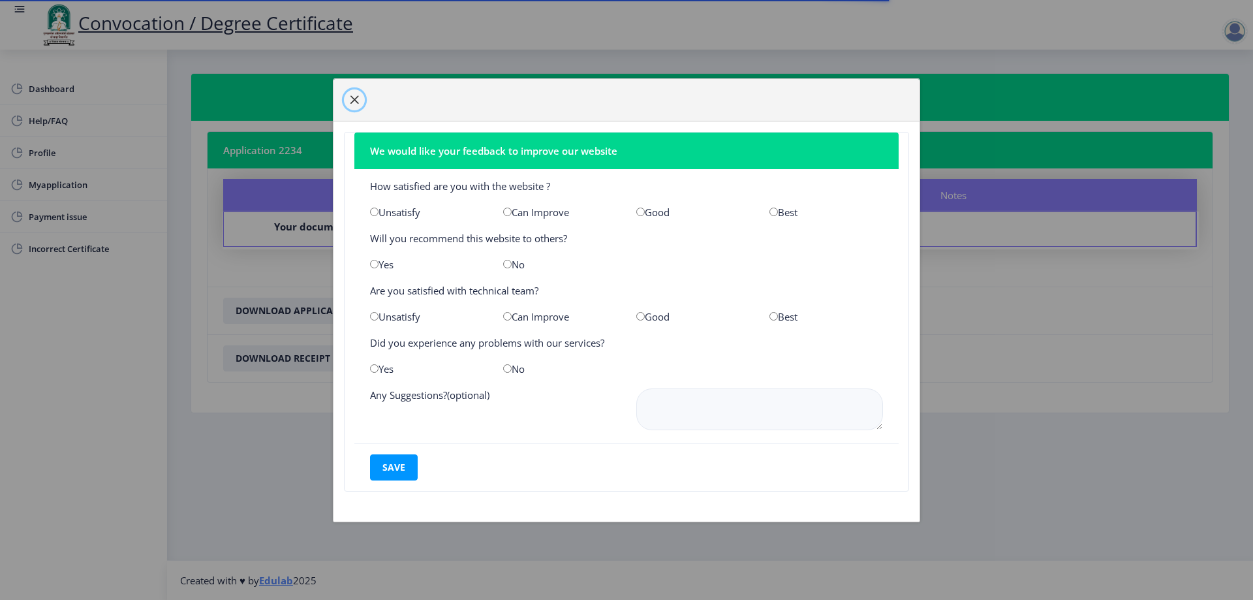
click at [355, 96] on span "button" at bounding box center [354, 100] width 10 height 10
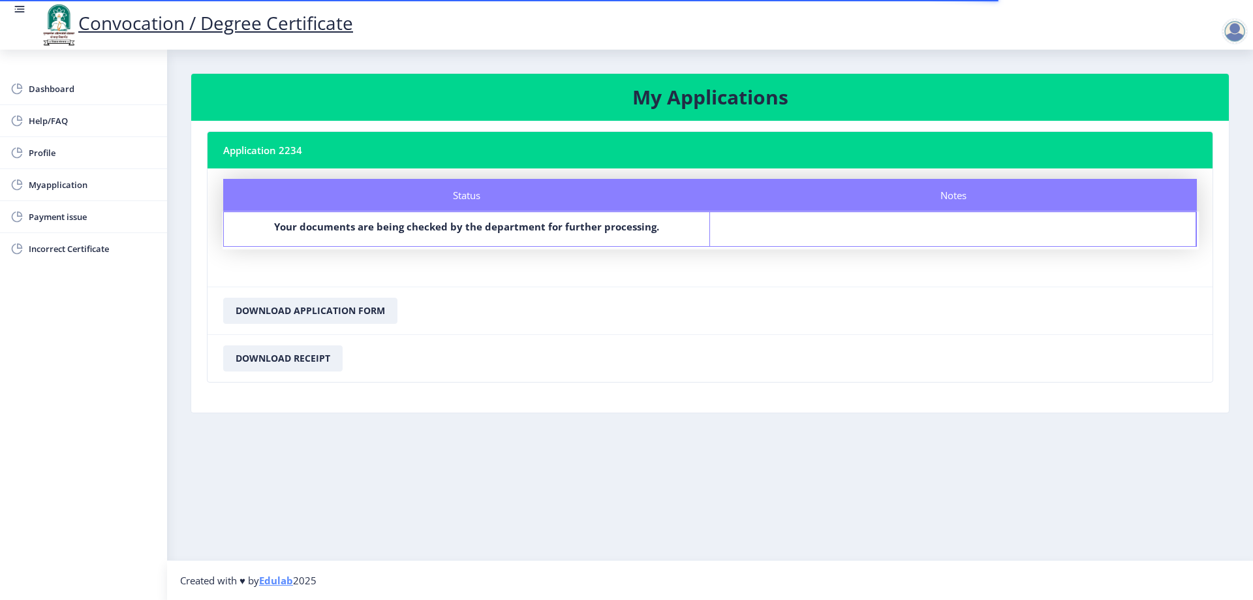
click at [894, 230] on div "Notes" at bounding box center [953, 229] width 486 height 34
click at [347, 306] on button "Download Application Form" at bounding box center [310, 310] width 174 height 26
click at [272, 359] on button "Download Receipt" at bounding box center [282, 358] width 119 height 26
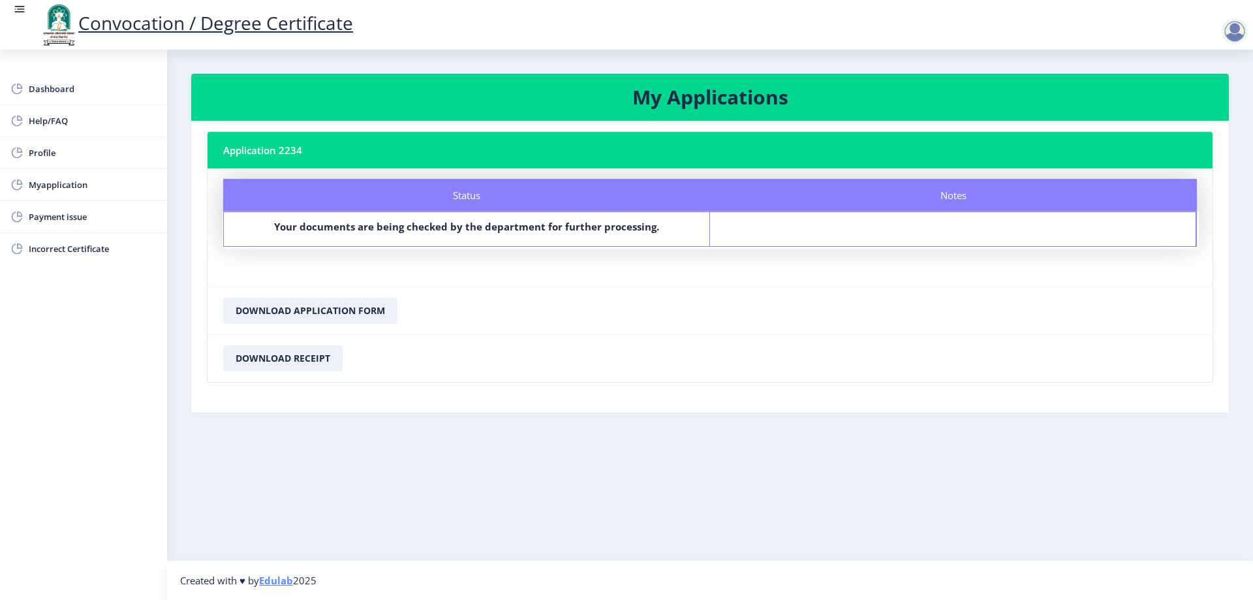
click at [1247, 29] on div at bounding box center [1234, 31] width 26 height 26
click at [1193, 107] on span "Log out" at bounding box center [1201, 102] width 84 height 16
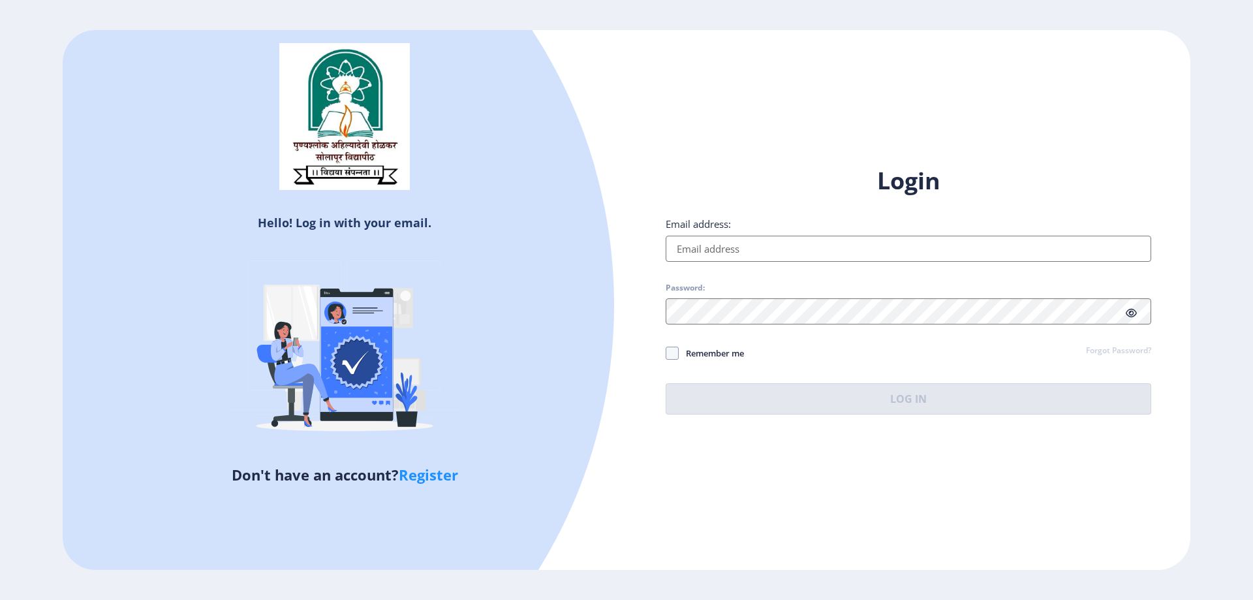
click at [731, 481] on div "Hello! Log in with your email. Don't have an account? Register Login Email addr…" at bounding box center [626, 300] width 1127 height 540
click at [697, 125] on div "Hello! Log in with your email. Don't have an account? Register Login Email addr…" at bounding box center [626, 300] width 1127 height 540
